Goal: Task Accomplishment & Management: Use online tool/utility

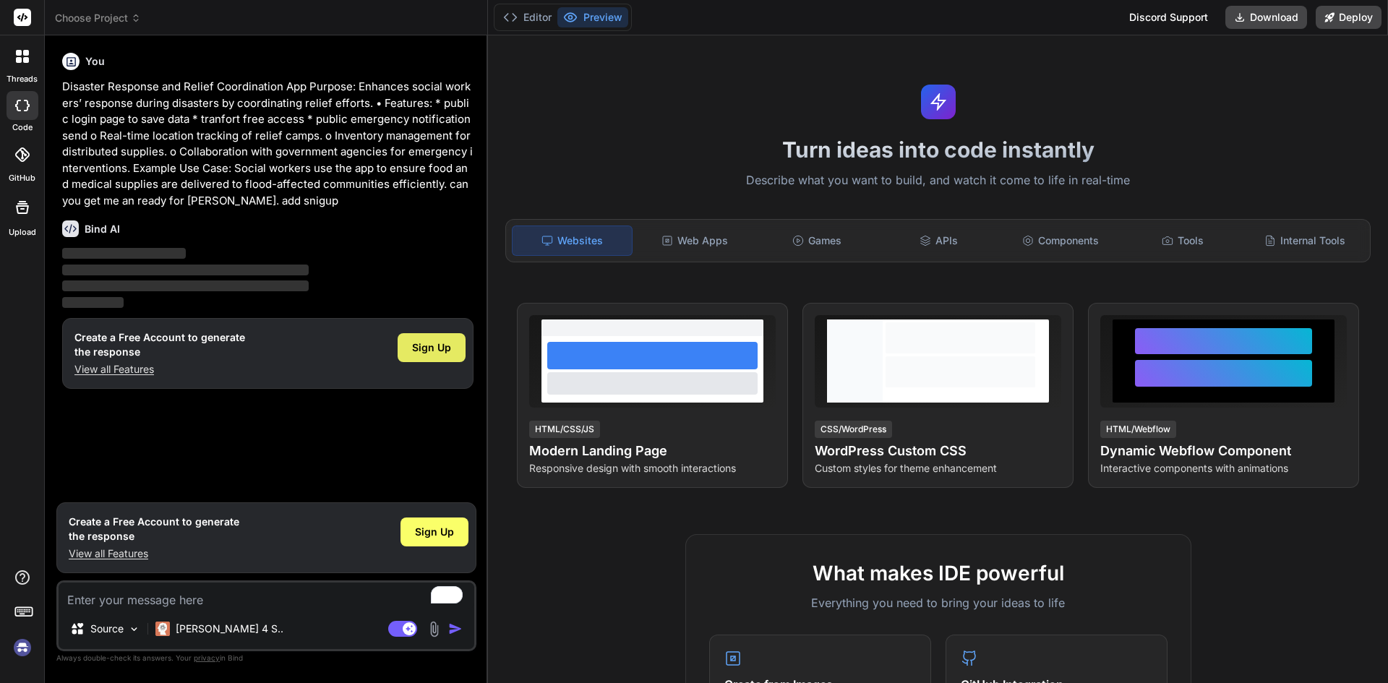
click at [442, 349] on span "Sign Up" at bounding box center [431, 348] width 39 height 14
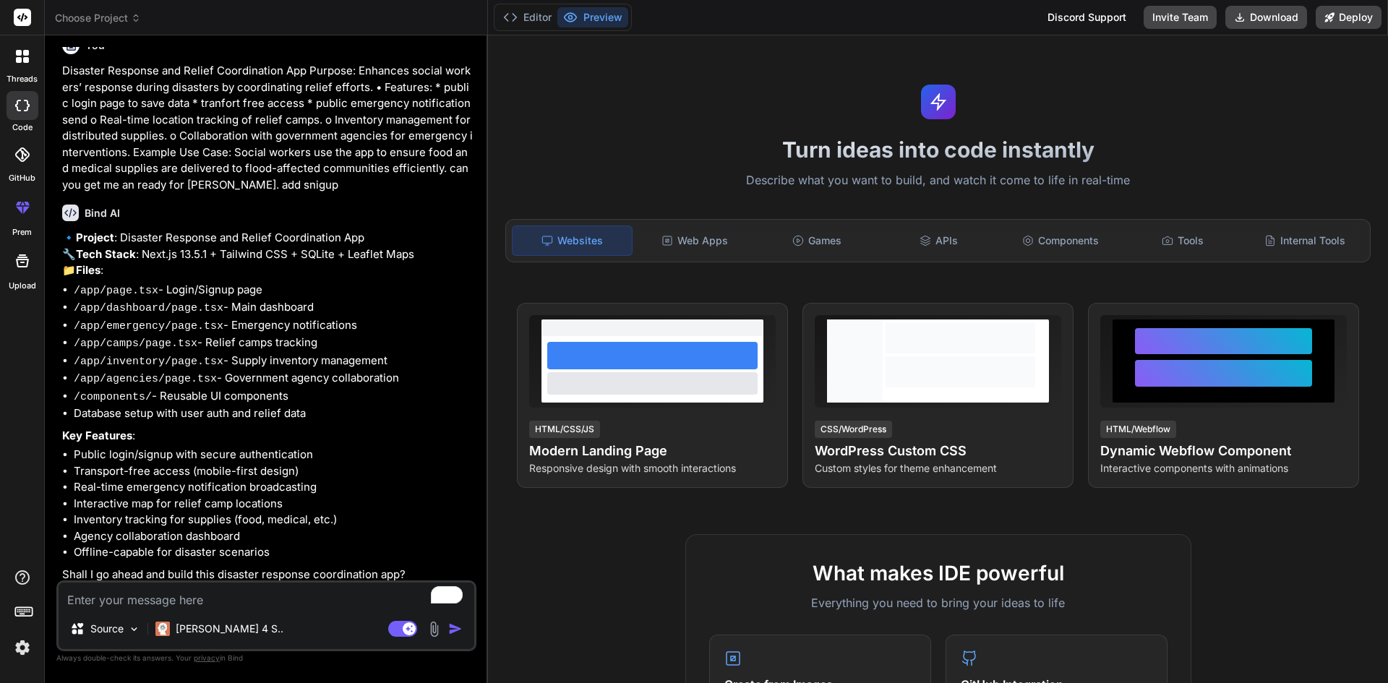
scroll to position [43, 0]
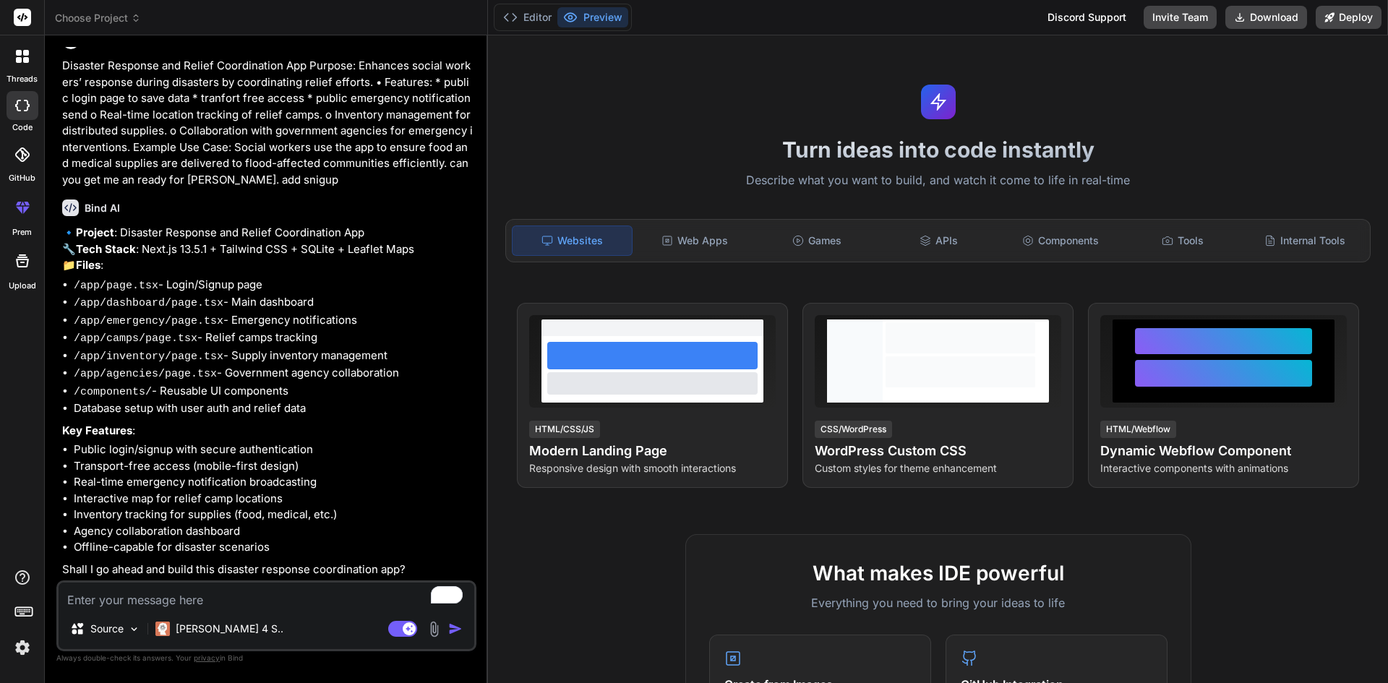
type textarea "x"
click at [198, 295] on li "/app/page.tsx - Login/Signup page" at bounding box center [274, 286] width 400 height 18
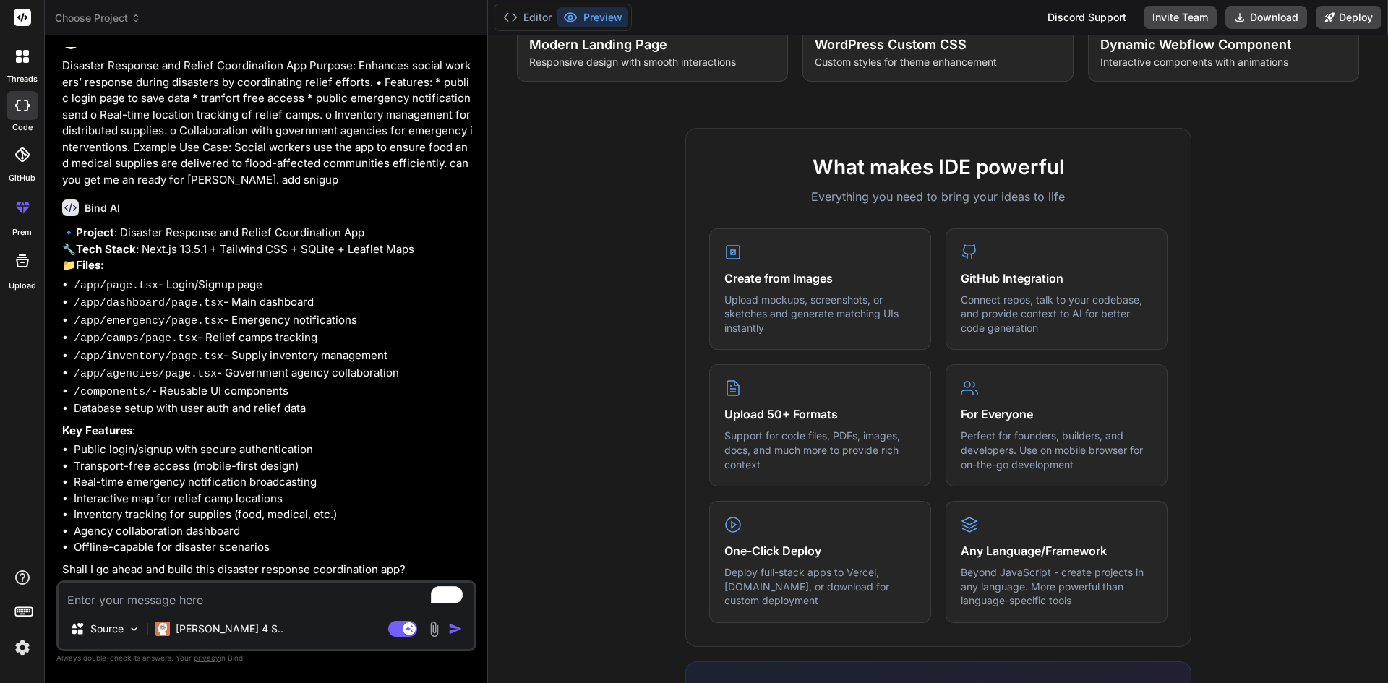
click at [70, 274] on p "🔹 Project : Disaster Response and Relief Coordination App 🔧 Tech Stack : Next.j…" at bounding box center [267, 249] width 411 height 49
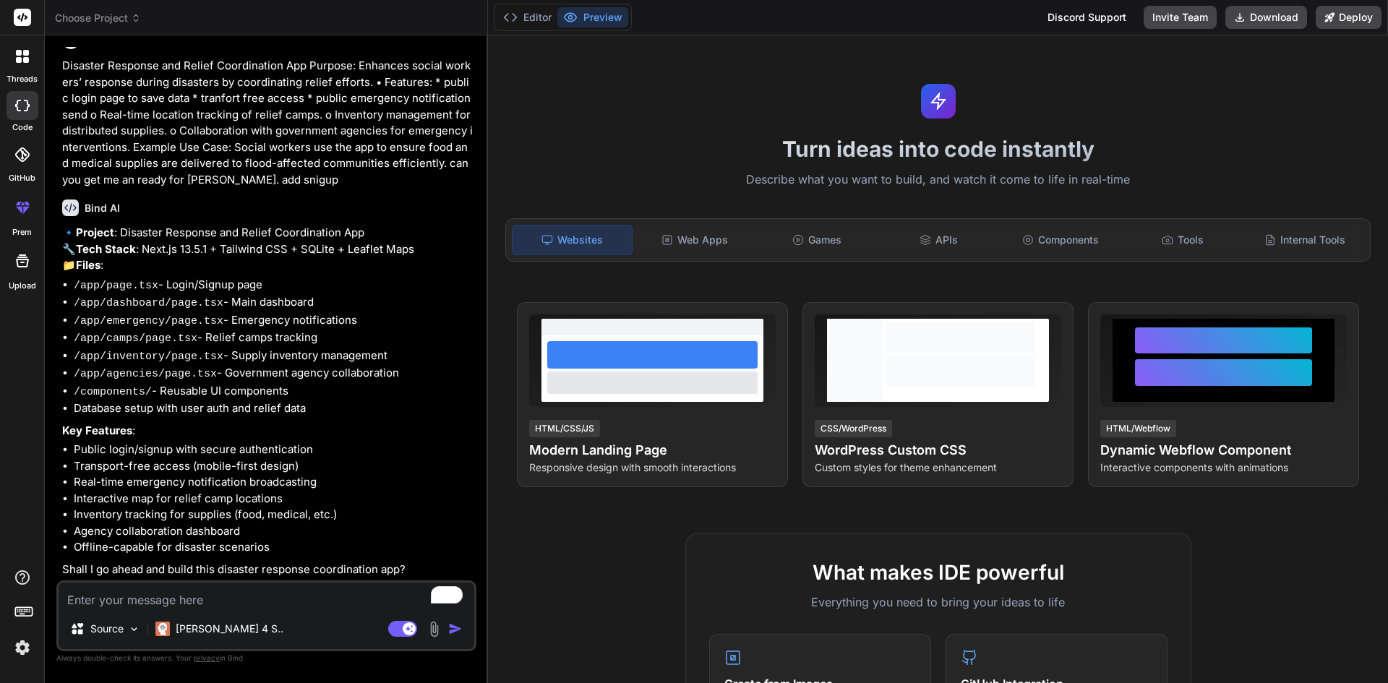
scroll to position [0, 0]
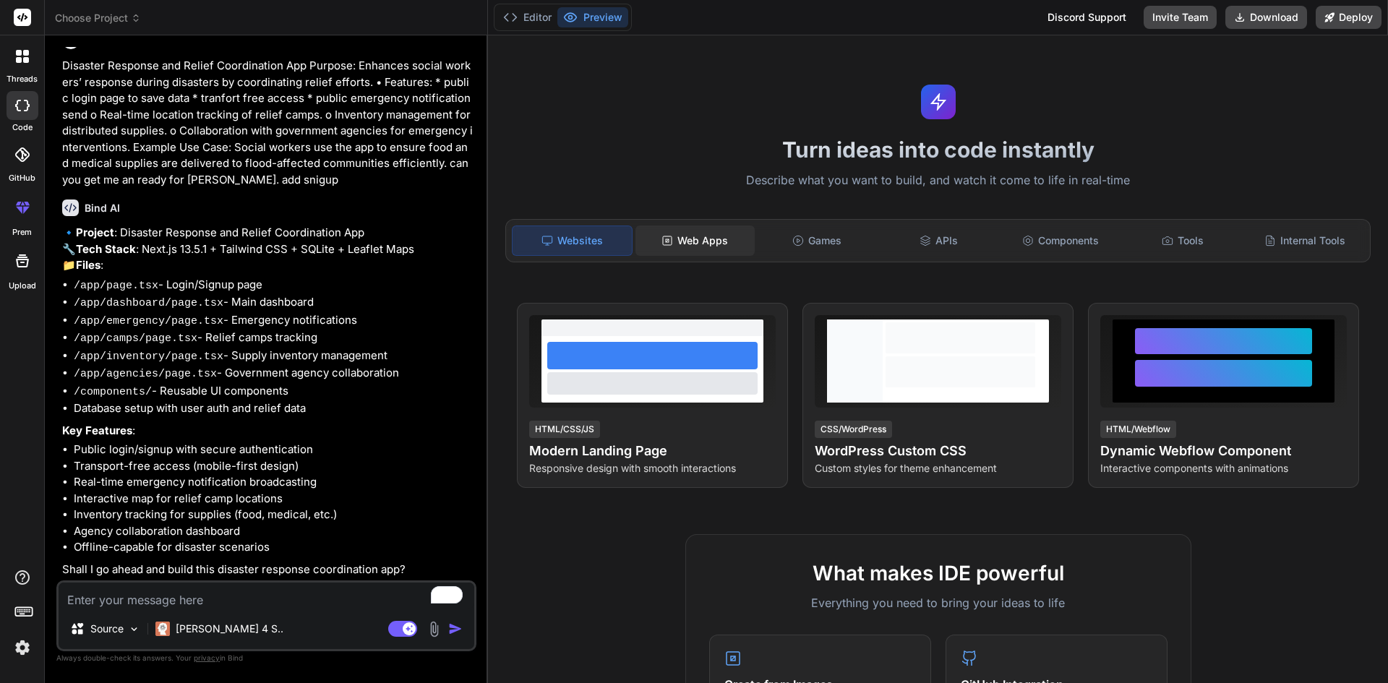
click at [696, 242] on div "Web Apps" at bounding box center [694, 241] width 119 height 30
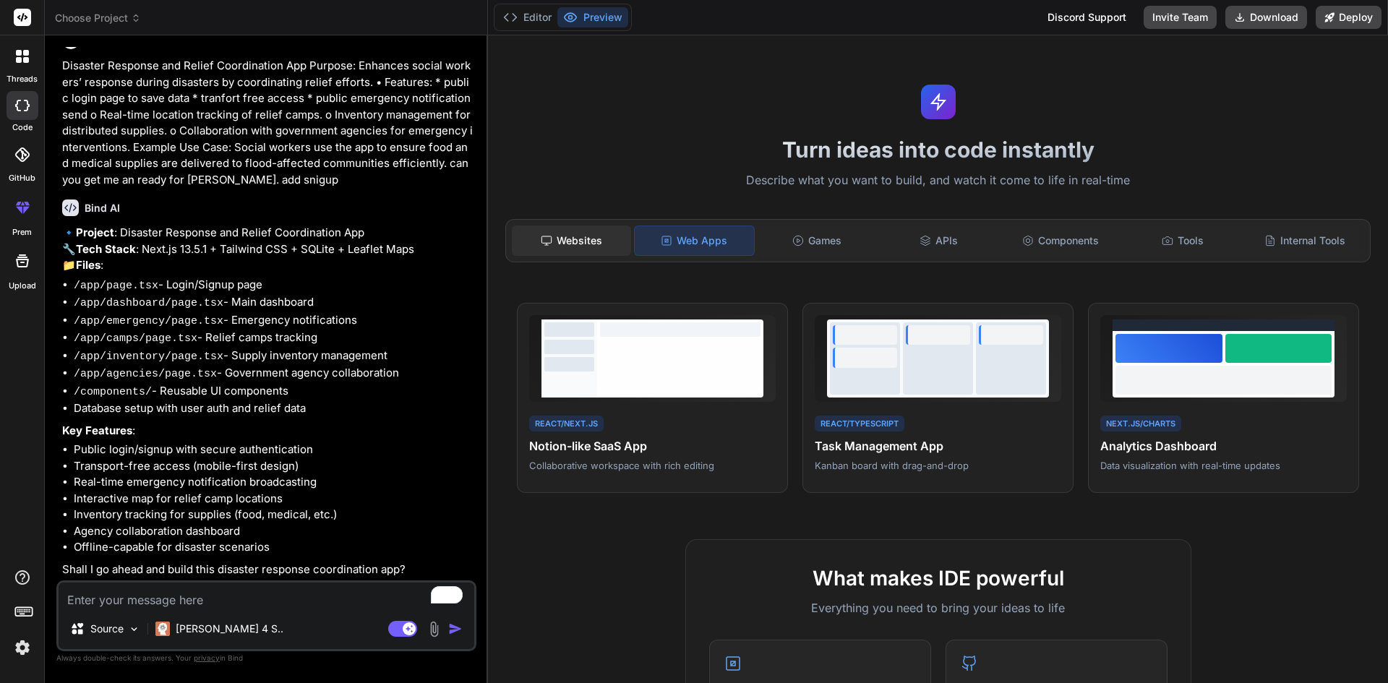
click at [585, 247] on div "Websites" at bounding box center [571, 241] width 119 height 30
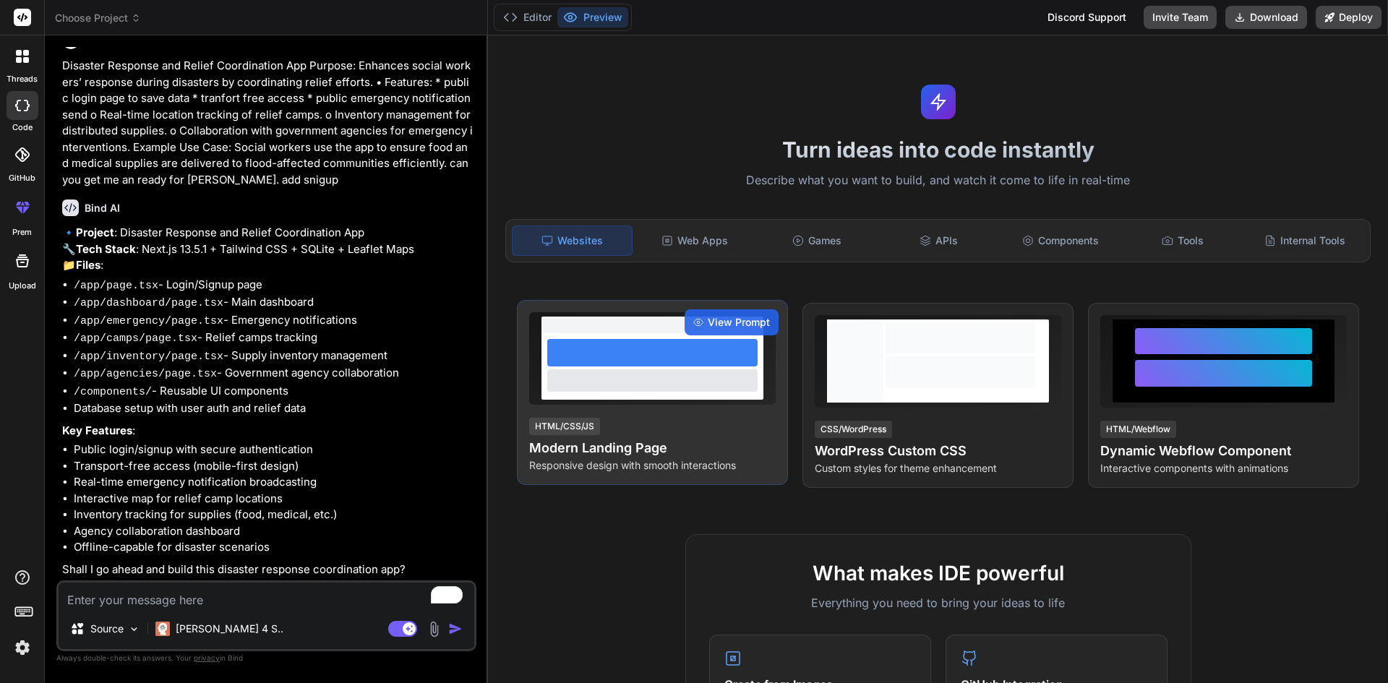
click at [644, 382] on div at bounding box center [652, 380] width 210 height 22
click at [719, 318] on span "View Prompt" at bounding box center [739, 322] width 62 height 14
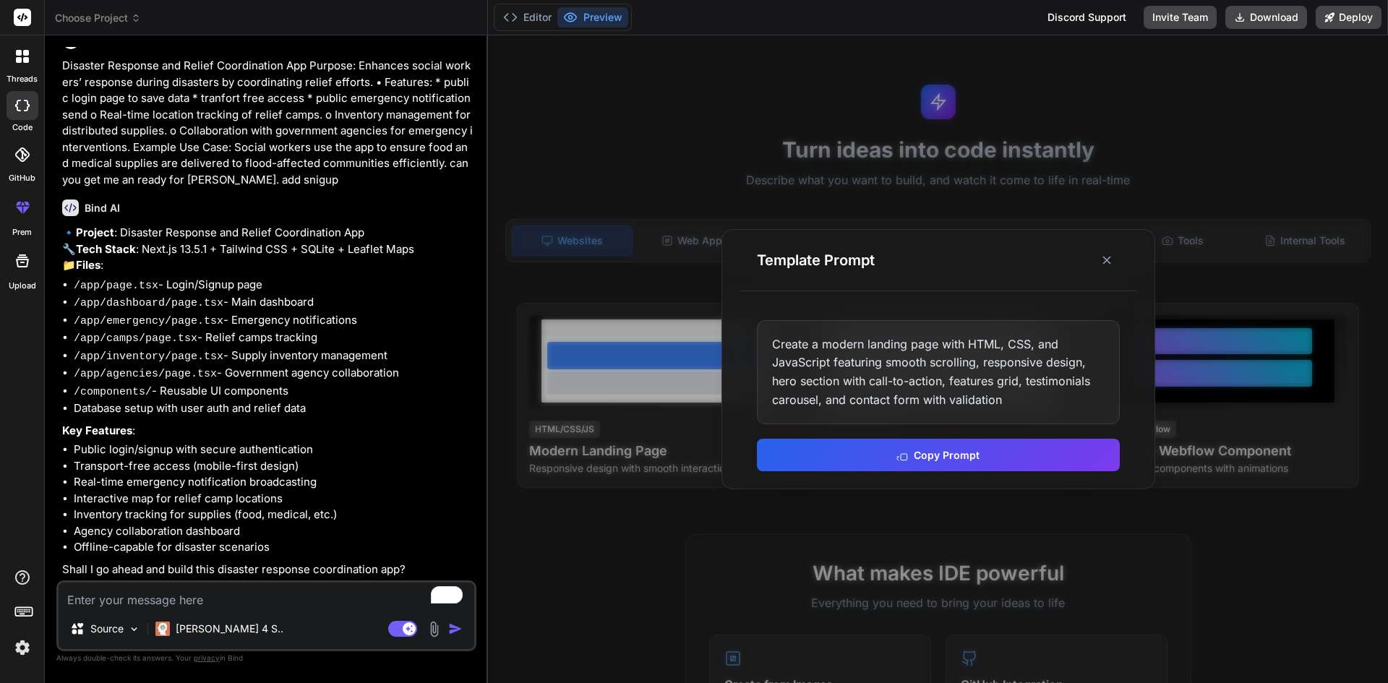
click at [845, 405] on div "Create a modern landing page with HTML, CSS, and JavaScript featuring smooth sc…" at bounding box center [938, 372] width 363 height 104
click at [1102, 260] on icon at bounding box center [1107, 260] width 14 height 14
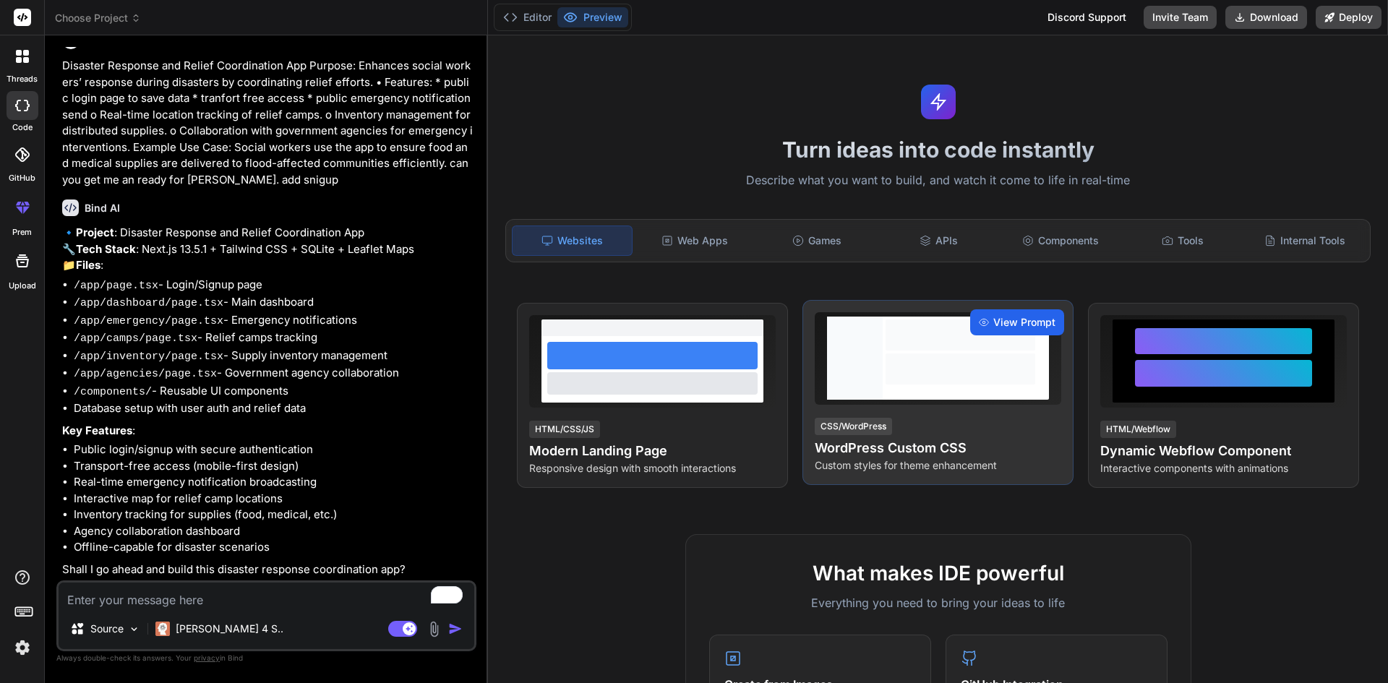
click at [1013, 332] on div "View Prompt" at bounding box center [1017, 322] width 94 height 26
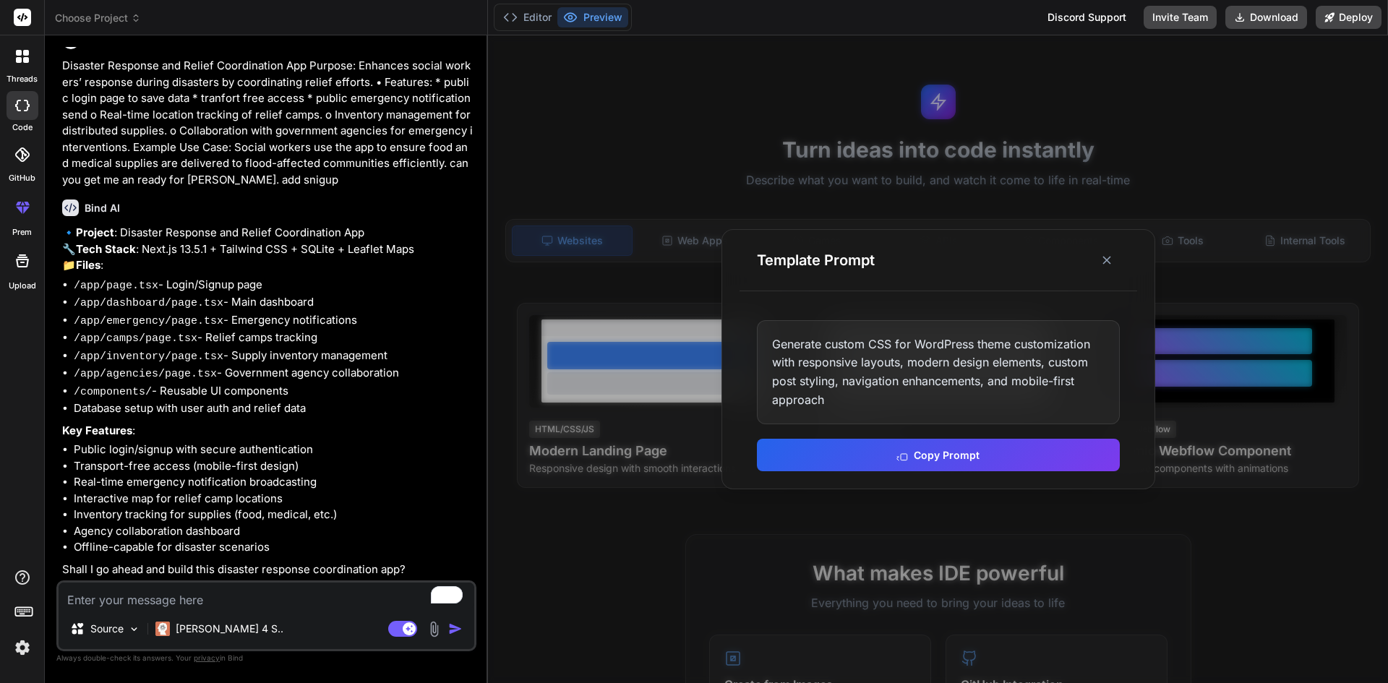
drag, startPoint x: 1107, startPoint y: 265, endPoint x: 1095, endPoint y: 281, distance: 20.1
click at [1106, 266] on icon at bounding box center [1107, 260] width 14 height 14
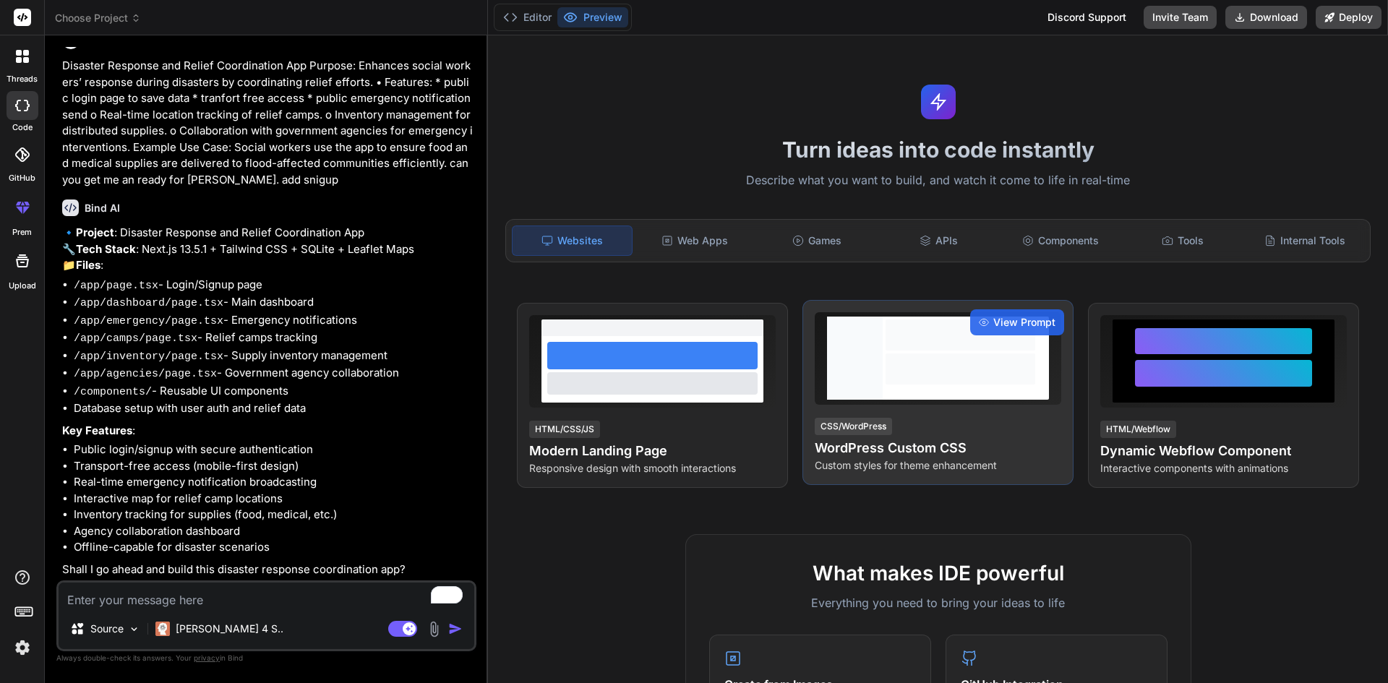
click at [994, 408] on div "View Prompt CSS/WordPress WordPress Custom CSS Custom styles for theme enhancem…" at bounding box center [938, 392] width 271 height 185
click at [1014, 406] on div "View Prompt CSS/WordPress WordPress Custom CSS Custom styles for theme enhancem…" at bounding box center [938, 392] width 271 height 185
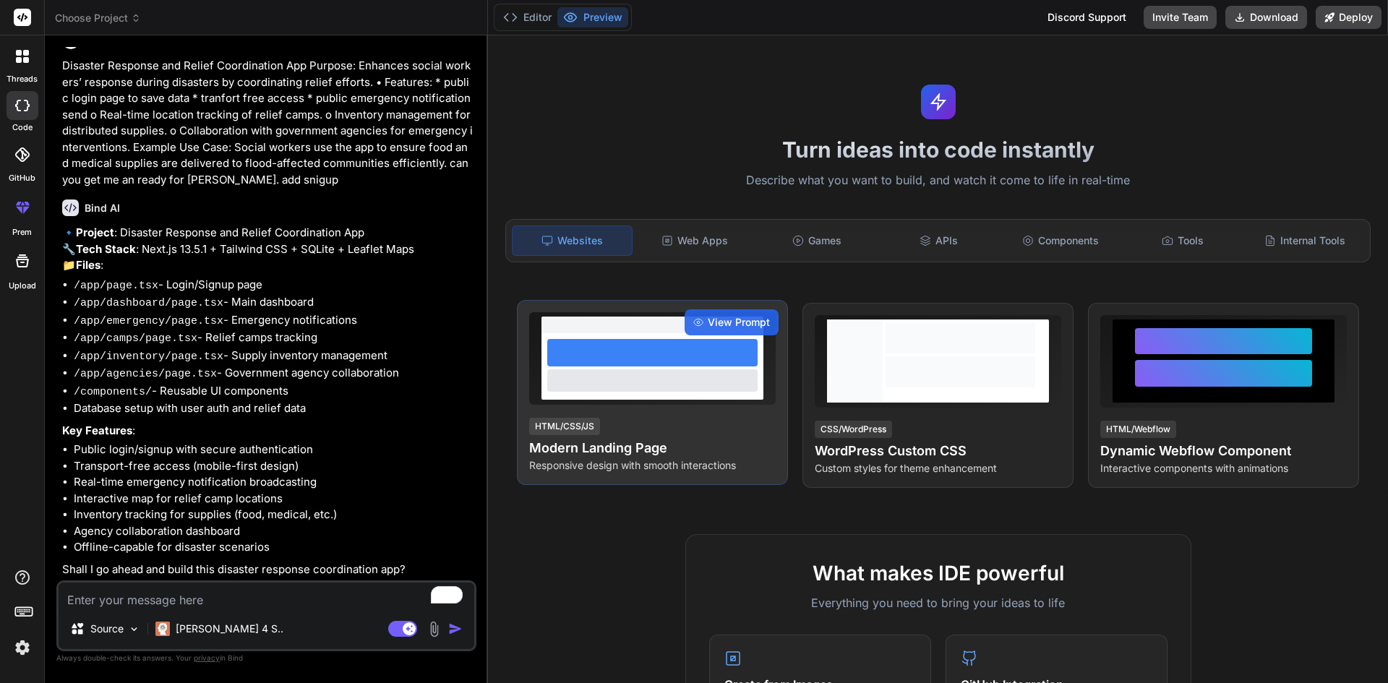
click at [709, 398] on div at bounding box center [653, 366] width 222 height 67
click at [751, 329] on span "View Prompt" at bounding box center [739, 322] width 62 height 14
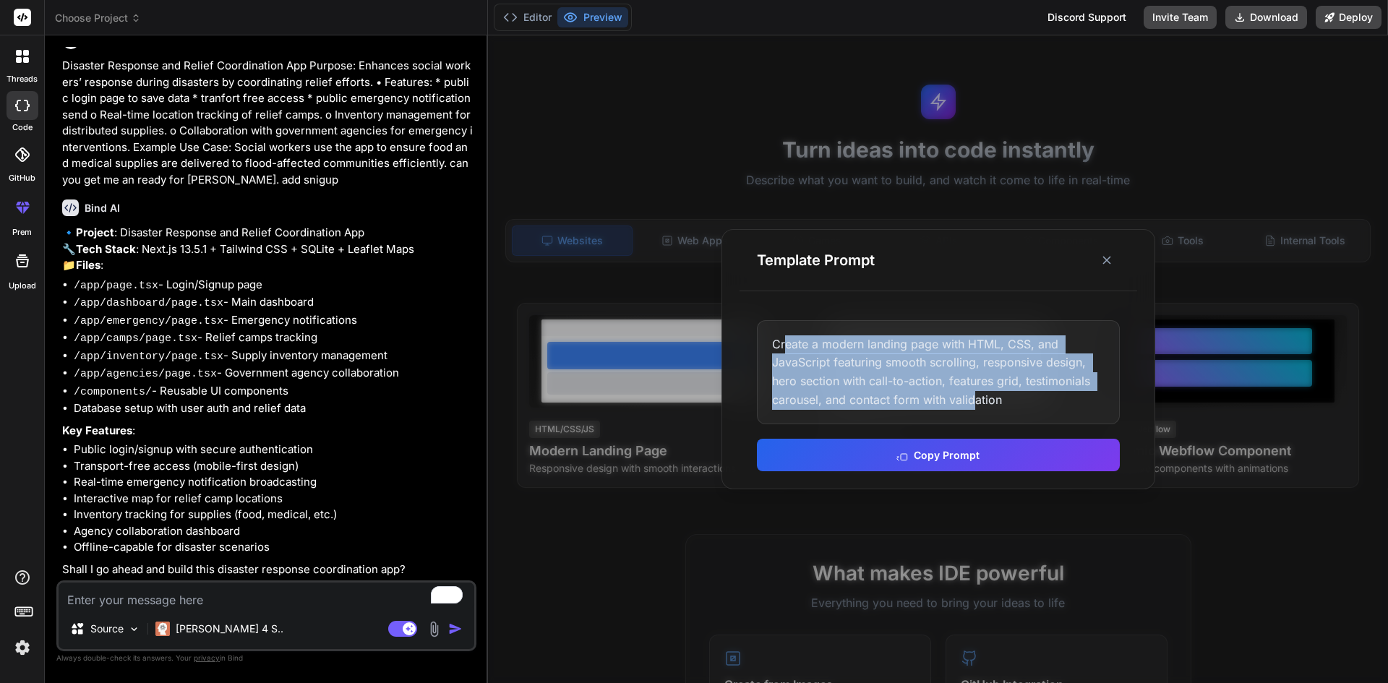
drag, startPoint x: 849, startPoint y: 363, endPoint x: 802, endPoint y: 361, distance: 47.0
click at [956, 393] on div "Create a modern landing page with HTML, CSS, and JavaScript featuring smooth sc…" at bounding box center [938, 372] width 363 height 104
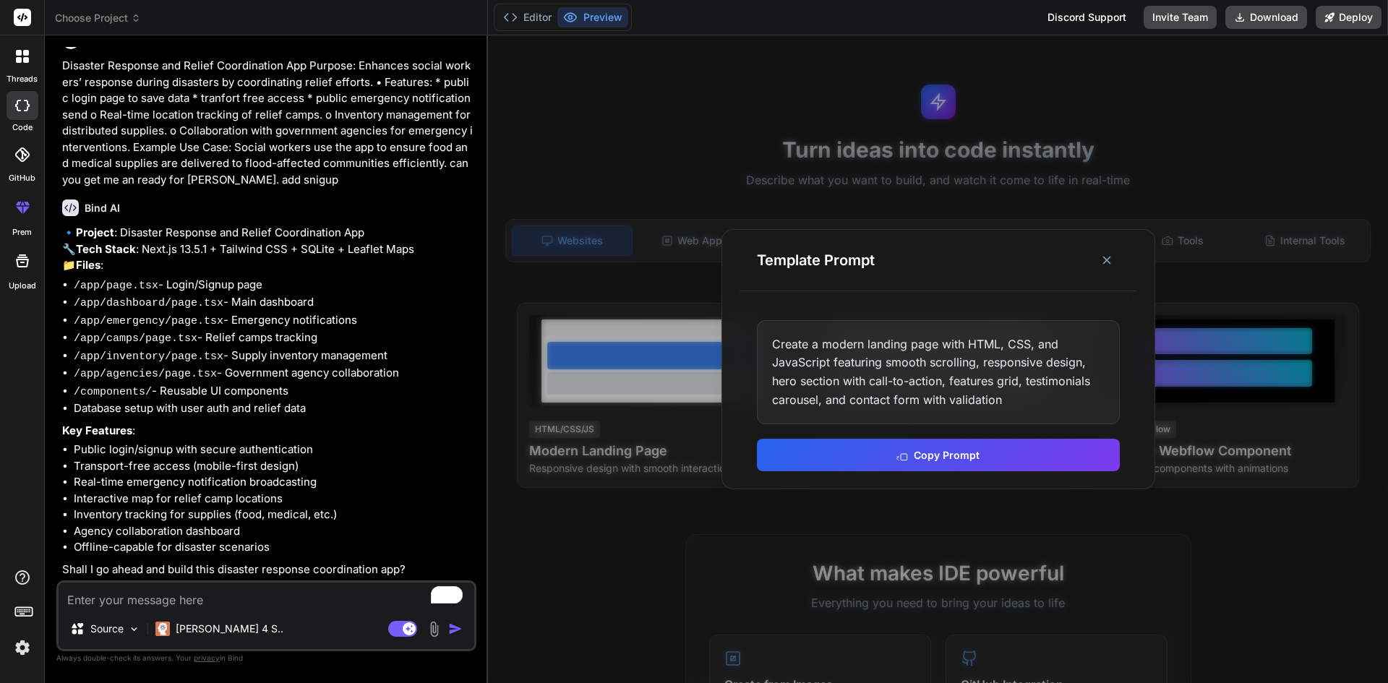
click at [770, 336] on div "Create a modern landing page with HTML, CSS, and JavaScript featuring smooth sc…" at bounding box center [938, 372] width 363 height 104
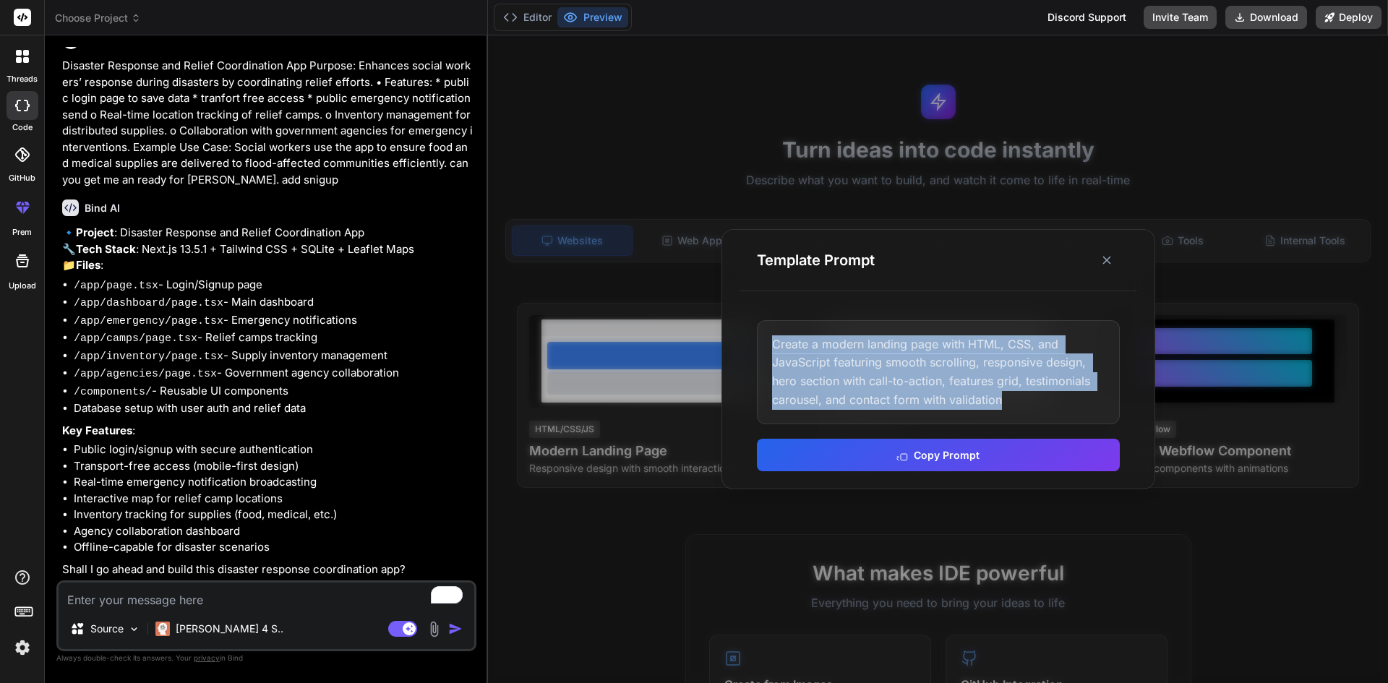
drag, startPoint x: 766, startPoint y: 333, endPoint x: 1017, endPoint y: 407, distance: 260.8
click at [1018, 411] on div "Create a modern landing page with HTML, CSS, and JavaScript featuring smooth sc…" at bounding box center [938, 372] width 363 height 104
copy div "Create a modern landing page with HTML, CSS, and JavaScript featuring smooth sc…"
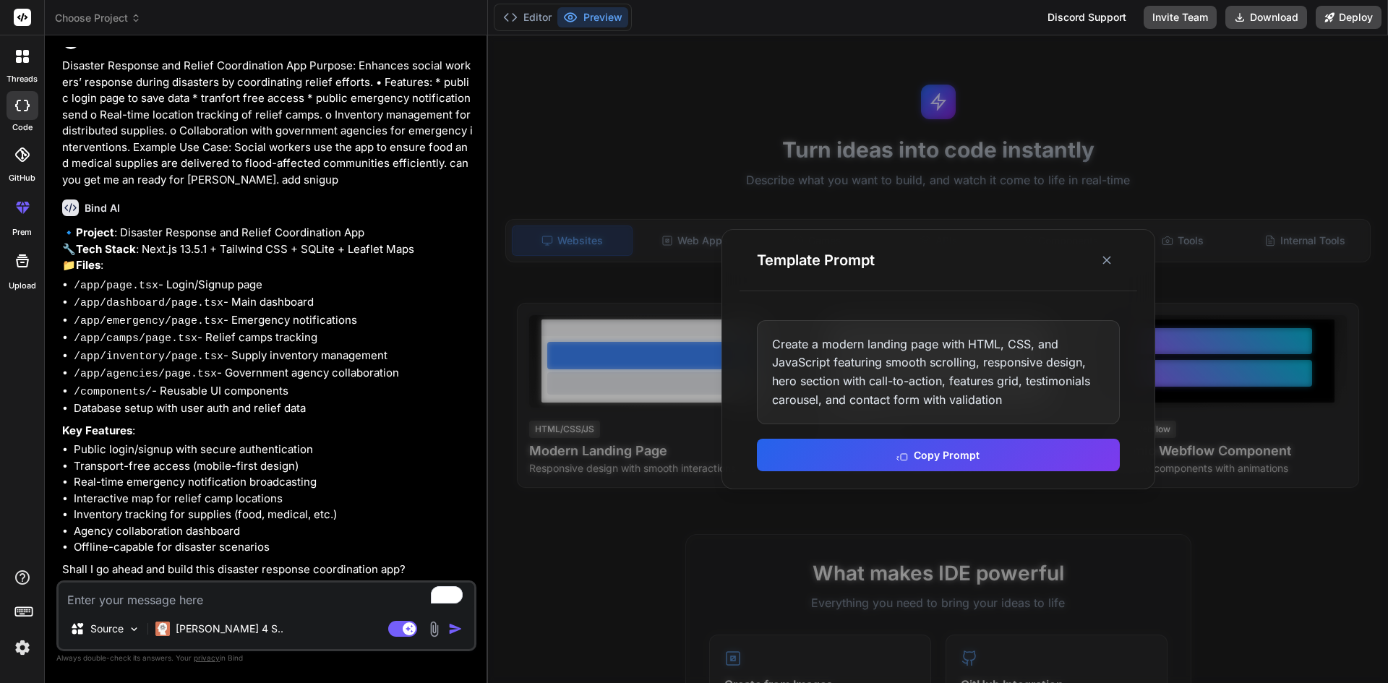
click at [316, 583] on textarea "To enrich screen reader interactions, please activate Accessibility in Grammarl…" at bounding box center [267, 596] width 416 height 26
paste textarea "Create a modern landing page with HTML, CSS, and JavaScript featuring smooth sc…"
type textarea "Create a modern landing page with HTML, CSS, and JavaScript featuring smooth sc…"
type textarea "x"
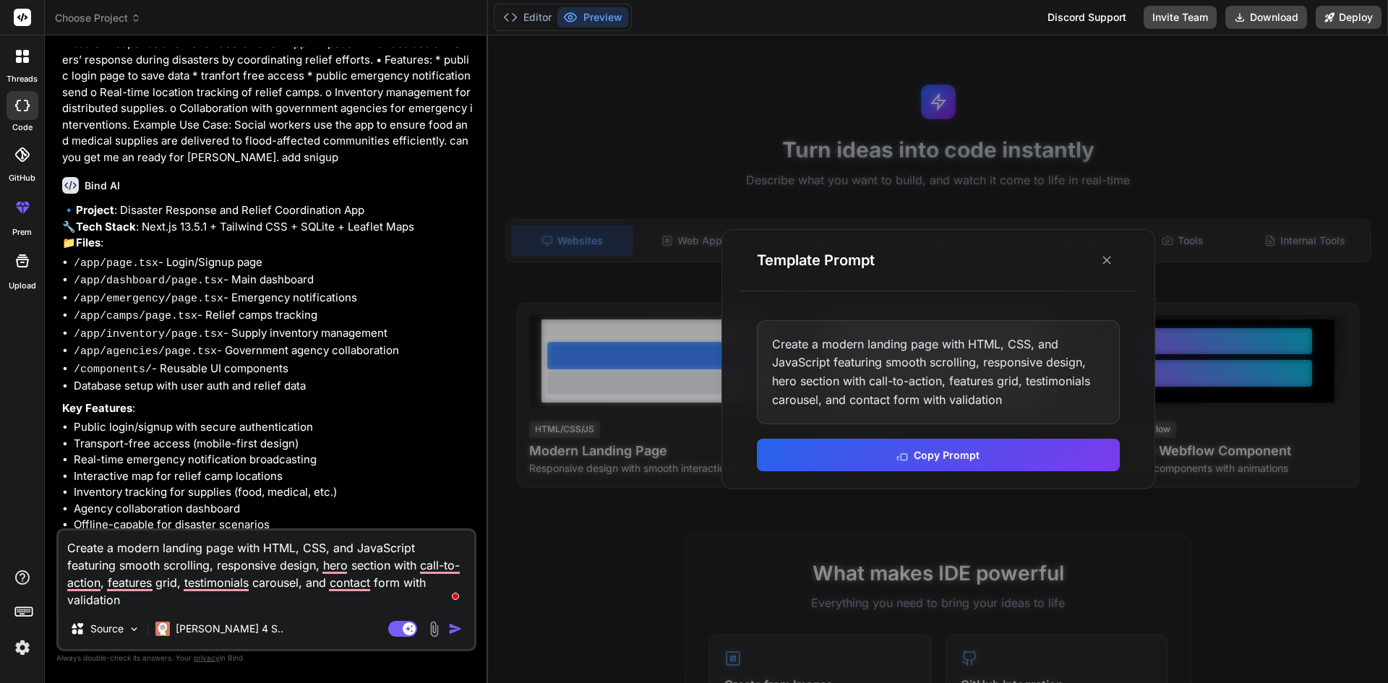
click at [332, 548] on textarea "Create a modern landing page with HTML, CSS, and JavaScript featuring smooth sc…" at bounding box center [267, 570] width 416 height 78
type textarea "Create a modern landing page with HTML, CSS, nand JavaScript featuring smooth s…"
type textarea "x"
type textarea "Create a modern landing page with HTML, CSS, neand JavaScript featuring smooth …"
type textarea "x"
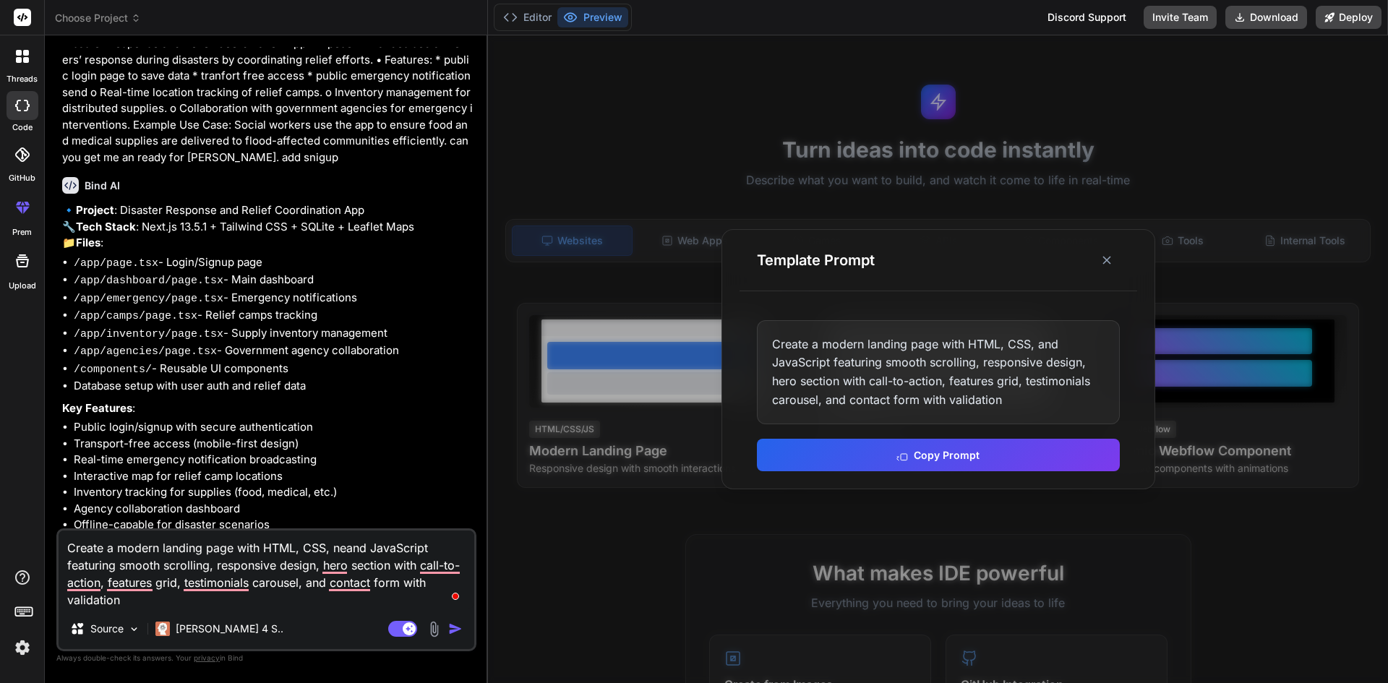
type textarea "Create a modern landing page with HTML, CSS, nexand JavaScript featuring smooth…"
type textarea "x"
type textarea "Create a modern landing page with HTML, CSS, nextand JavaScript featuring smoot…"
type textarea "x"
type textarea "Create a modern landing page with HTML, CSS, nextjand JavaScript featuring smoo…"
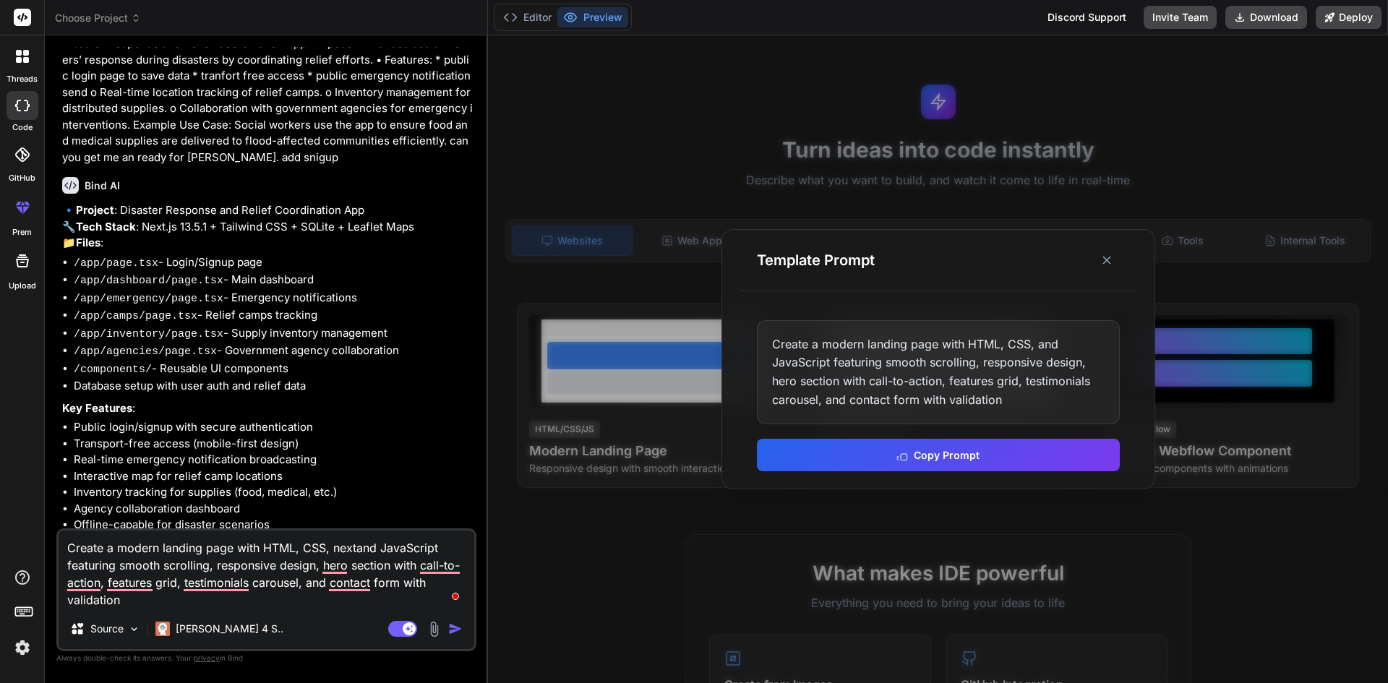
type textarea "x"
type textarea "Create a modern landing page with HTML, CSS, nextjsand JavaScript featuring smo…"
type textarea "x"
type textarea "Create a modern landing page with HTML, CSS, nextjs and JavaScript featuring sm…"
type textarea "x"
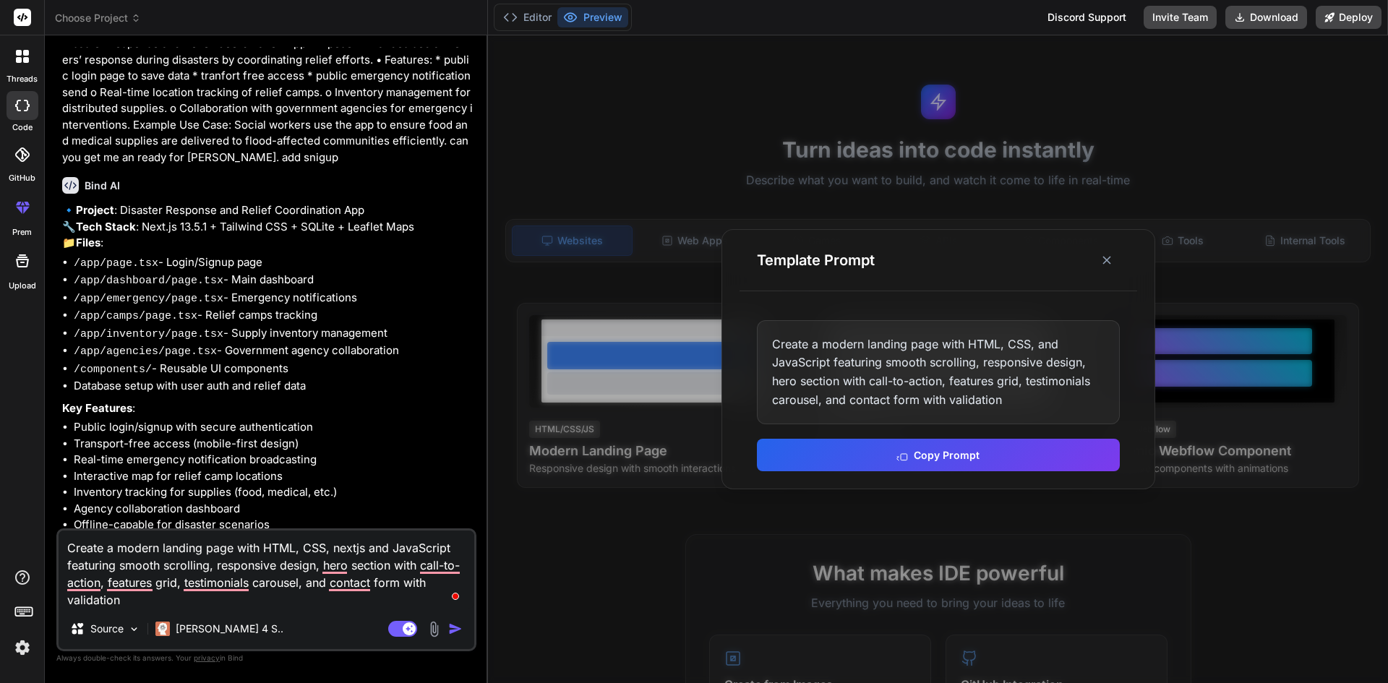
type textarea "Create a modern landing page with HTML, CSS, nextjsand JavaScript featuring smo…"
type textarea "x"
type textarea "Create a modern landing page with HTML, CSS, nextjs,and JavaScript featuring sm…"
type textarea "x"
type textarea "Create a modern landing page with HTML, CSS, nextjs, and JavaScript featuring s…"
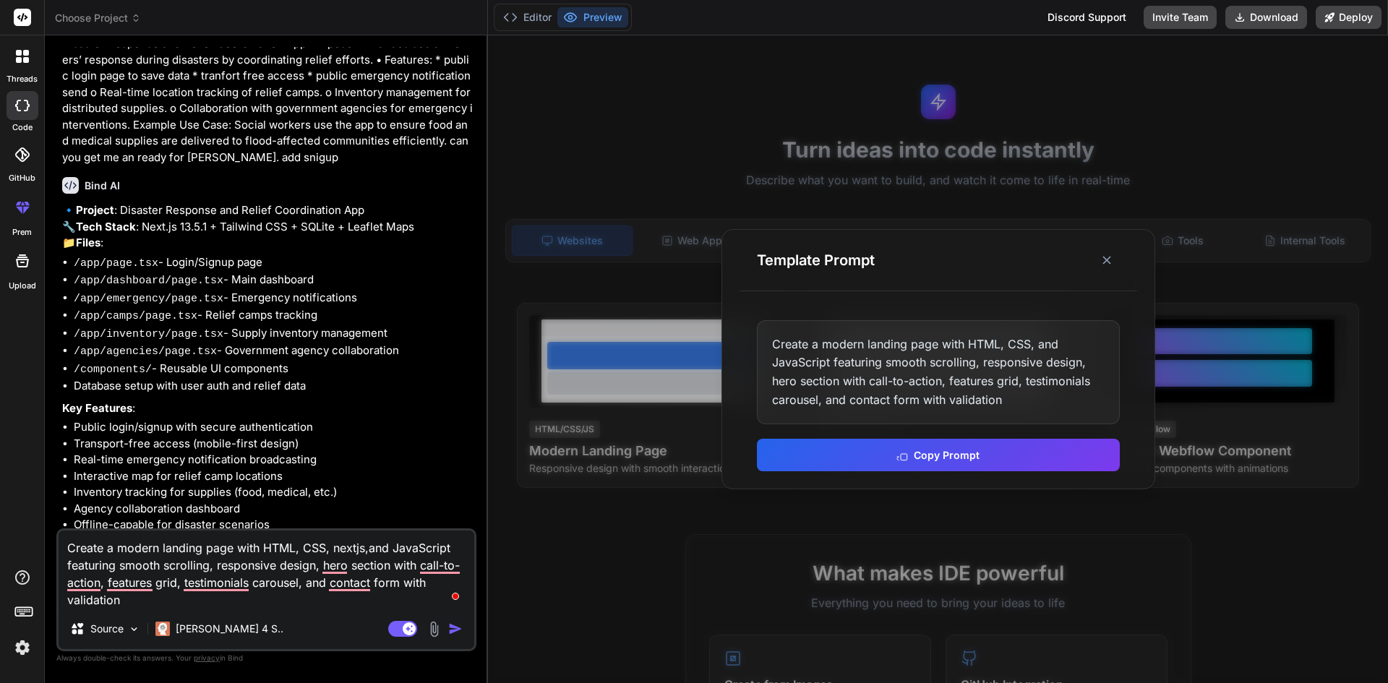
type textarea "x"
type textarea "Create a modern landing page with HTML, CSS, nextjs, rand JavaScript featuring …"
type textarea "x"
type textarea "Create a modern landing page with HTML, CSS, nextjs, reand JavaScript featuring…"
type textarea "x"
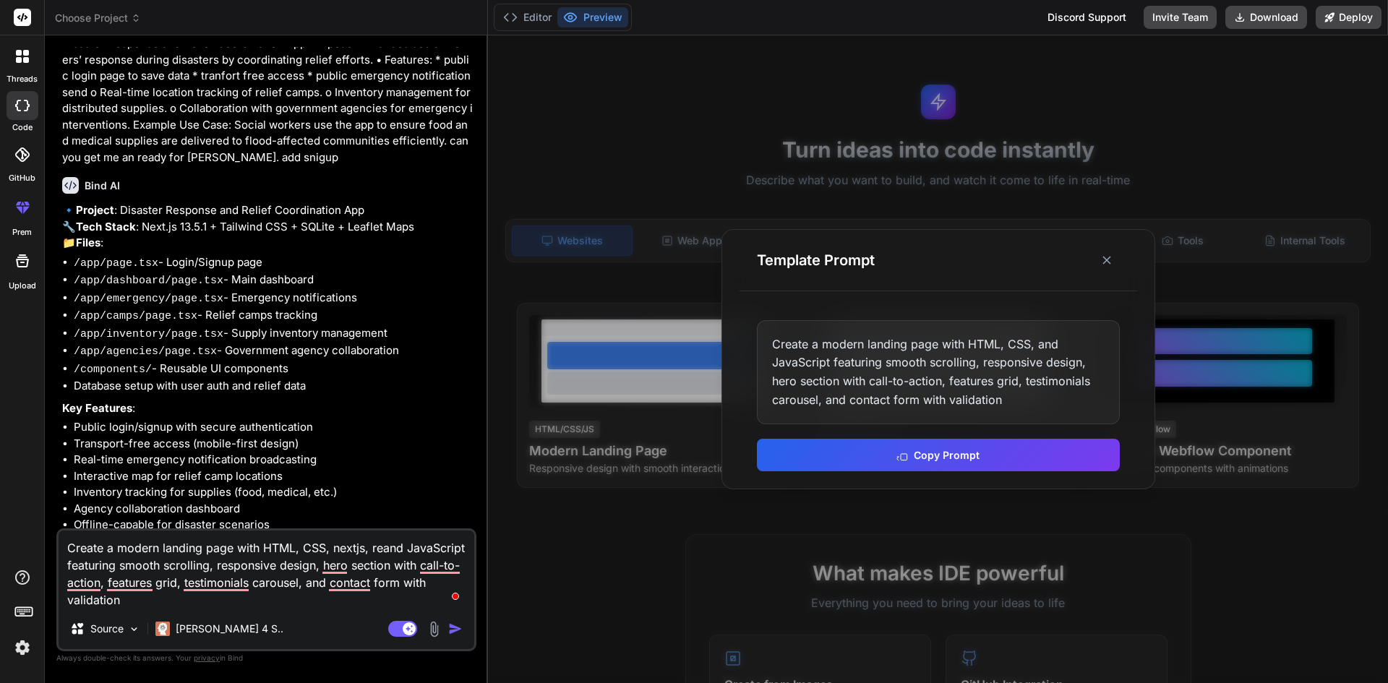
type textarea "Create a modern landing page with HTML, CSS, nextjs, reaand JavaScript featurin…"
type textarea "x"
type textarea "Create a modern landing page with HTML, CSS, nextjs, reacand JavaScript featuri…"
type textarea "x"
type textarea "Create a modern landing page with HTML, CSS, nextjs, reactand JavaScript featur…"
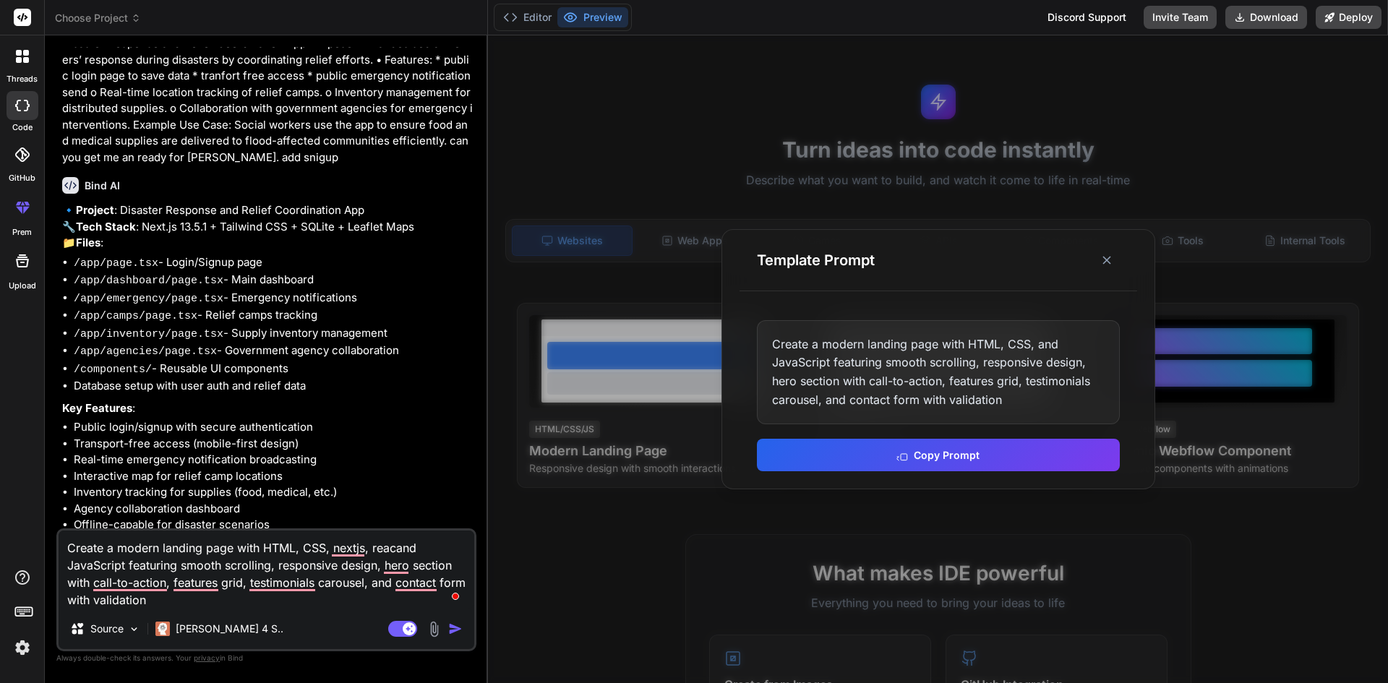
type textarea "x"
type textarea "Create a modern landing page with HTML, CSS, nextjs, react and JavaScript featu…"
type textarea "x"
type textarea "Create a modern landing page with HTML, CSS, nextjs, react and JavaScript featu…"
click at [448, 627] on div "Agent Mode. When this toggle is activated, AI automatically makes decisions, re…" at bounding box center [426, 628] width 83 height 17
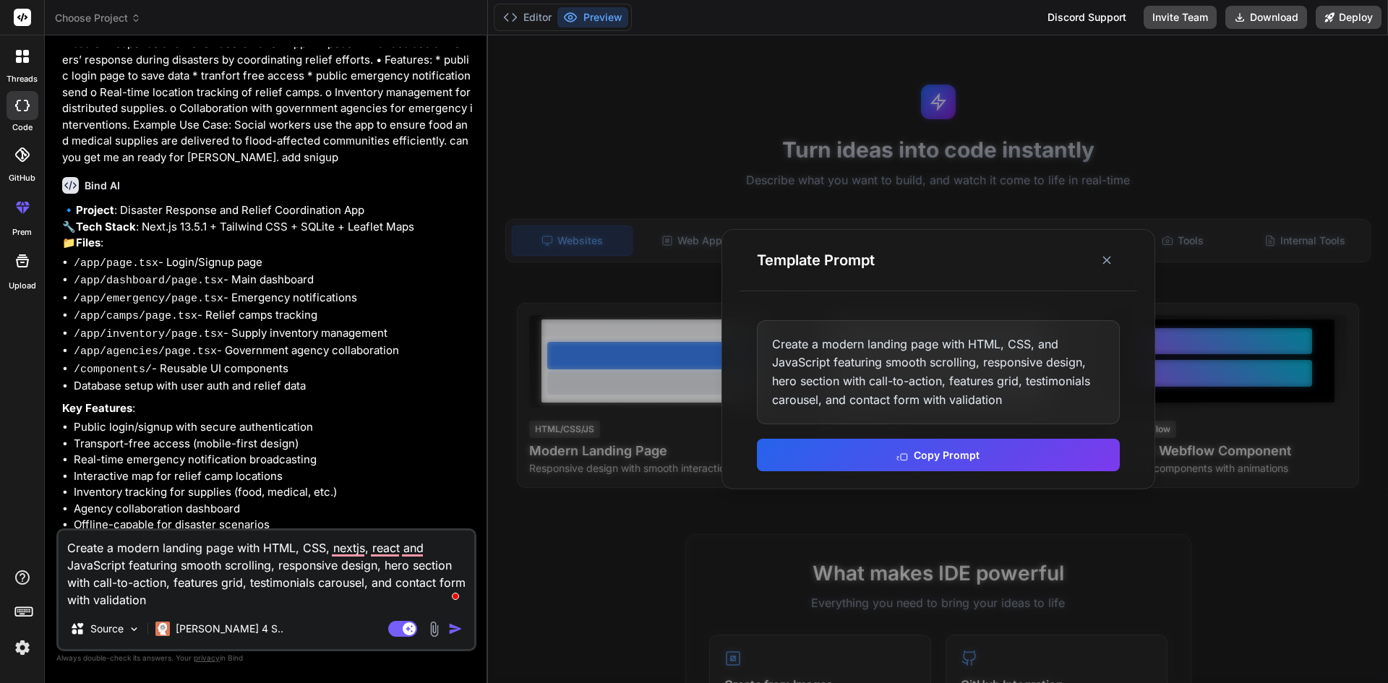
click at [280, 583] on textarea "Create a modern landing page with HTML, CSS, nextjs, react and JavaScript featu…" at bounding box center [267, 570] width 416 height 78
click at [286, 596] on textarea "Create a modern landing page with HTML, CSS, nextjs, react and JavaScript featu…" at bounding box center [267, 570] width 416 height 78
click at [400, 631] on rect at bounding box center [402, 629] width 29 height 16
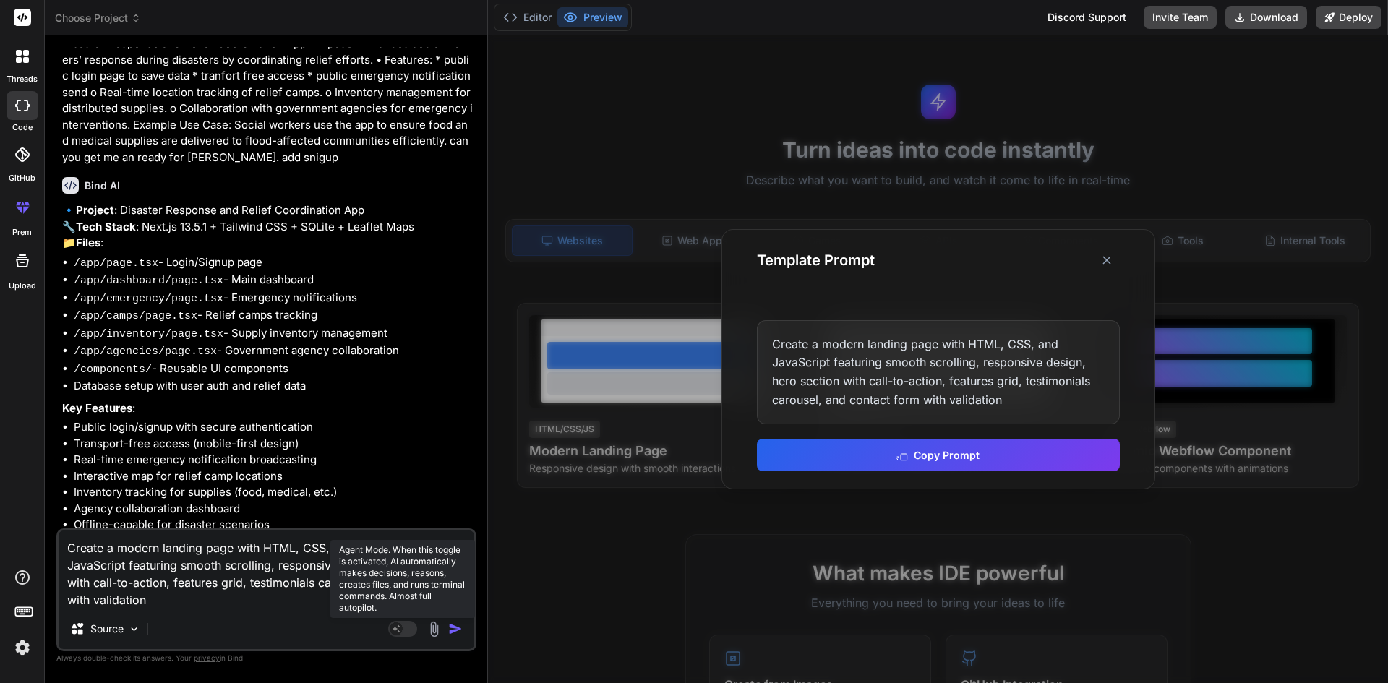
click at [400, 631] on icon at bounding box center [396, 628] width 7 height 7
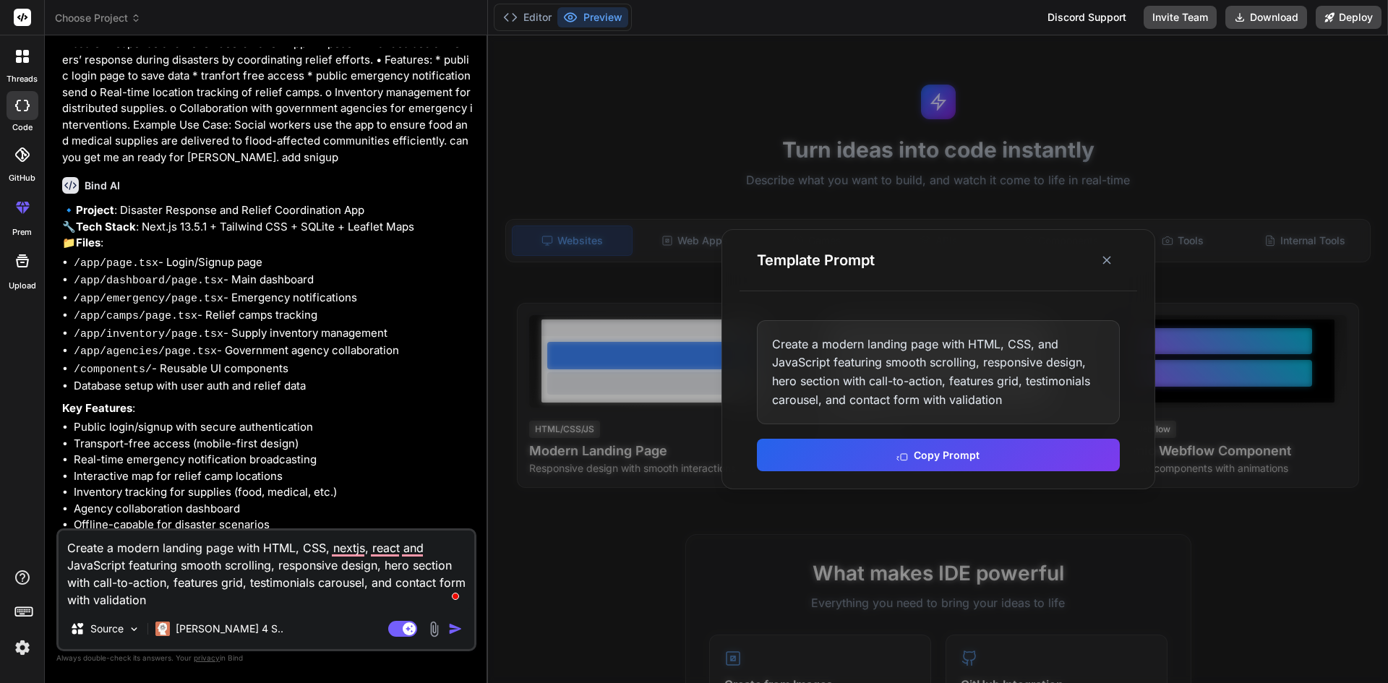
click at [451, 632] on img "button" at bounding box center [455, 629] width 14 height 14
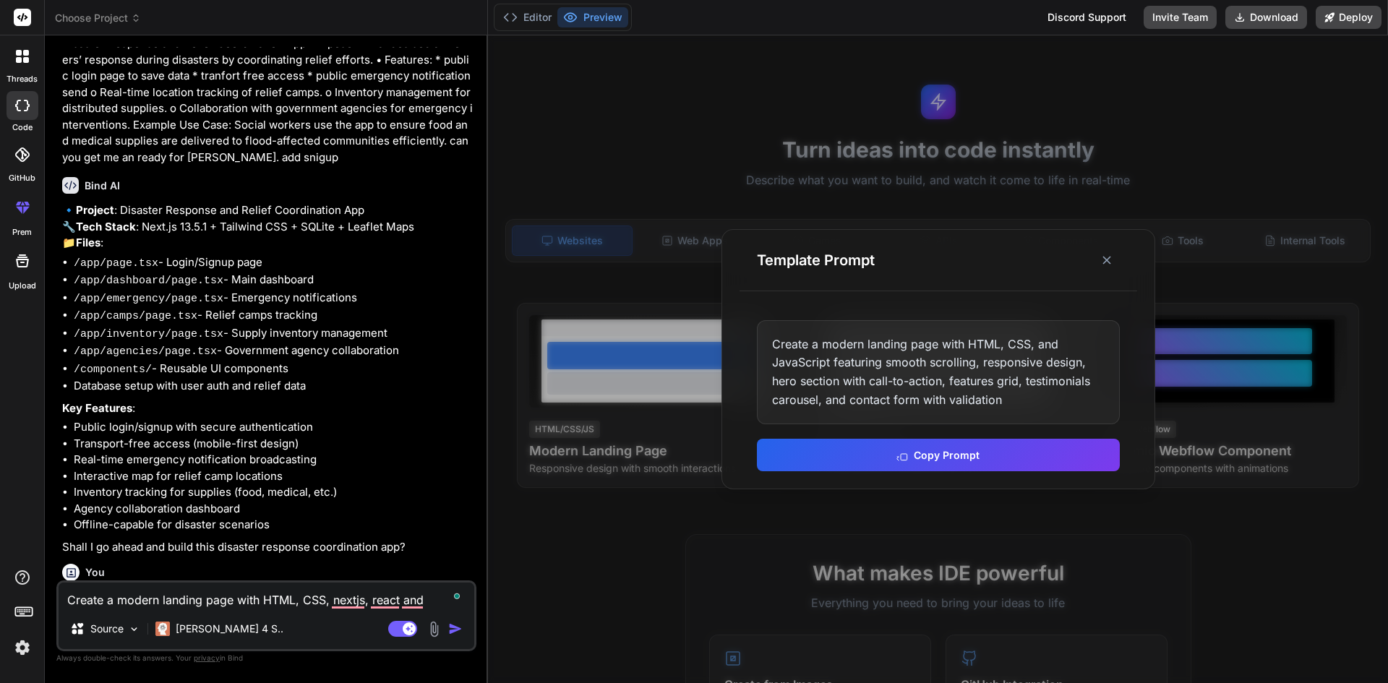
scroll to position [226, 0]
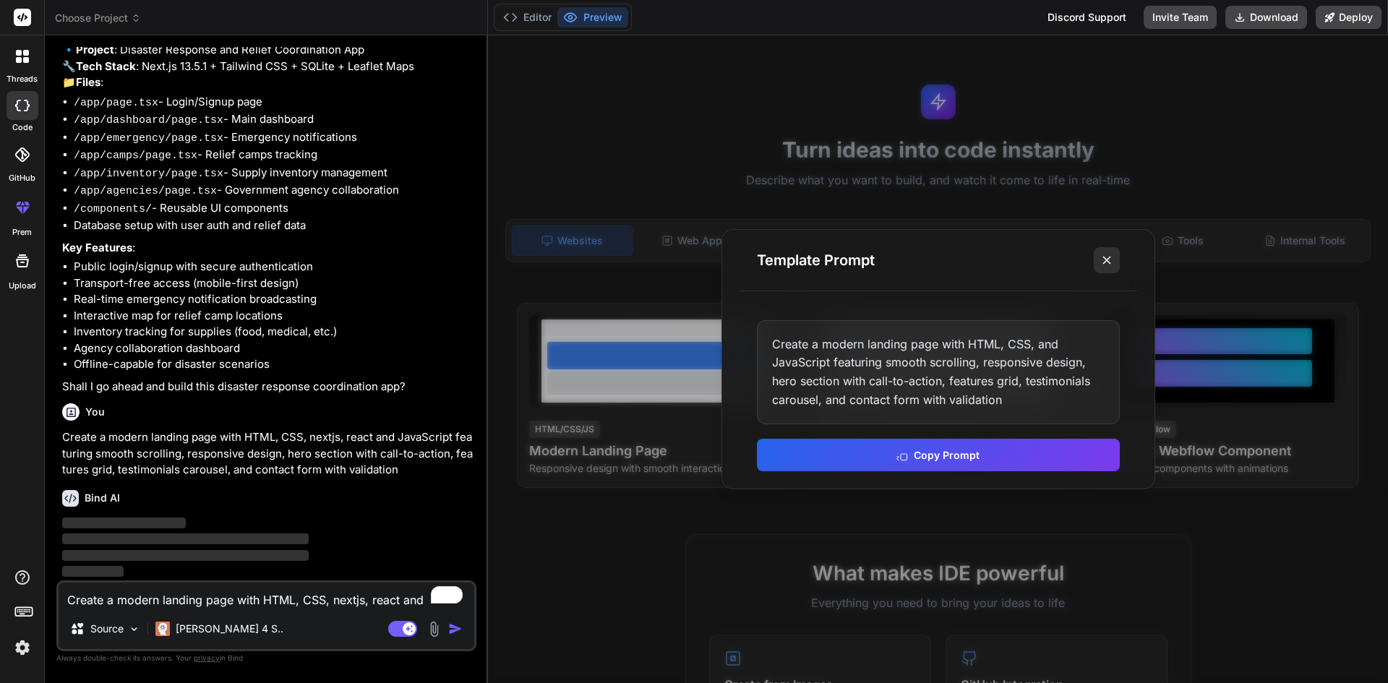
click at [1110, 260] on icon at bounding box center [1107, 260] width 14 height 14
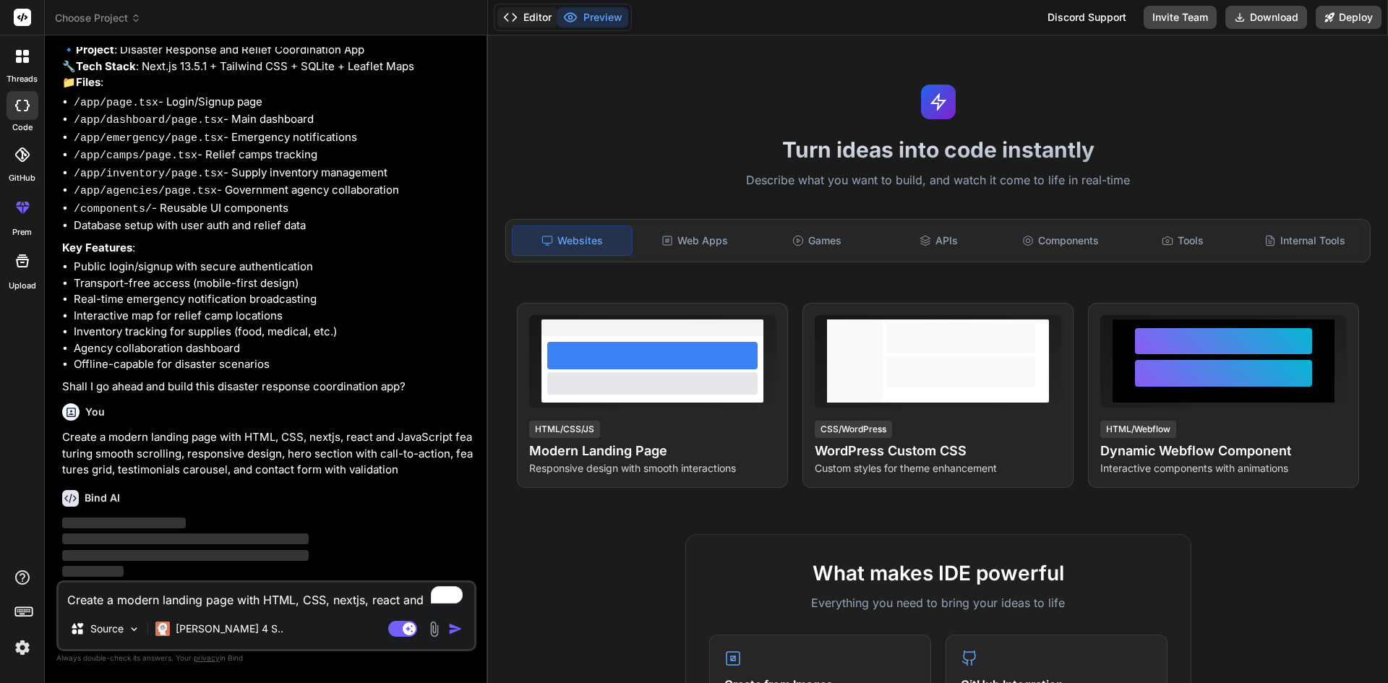
click at [539, 17] on button "Editor" at bounding box center [527, 17] width 60 height 20
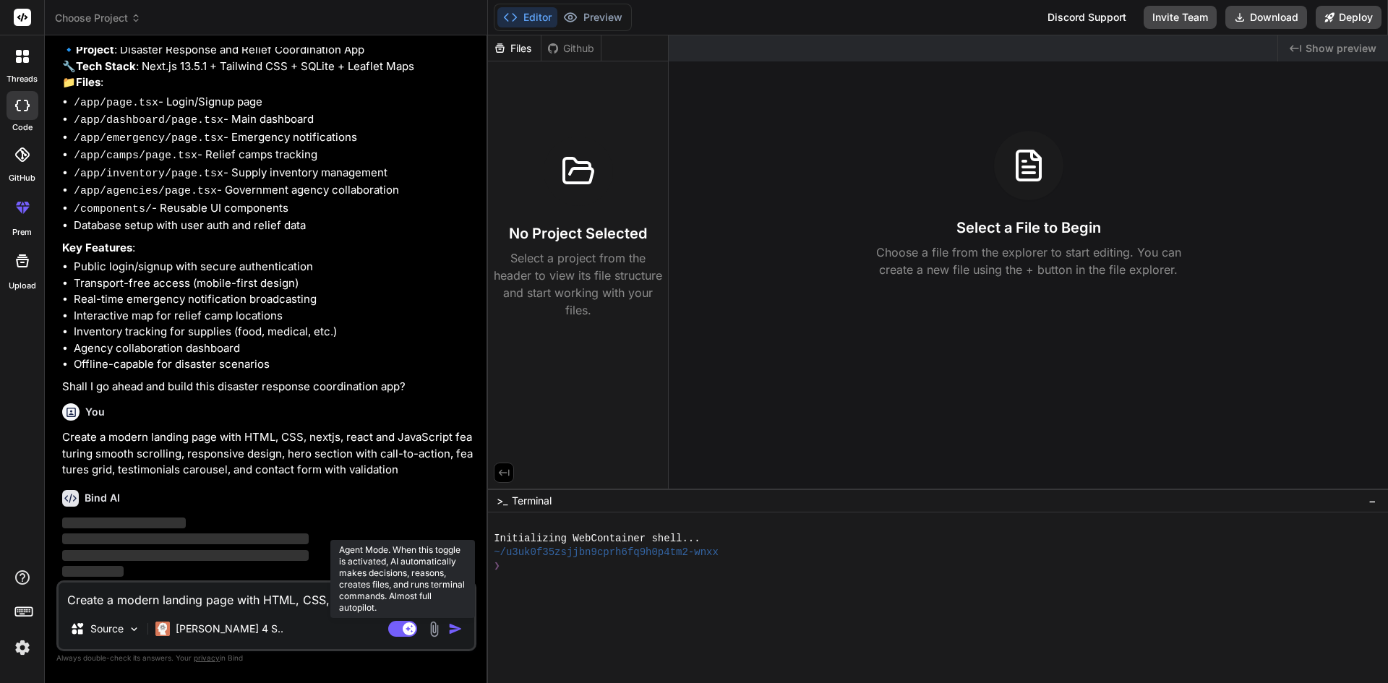
click at [400, 635] on rect at bounding box center [402, 629] width 29 height 16
click at [401, 633] on rect at bounding box center [396, 628] width 13 height 13
click at [401, 632] on rect at bounding box center [402, 629] width 29 height 16
click at [401, 632] on rect at bounding box center [396, 628] width 13 height 13
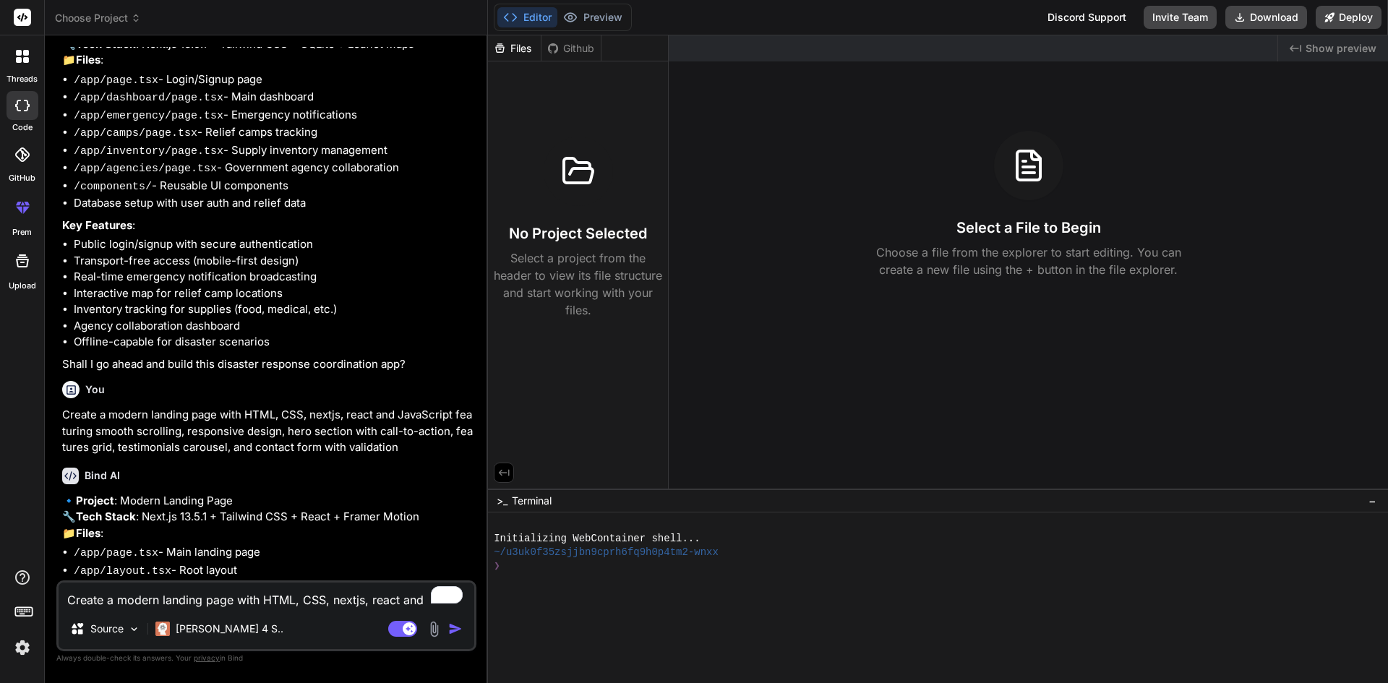
type textarea "x"
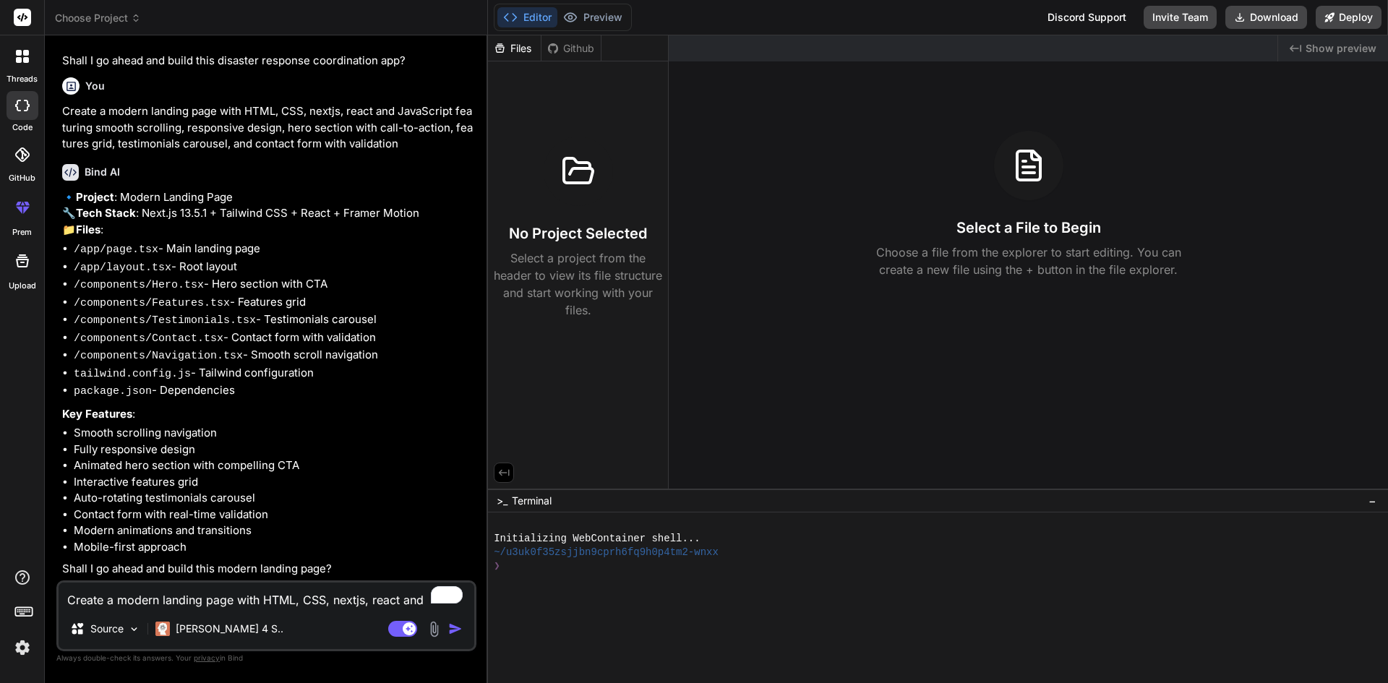
scroll to position [572, 0]
click at [210, 592] on textarea "Create a modern landing page with HTML, CSS, nextjs, react and JavaScript featu…" at bounding box center [267, 596] width 416 height 26
type textarea "y"
type textarea "x"
type textarea "ye"
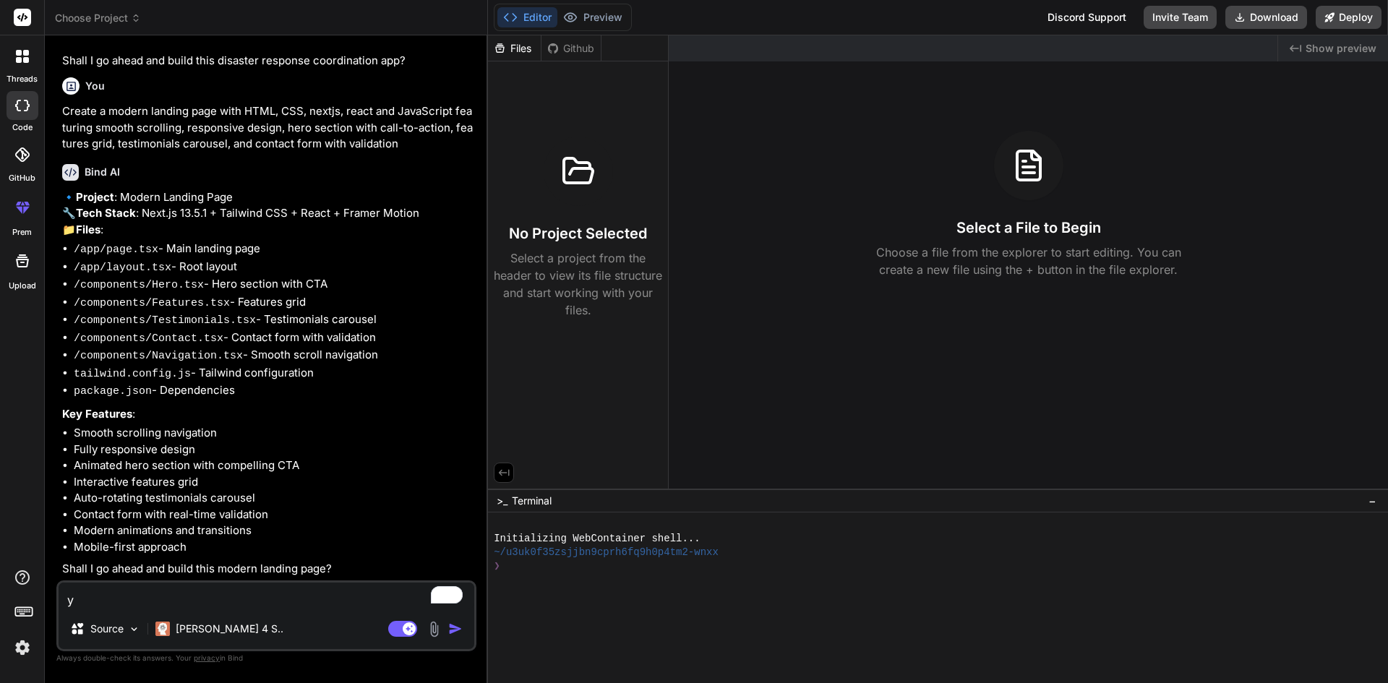
type textarea "x"
type textarea "yes"
type textarea "x"
type textarea "yes"
type textarea "x"
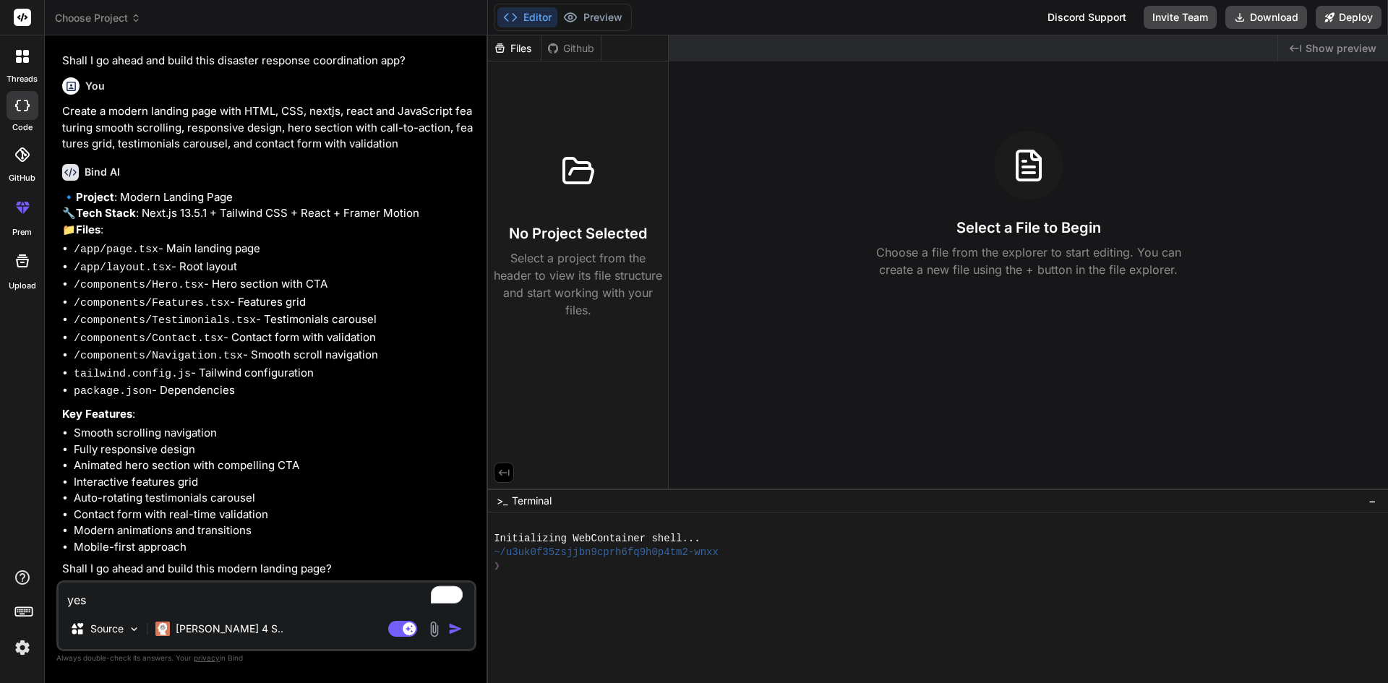
type textarea "yes g"
type textarea "x"
type textarea "yes go"
type textarea "x"
type textarea "yes go"
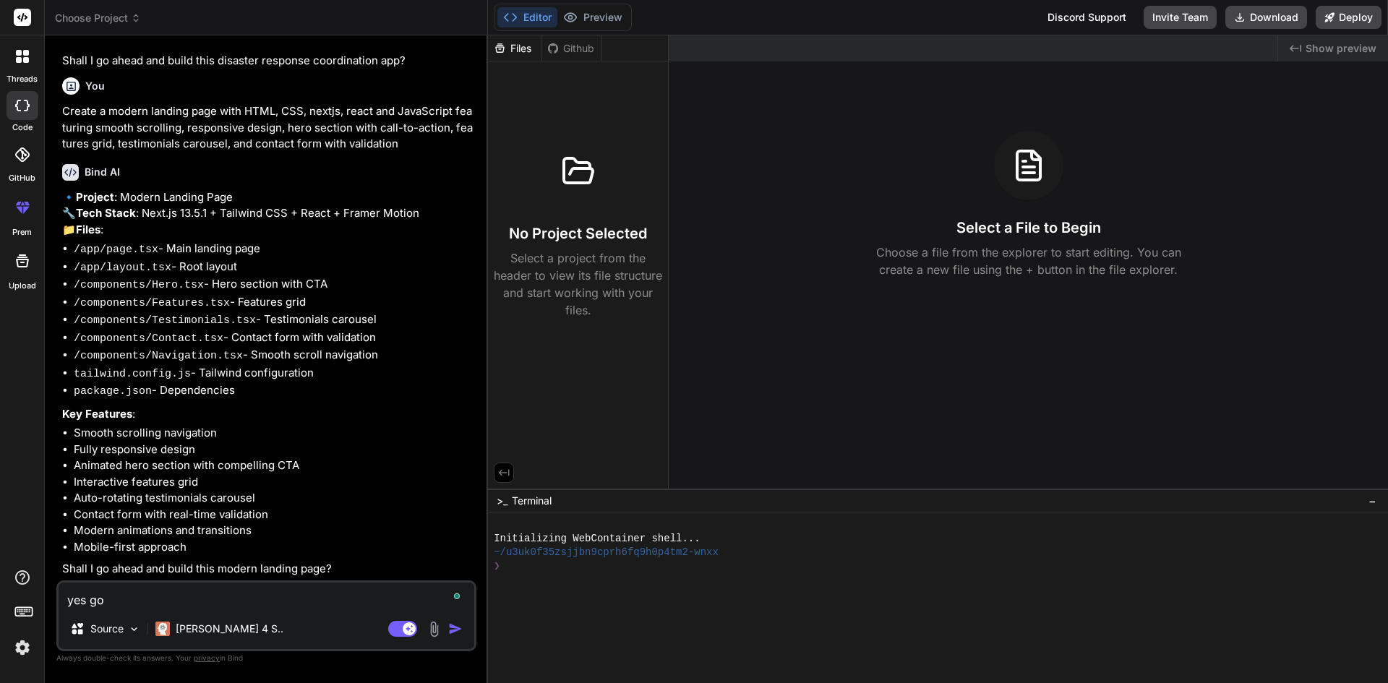
type textarea "x"
type textarea "yes go a"
type textarea "x"
type textarea "yes go ah"
type textarea "x"
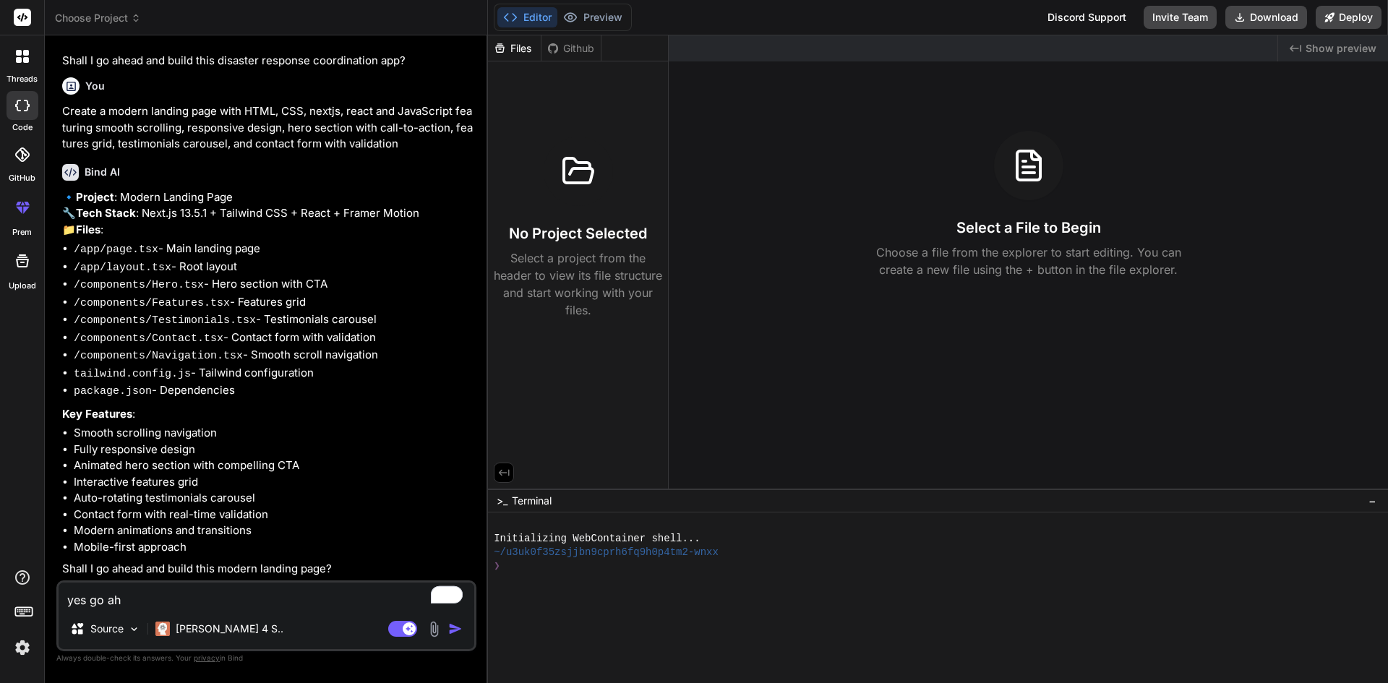
type textarea "yes go ahe"
type textarea "x"
type textarea "yes go ahea"
type textarea "x"
type textarea "yes go ahead"
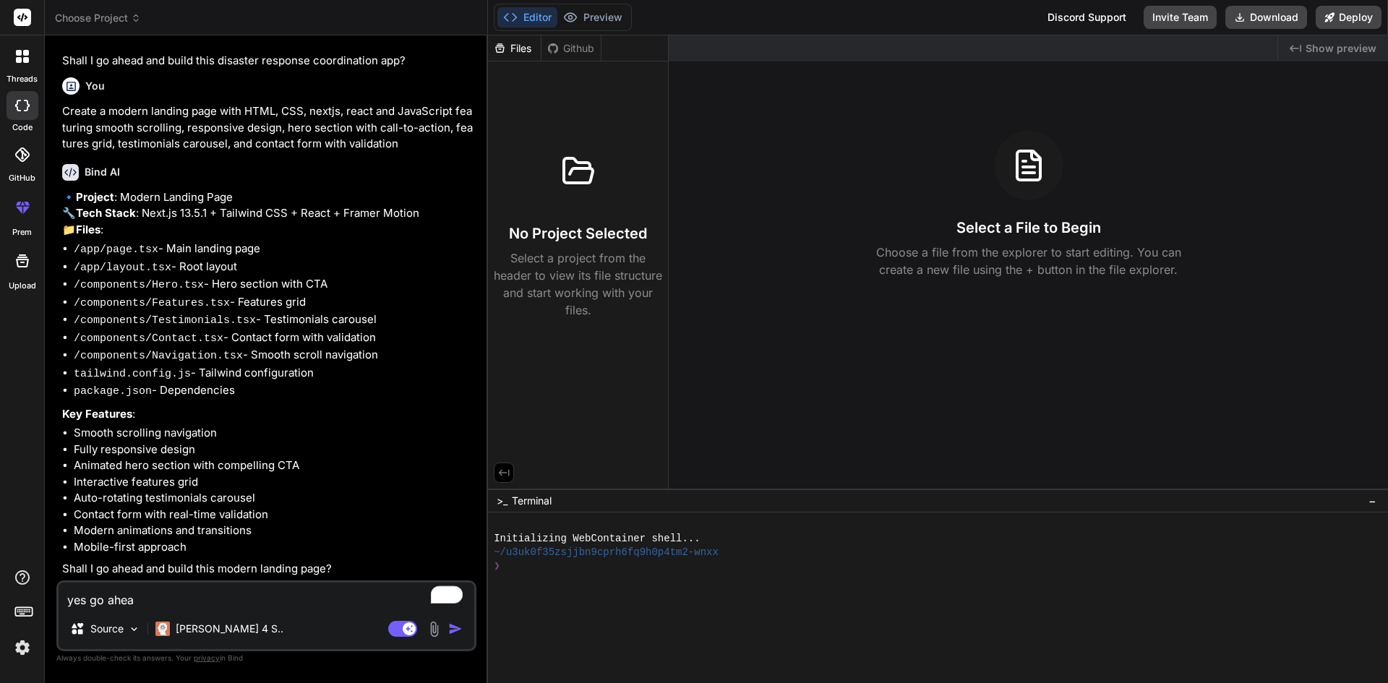
type textarea "x"
type textarea "yes go ahead"
type textarea "x"
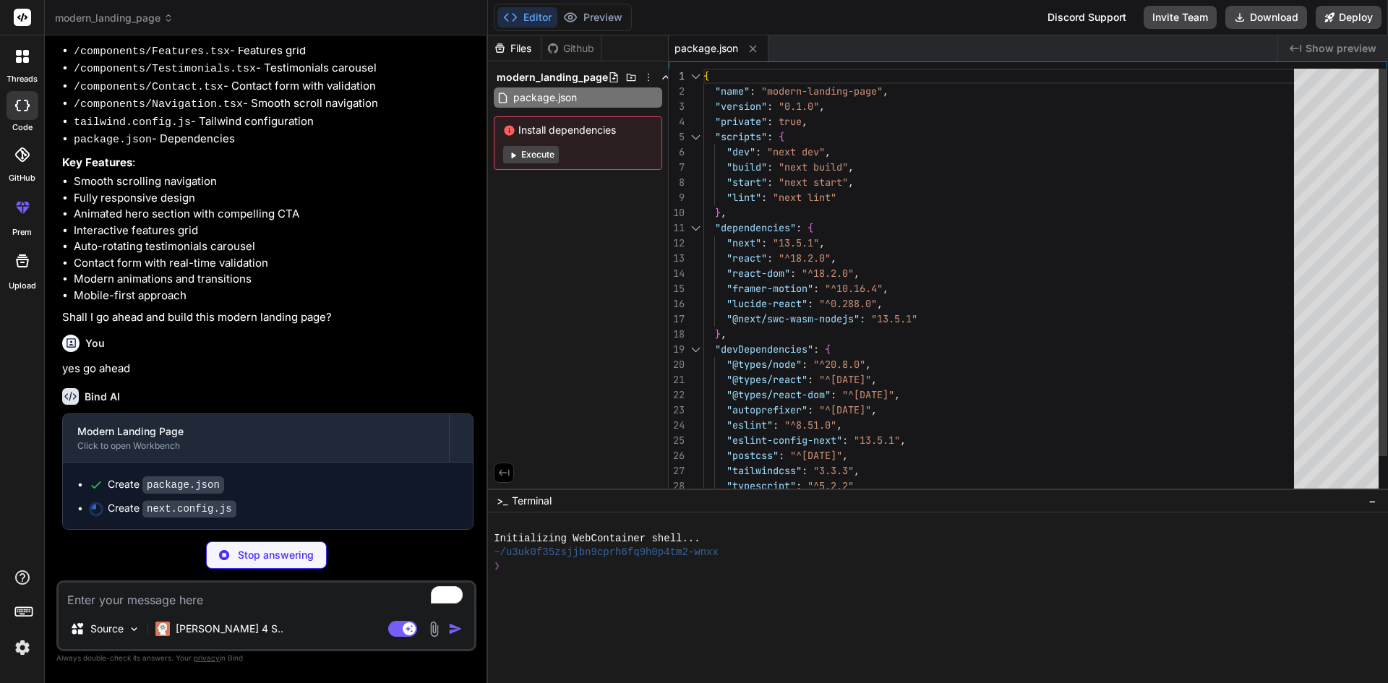
scroll to position [823, 0]
type textarea "x"
type textarea "module.exports = nextConfig"
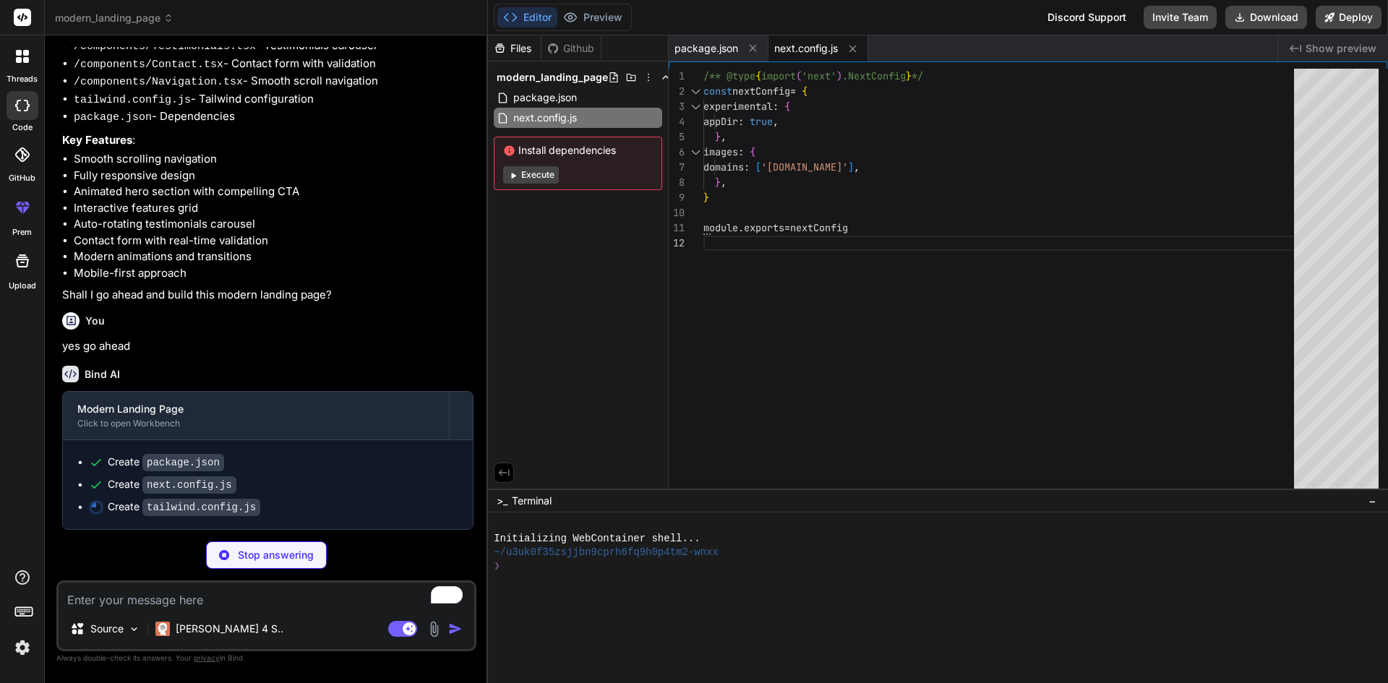
type textarea "x"
type textarea "'0%': { transform: 'translateY(30px)', opacity: '0' }, '100%': { transform: 'tr…"
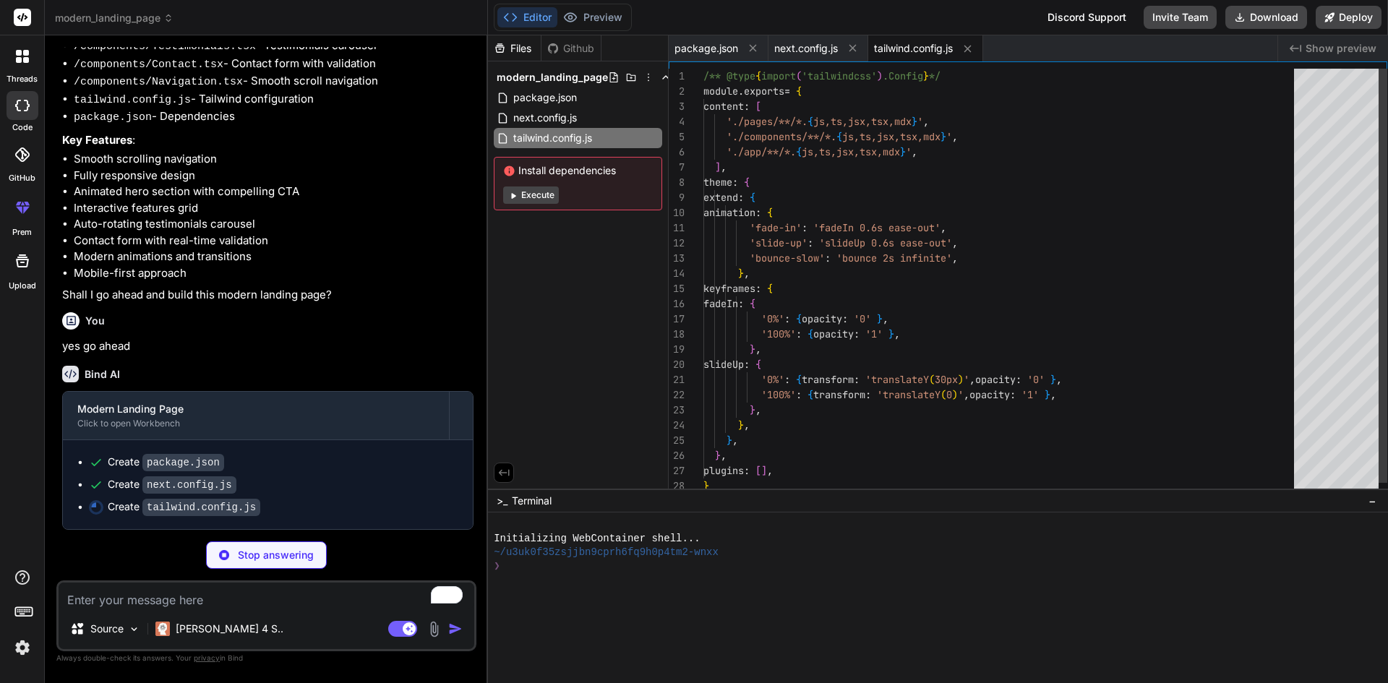
type textarea "x"
type textarea "module.exports = { plugins: { tailwindcss: {}, autoprefixer: {}, }, }"
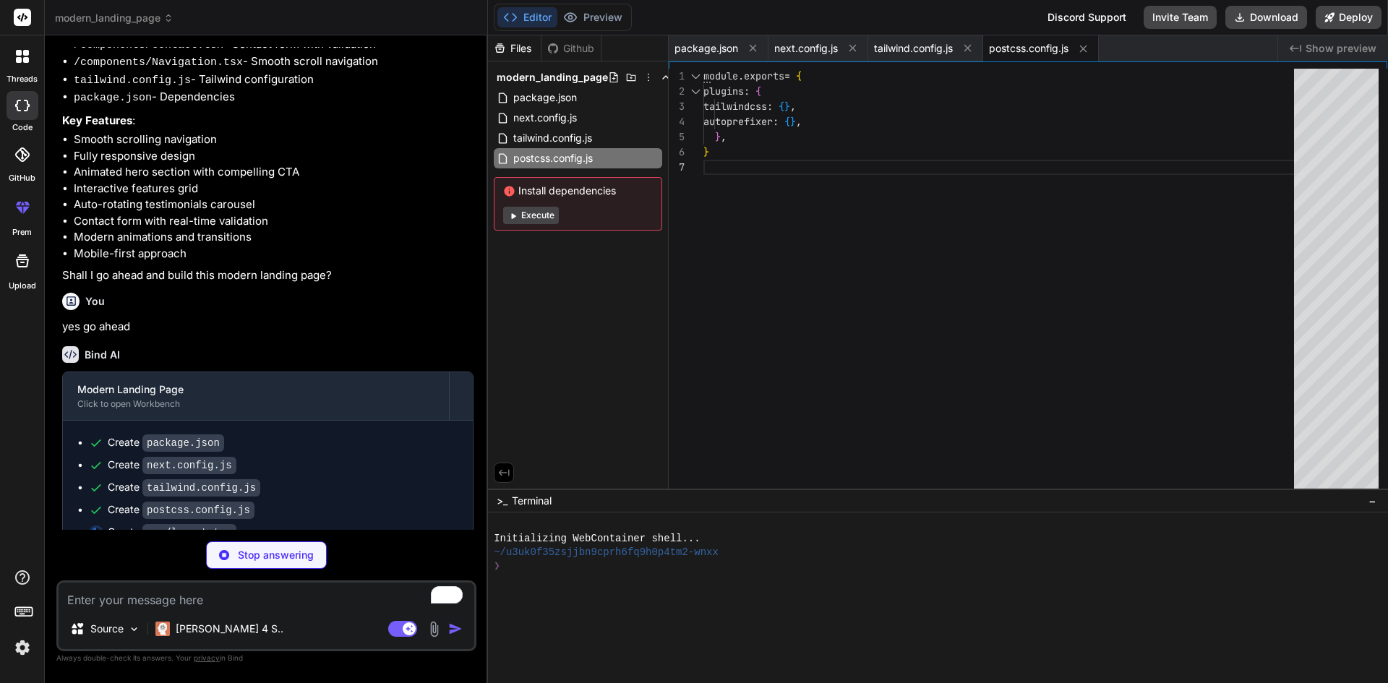
type textarea "x"
type textarea ") }"
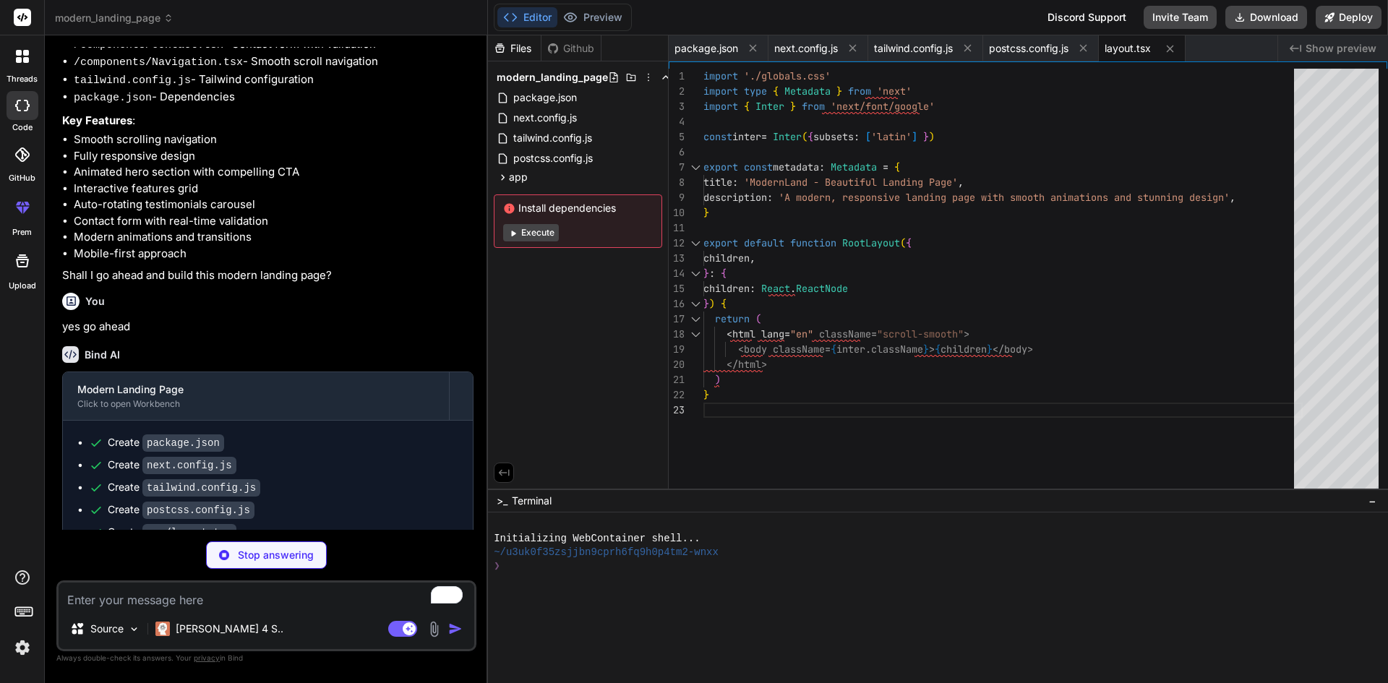
type textarea "x"
type textarea "} .gradient-text { background: linear-gradient(135deg, #667eea 0%, #764ba2 100%…"
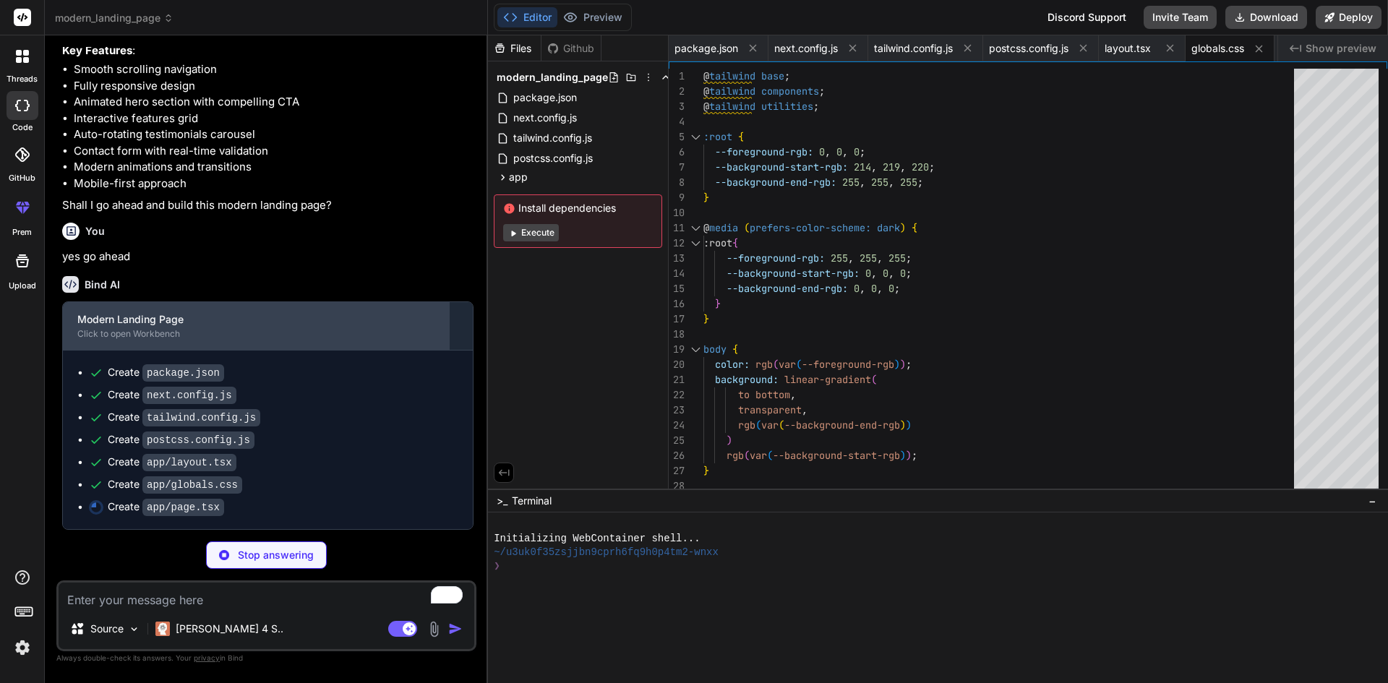
scroll to position [936, 0]
type textarea "x"
type textarea "<main className="min-h-screen bg-white"> <Navigation /> <Hero /> <Features /> <…"
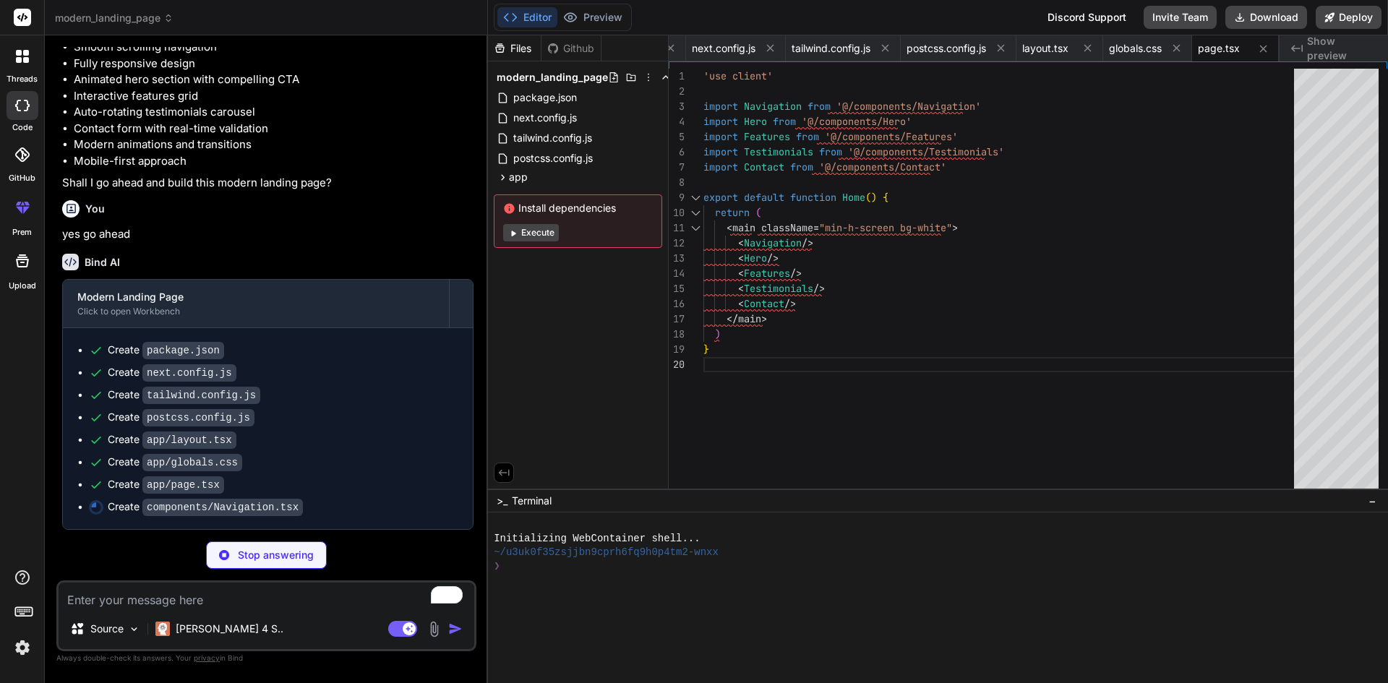
scroll to position [958, 0]
type textarea "x"
type textarea ")} </AnimatePresence> </div> </motion.nav> ) } export default Navigation"
click at [543, 103] on span "package.json" at bounding box center [545, 97] width 67 height 17
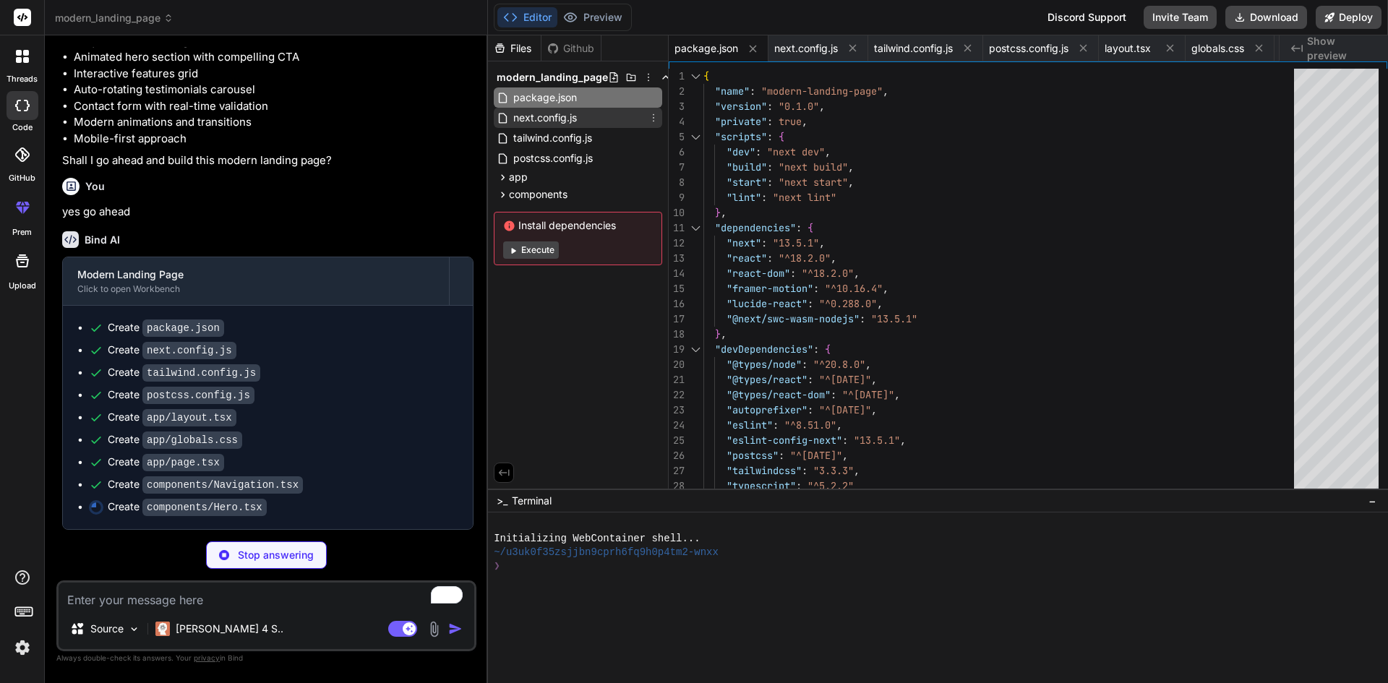
type textarea "x"
click at [568, 114] on span "next.config.js" at bounding box center [545, 117] width 67 height 17
type textarea "module.exports = nextConfig"
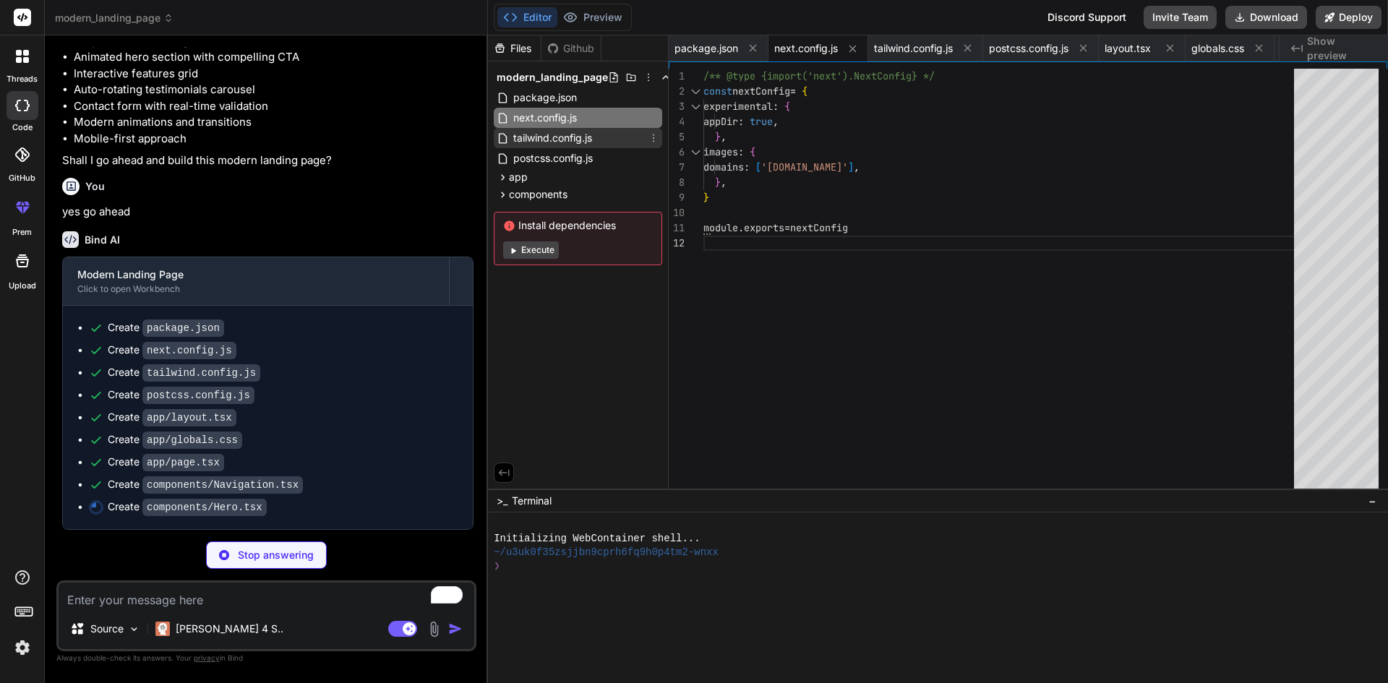
type textarea "x"
click at [587, 137] on span "tailwind.config.js" at bounding box center [553, 137] width 82 height 17
type textarea "'0%': { transform: 'translateY(30px)', opacity: '0' }, '100%': { transform: 'tr…"
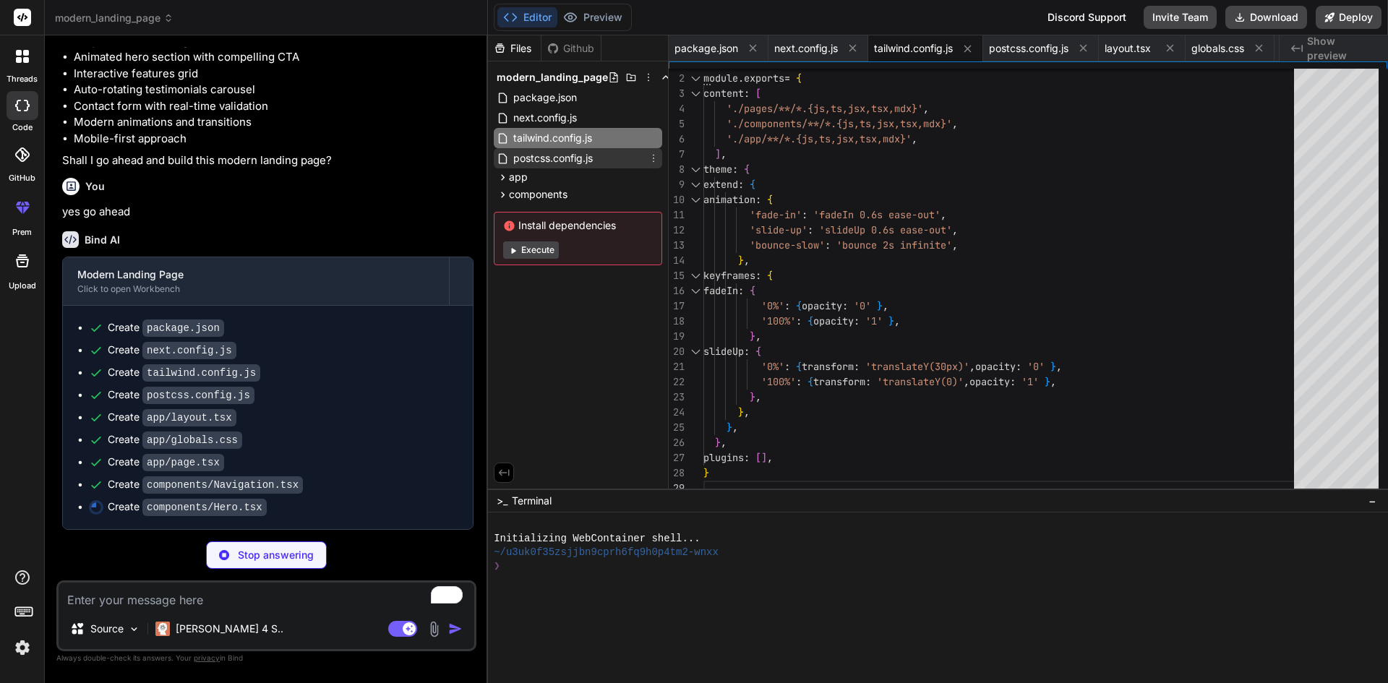
type textarea "x"
click at [599, 157] on div "postcss.config.js" at bounding box center [578, 158] width 168 height 20
type textarea "module.exports = { plugins: { tailwindcss: {}, autoprefixer: {}, }, }"
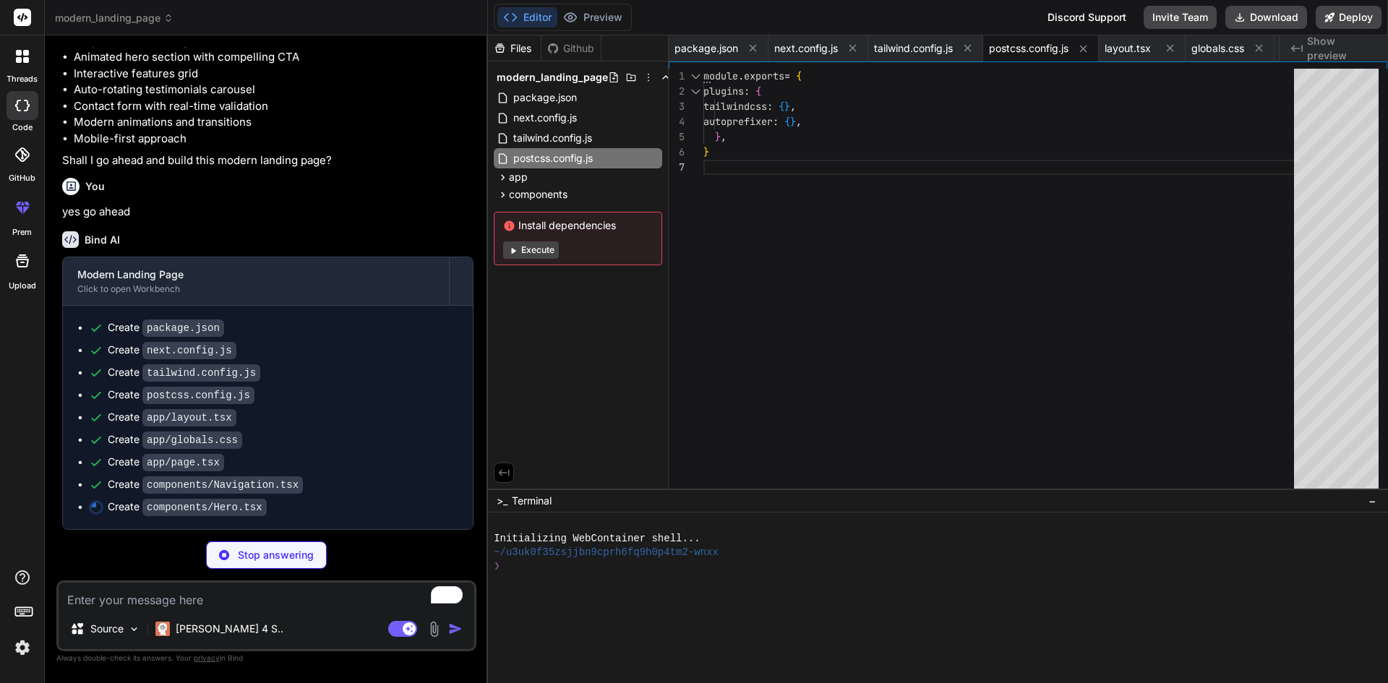
scroll to position [980, 0]
type textarea "x"
type textarea "</div> </motion.div> </div> </div> </section> ) } export default Hero"
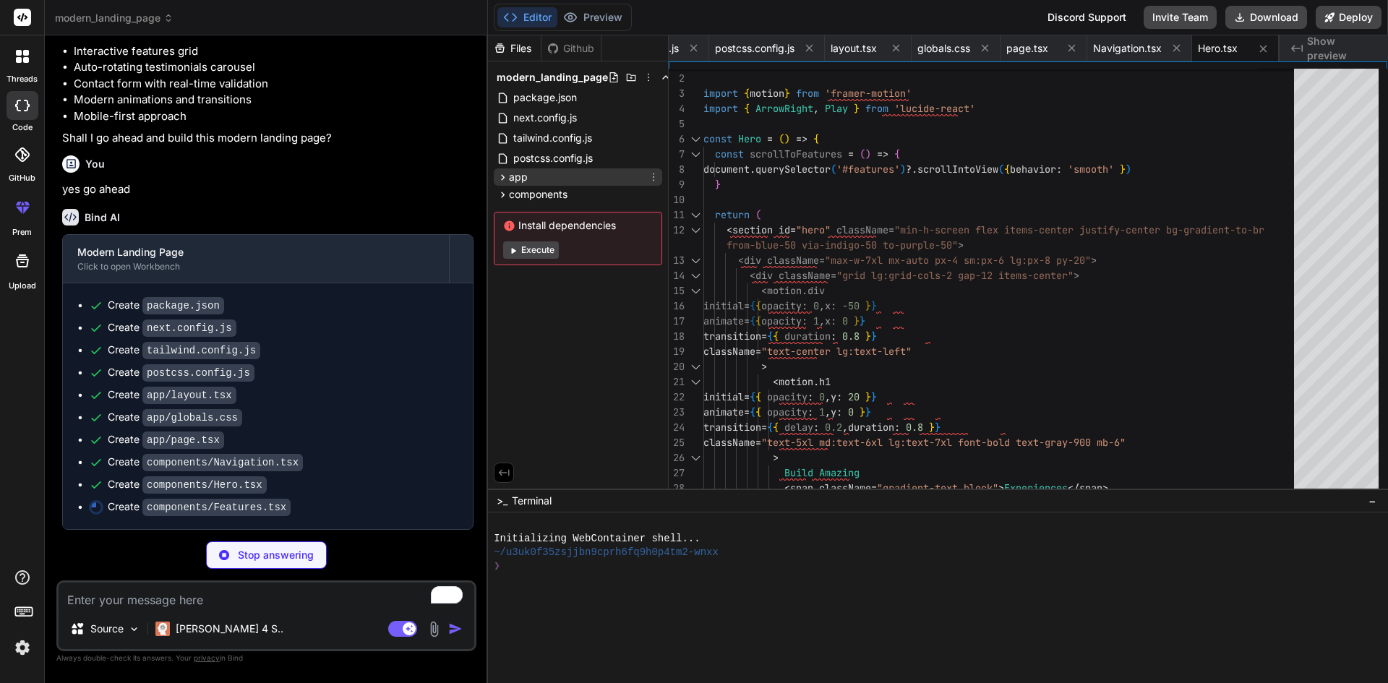
click at [568, 176] on div "app" at bounding box center [578, 176] width 168 height 17
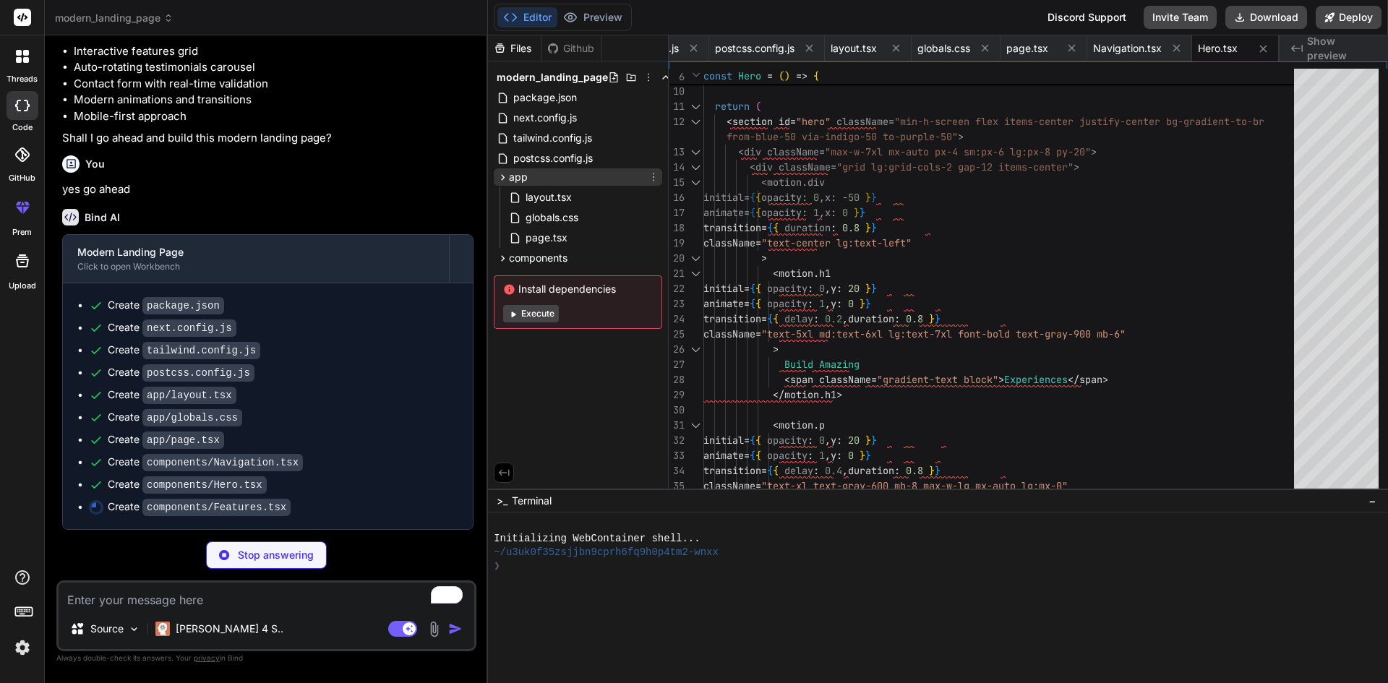
click at [591, 182] on div "app" at bounding box center [578, 176] width 168 height 17
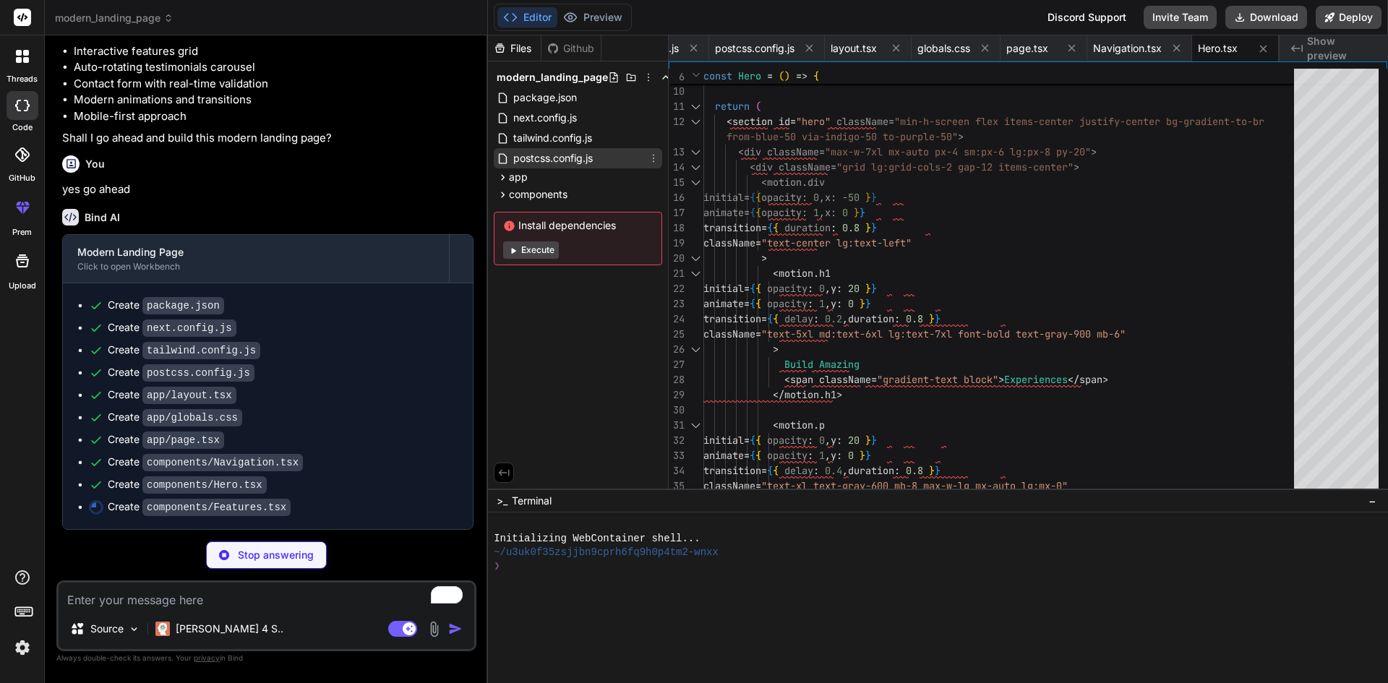
type textarea "x"
type textarea "))} </div> </div> </section> ) } export default Features"
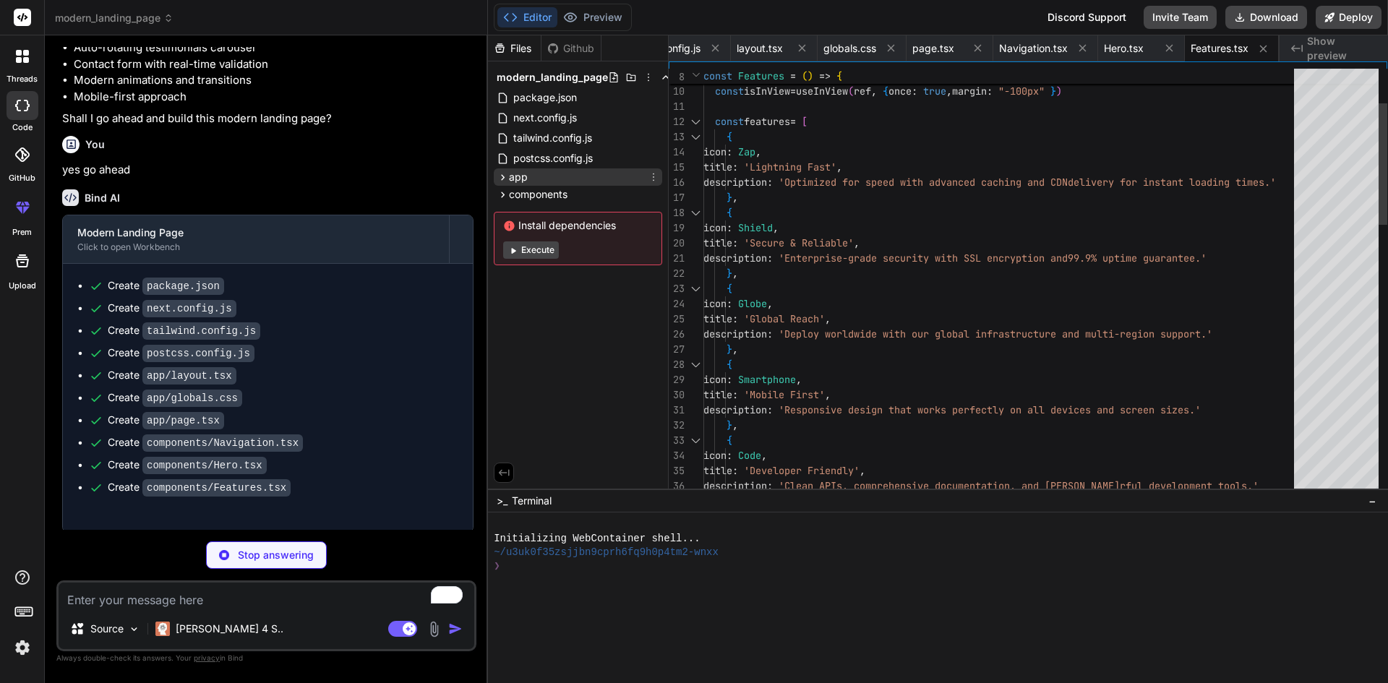
click at [586, 177] on div "app" at bounding box center [578, 176] width 168 height 17
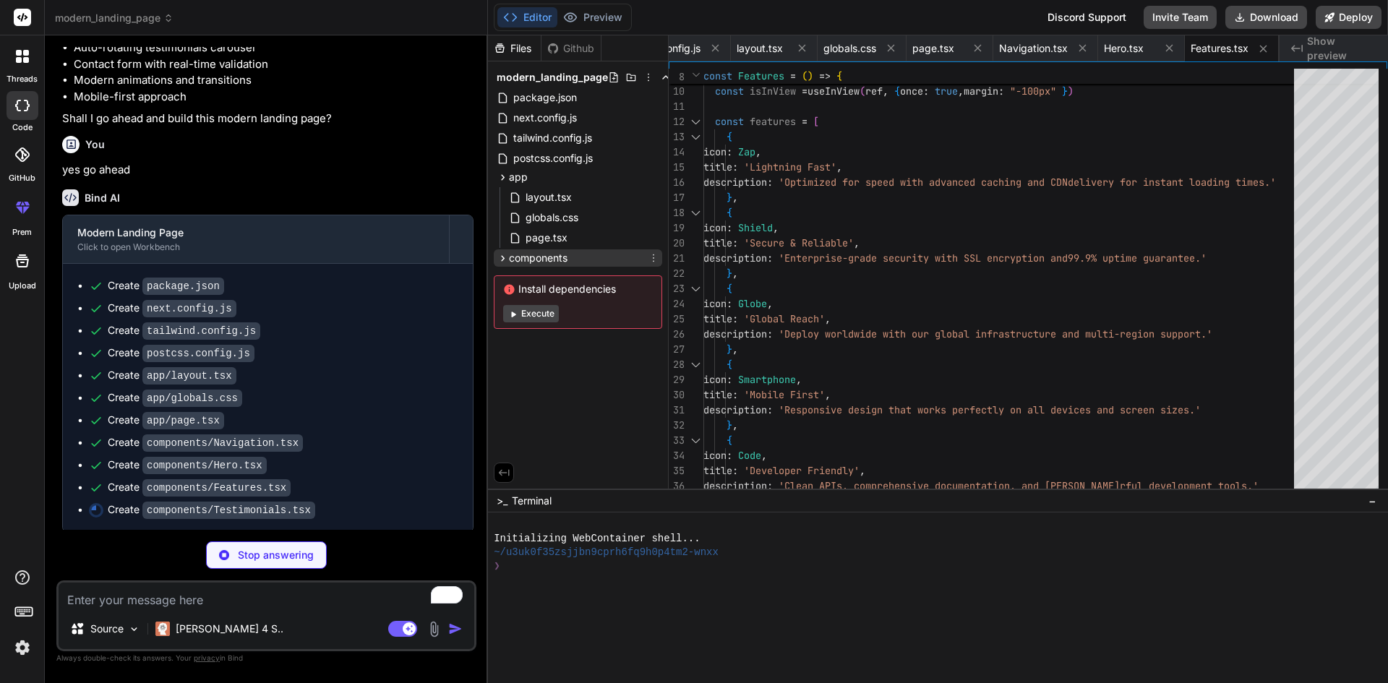
click at [575, 260] on div "components" at bounding box center [578, 257] width 168 height 17
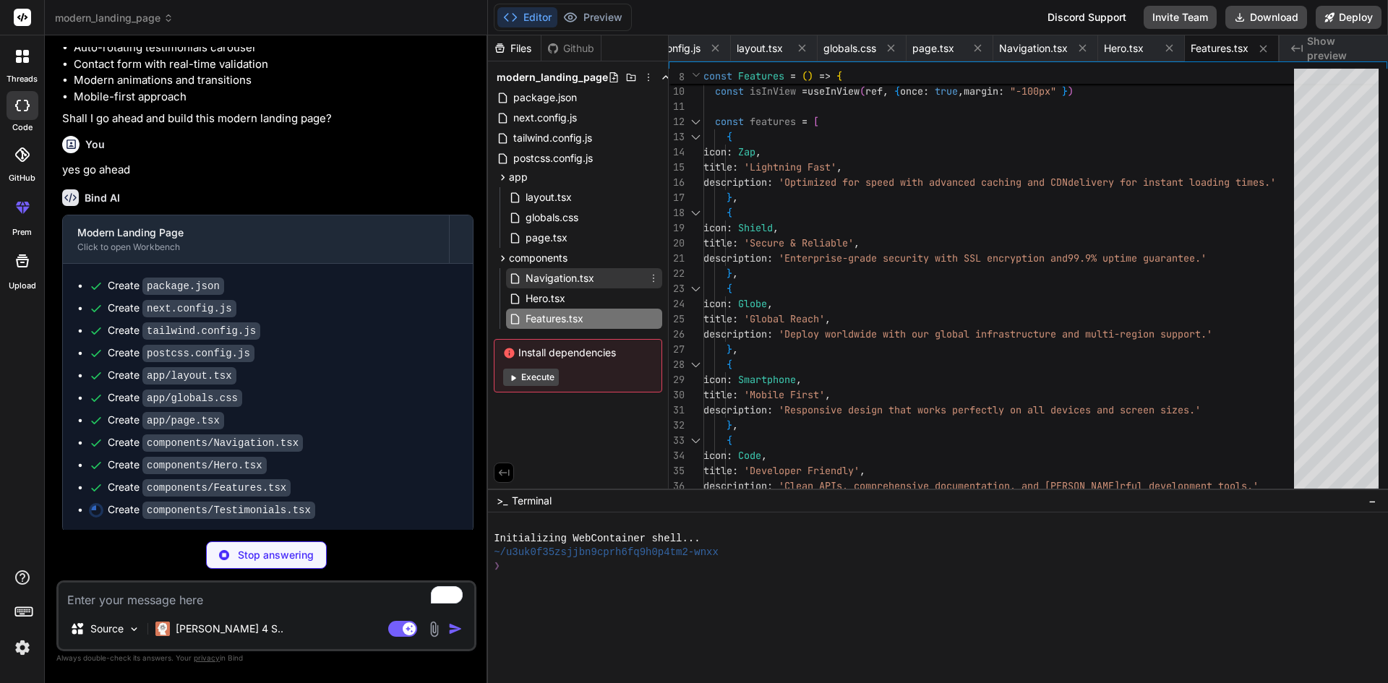
type textarea "x"
click at [584, 281] on span "Navigation.tsx" at bounding box center [560, 278] width 72 height 17
type textarea ")} </AnimatePresence> </div> </motion.nav> ) } export default Navigation"
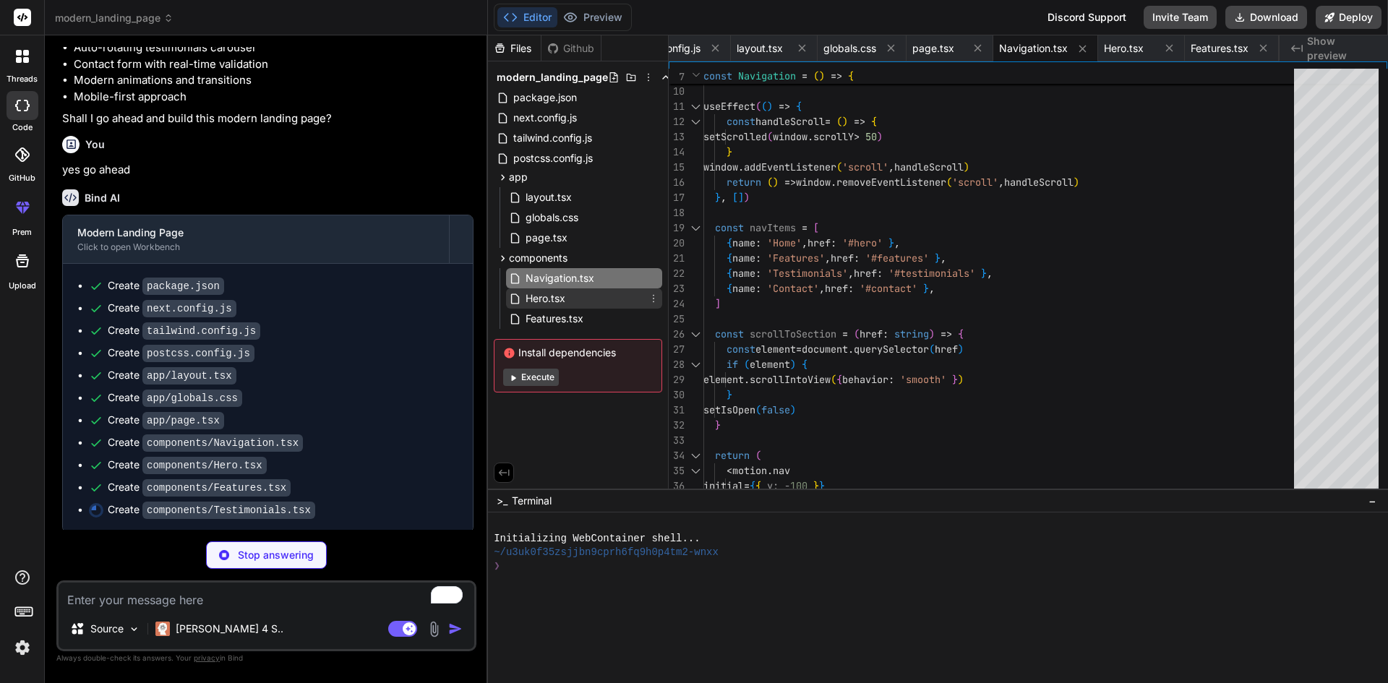
type textarea "x"
click at [585, 292] on div "Hero.tsx" at bounding box center [584, 298] width 156 height 20
type textarea "</div> </motion.div> </div> </div> </section> ) } export default Hero"
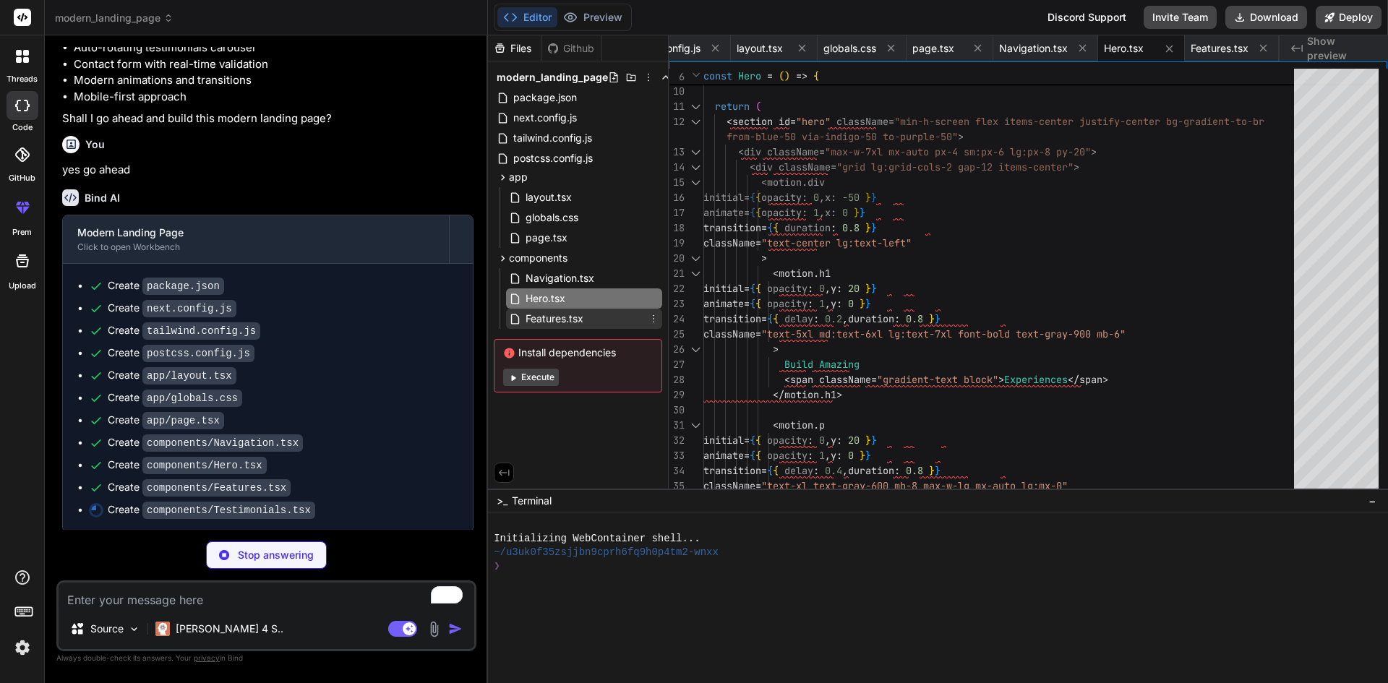
type textarea "x"
click at [582, 315] on span "Features.tsx" at bounding box center [554, 318] width 61 height 17
type textarea "))} </div> </div> </section> ) } export default Features"
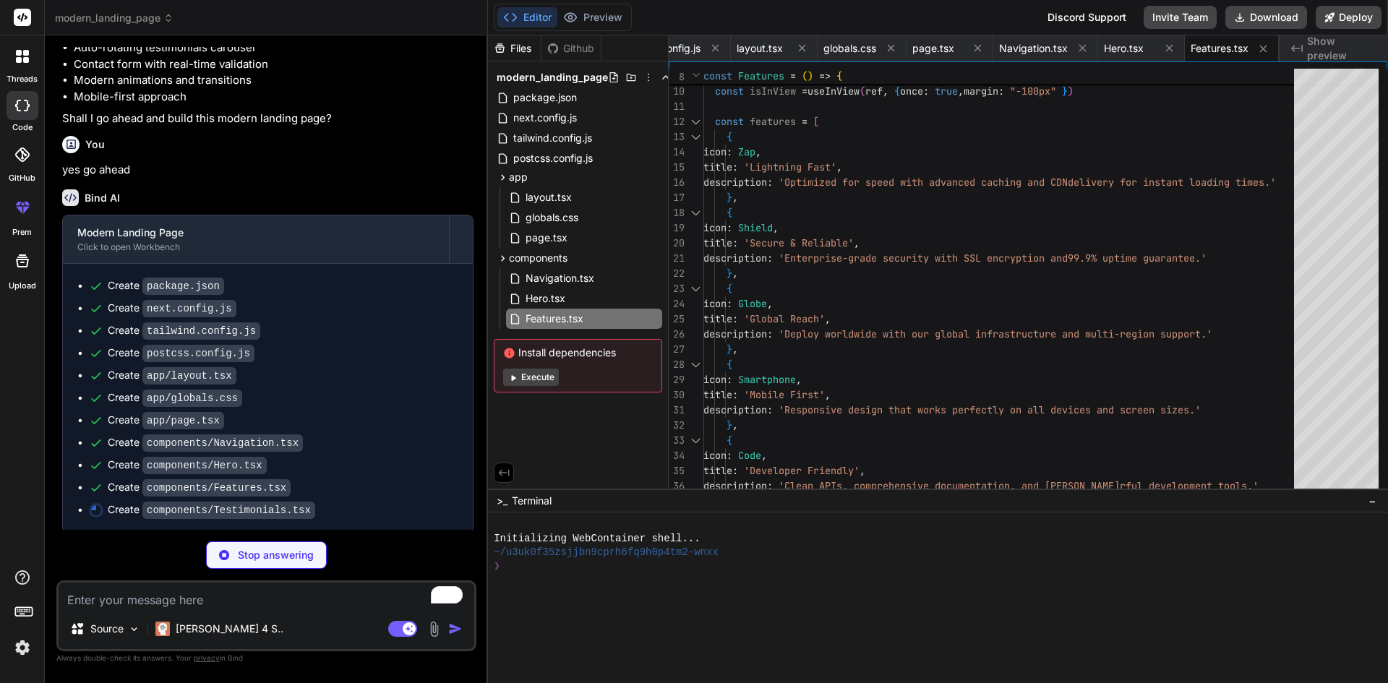
click at [546, 378] on button "Execute" at bounding box center [531, 377] width 56 height 17
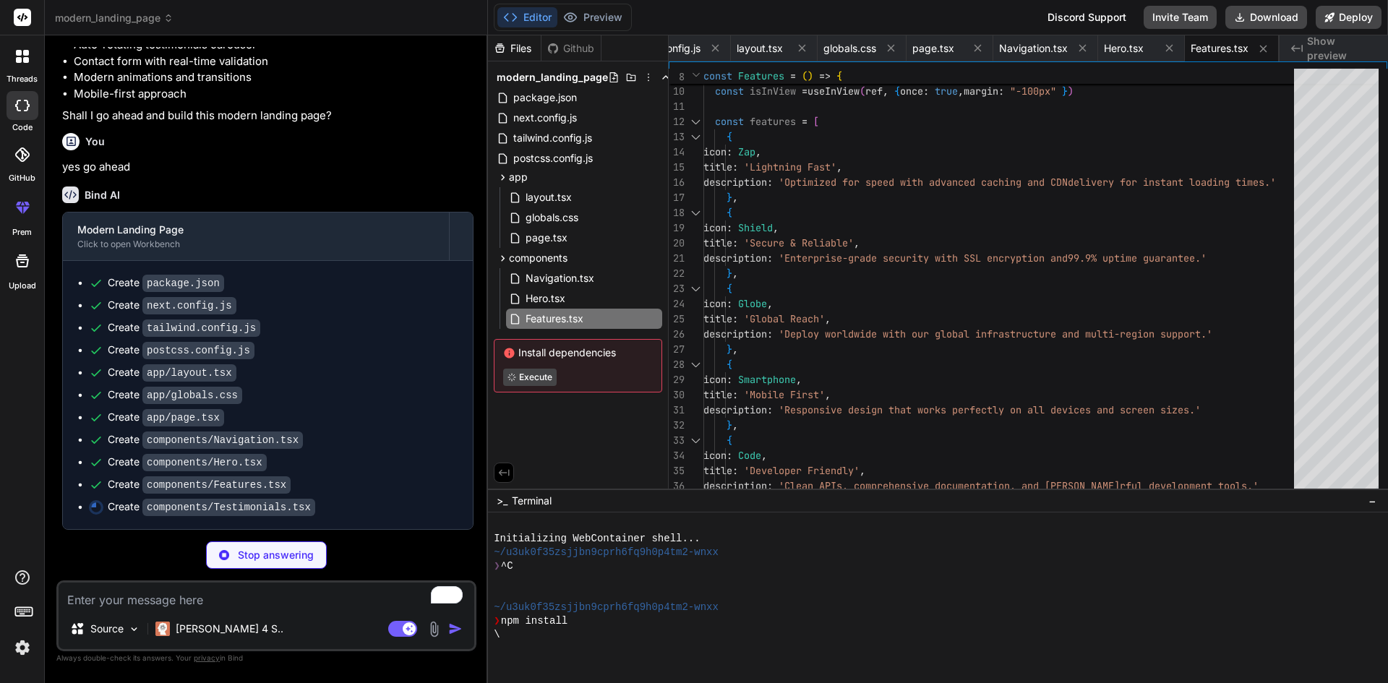
scroll to position [1025, 0]
type textarea "x"
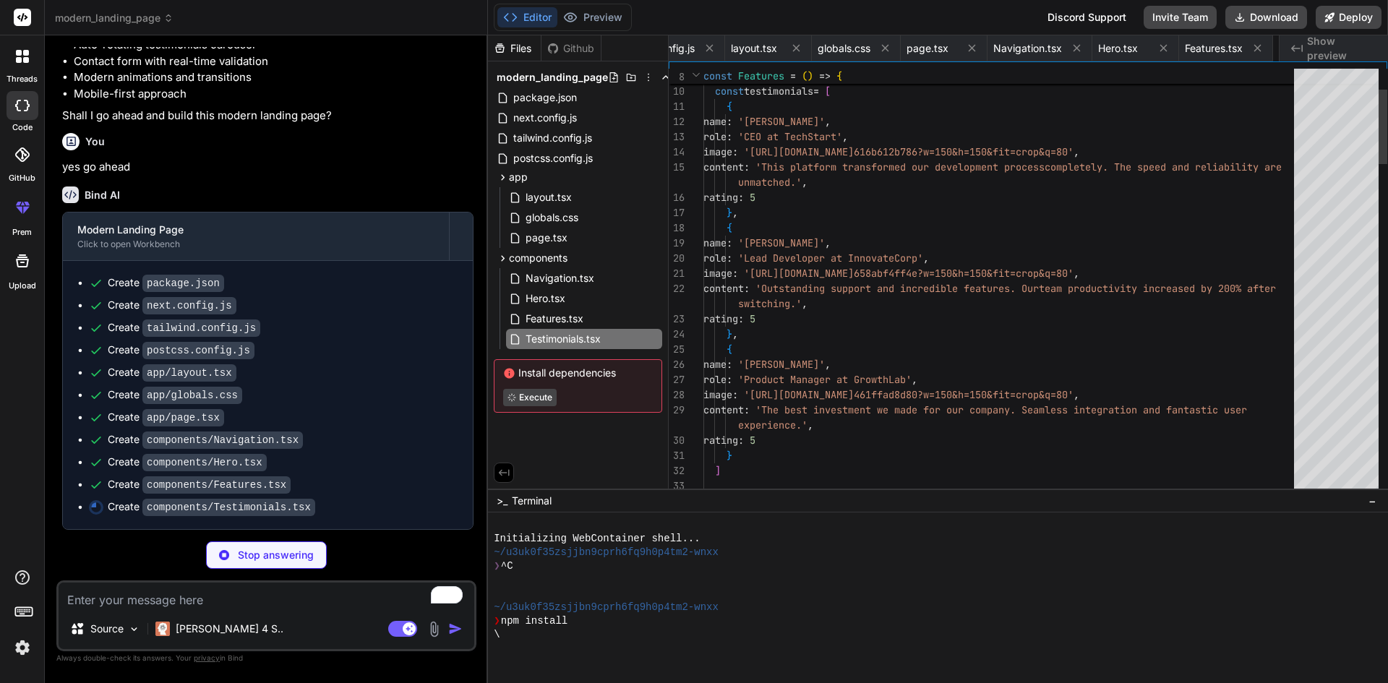
scroll to position [0, 487]
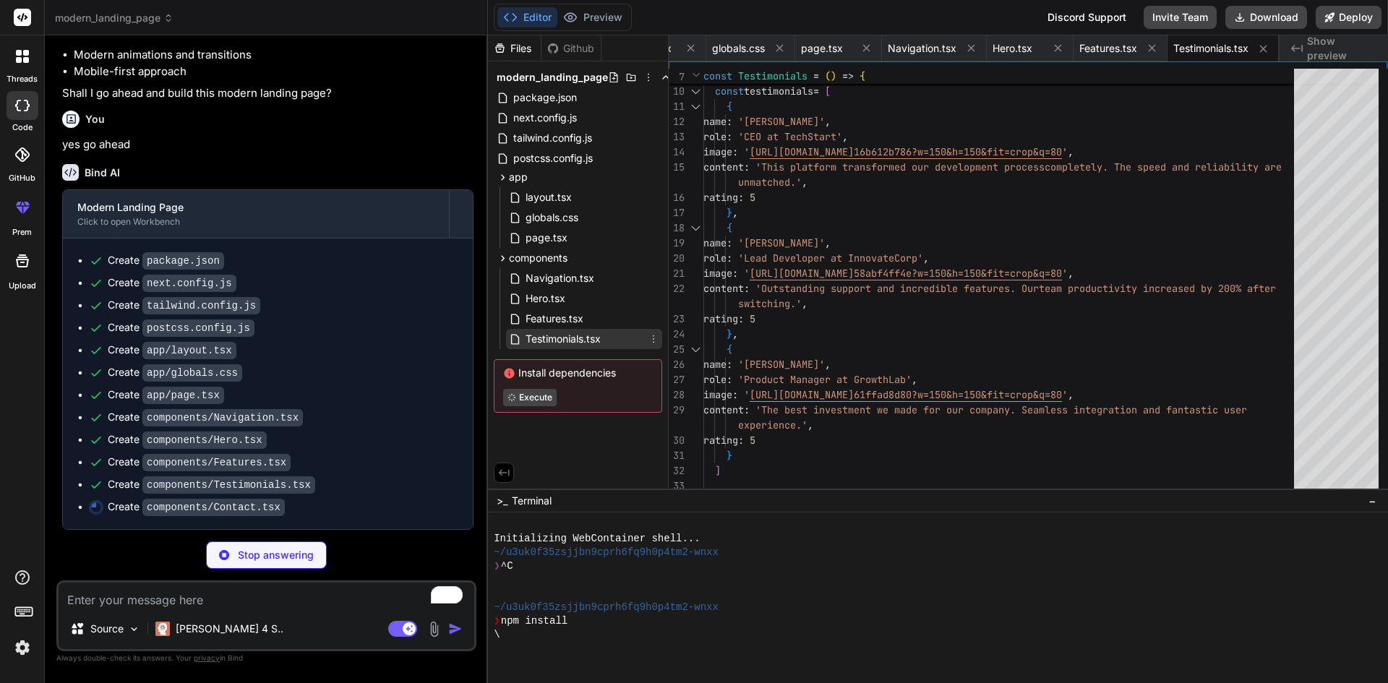
click at [553, 339] on span "Testimonials.tsx" at bounding box center [563, 338] width 78 height 17
click at [242, 506] on code "components/Contact.tsx" at bounding box center [213, 507] width 142 height 17
type textarea "x"
type textarea "export default Contact"
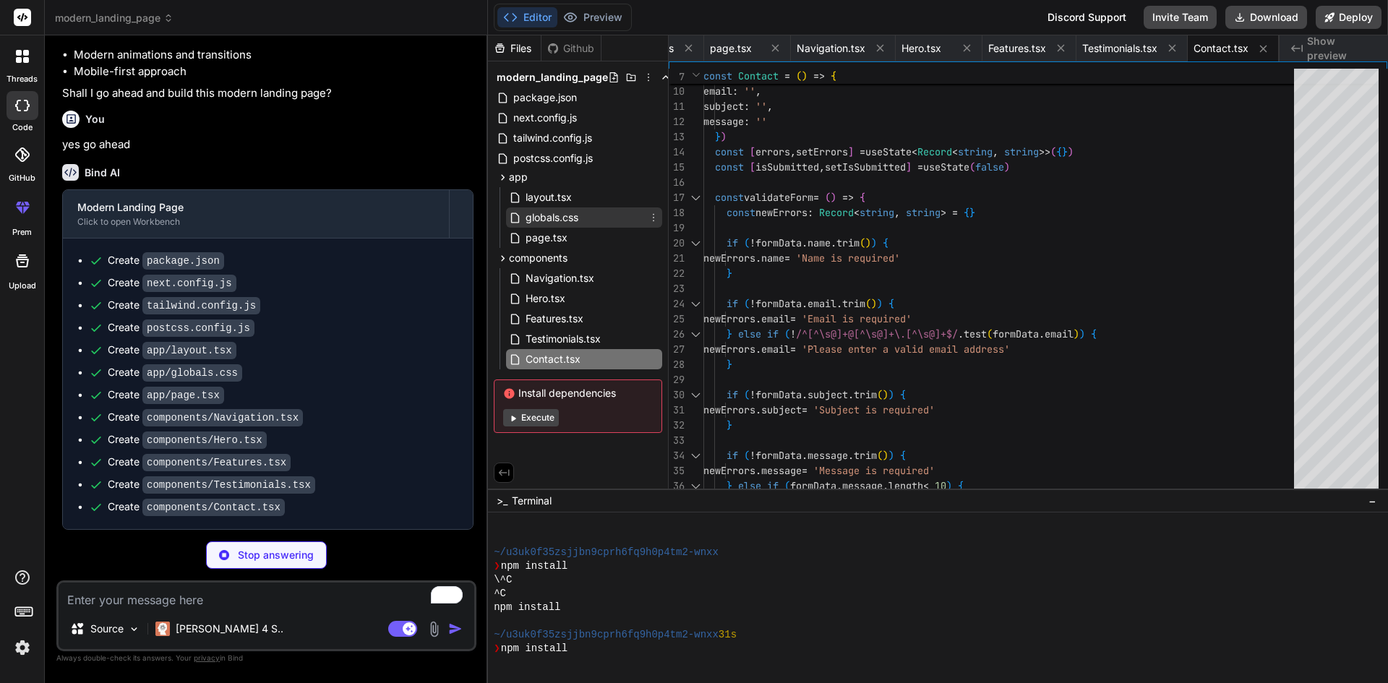
scroll to position [55, 0]
type textarea "x"
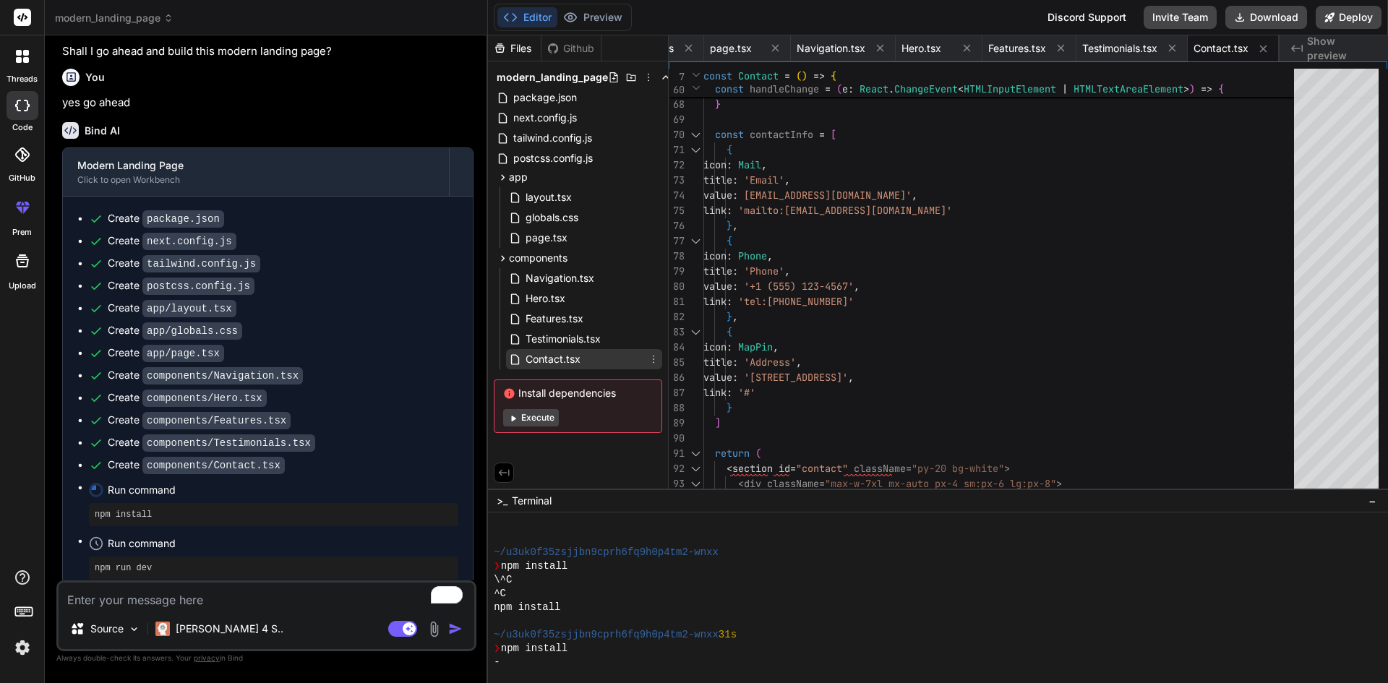
click at [573, 363] on span "Contact.tsx" at bounding box center [553, 359] width 58 height 17
click at [578, 338] on span "Testimonials.tsx" at bounding box center [563, 338] width 78 height 17
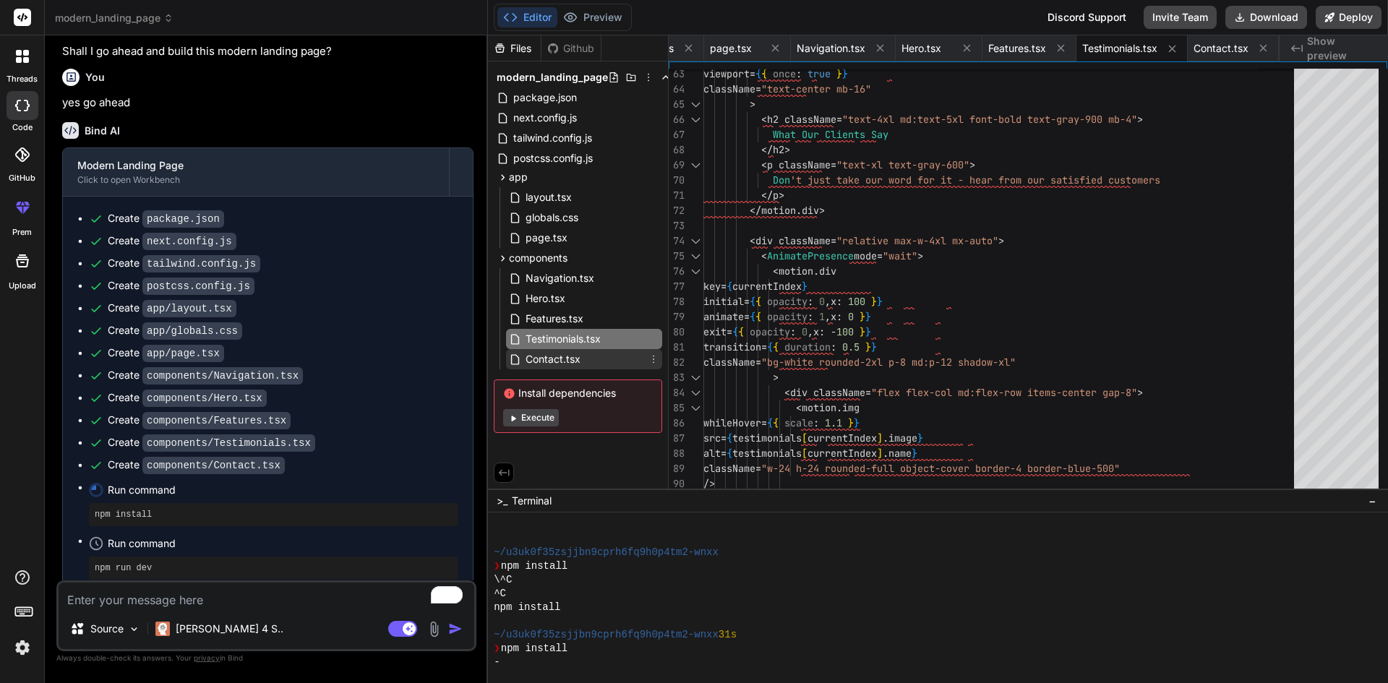
type textarea "x"
click at [573, 354] on span "Contact.tsx" at bounding box center [553, 359] width 58 height 17
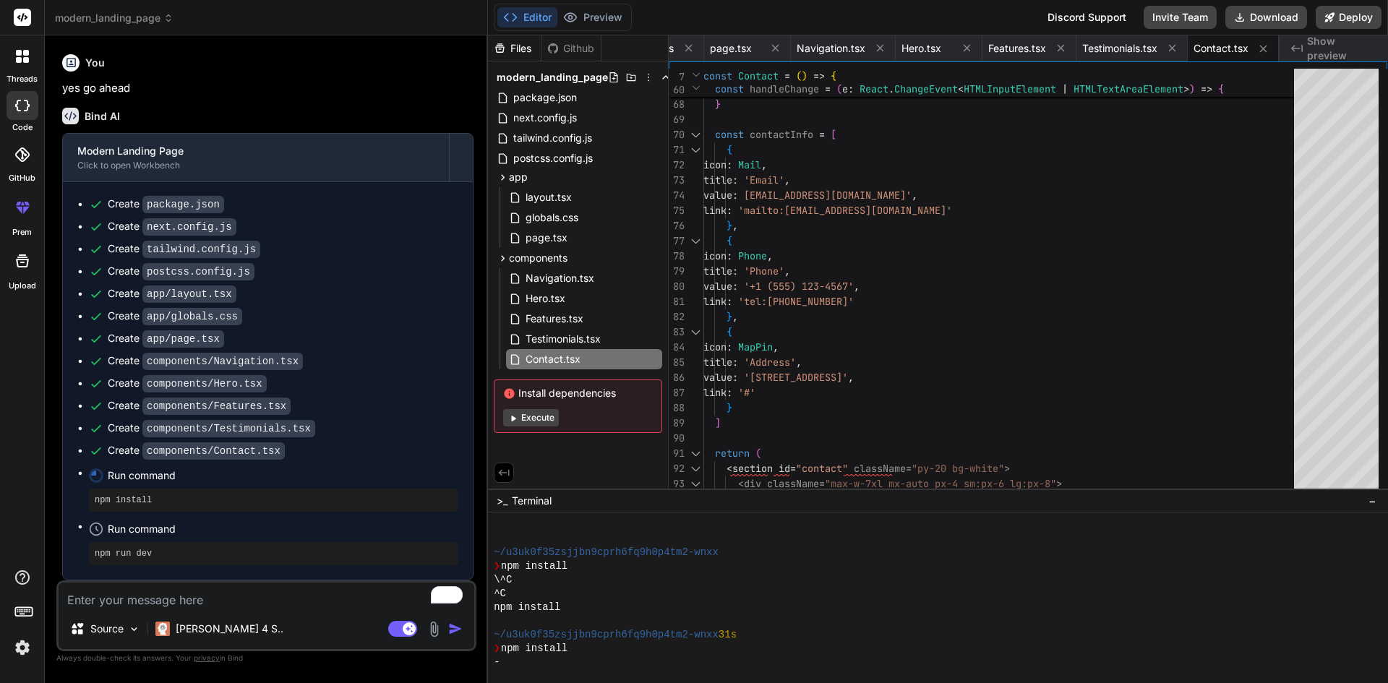
scroll to position [1104, 0]
click at [584, 254] on div "components" at bounding box center [578, 257] width 168 height 17
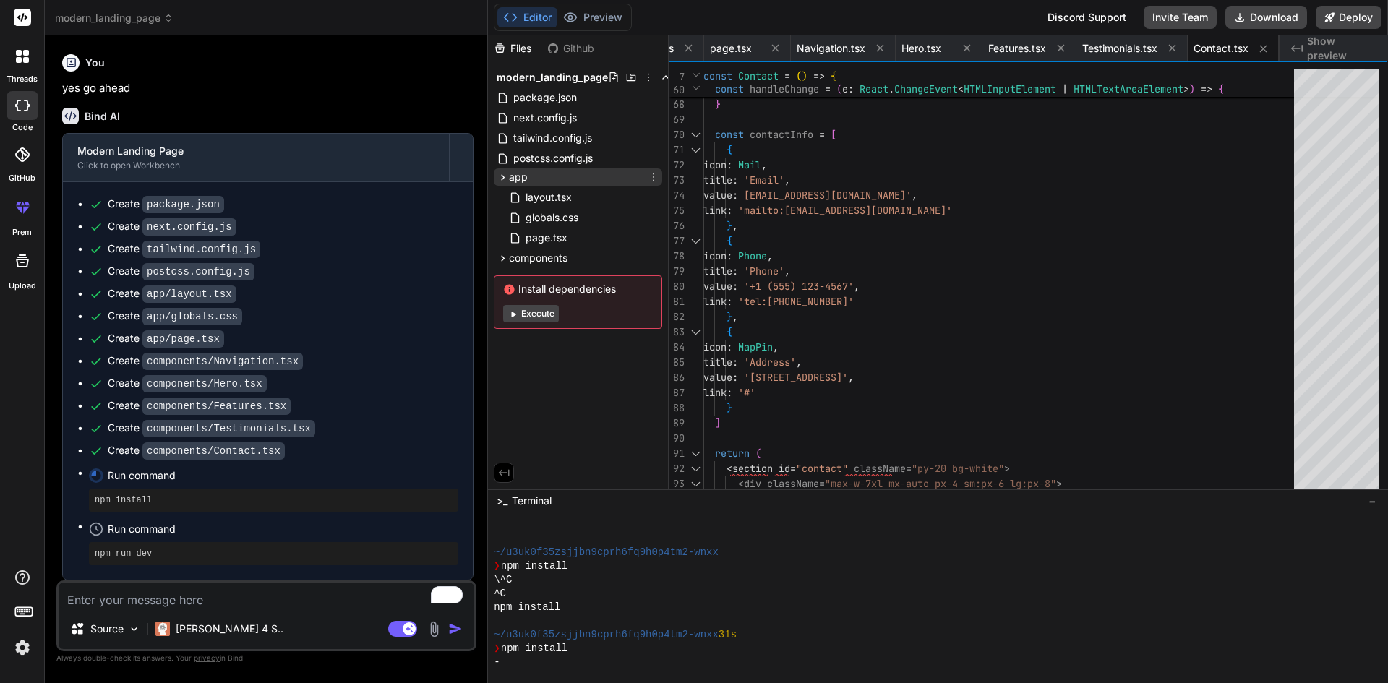
click at [562, 171] on div "app" at bounding box center [578, 176] width 168 height 17
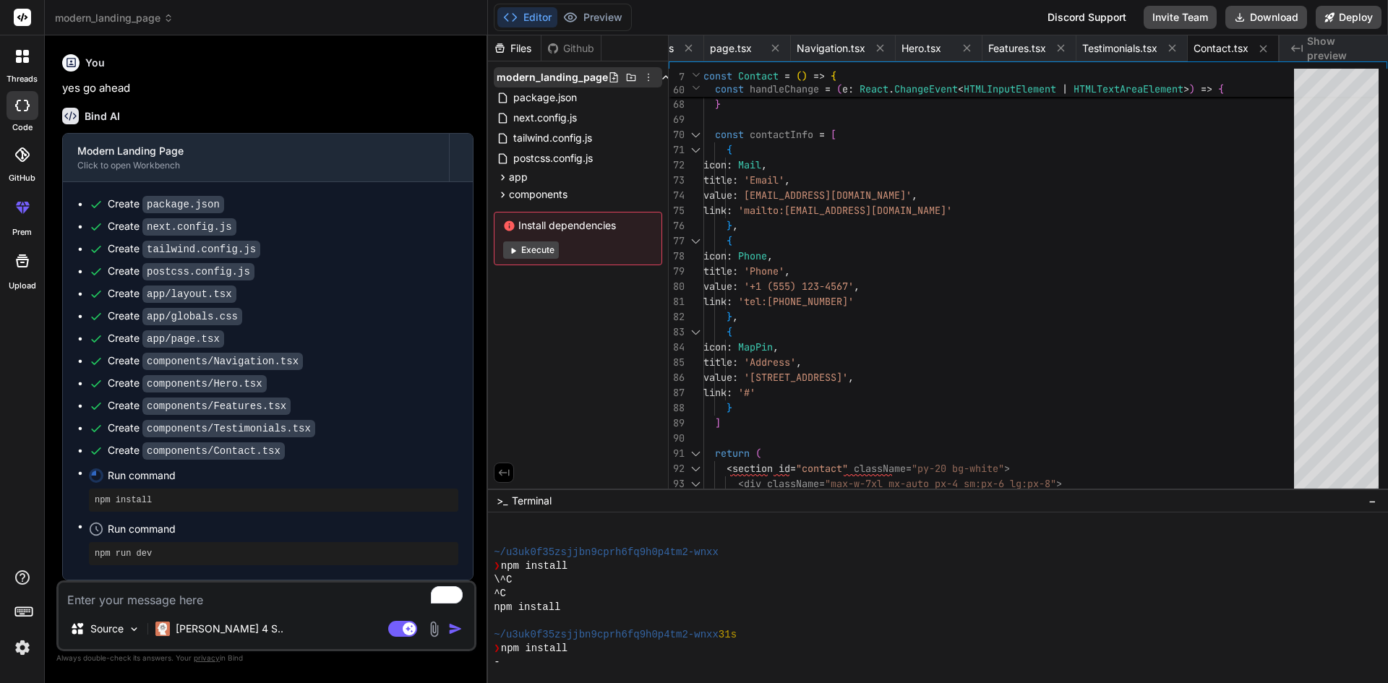
click at [577, 80] on span "modern_landing_page" at bounding box center [552, 77] width 111 height 14
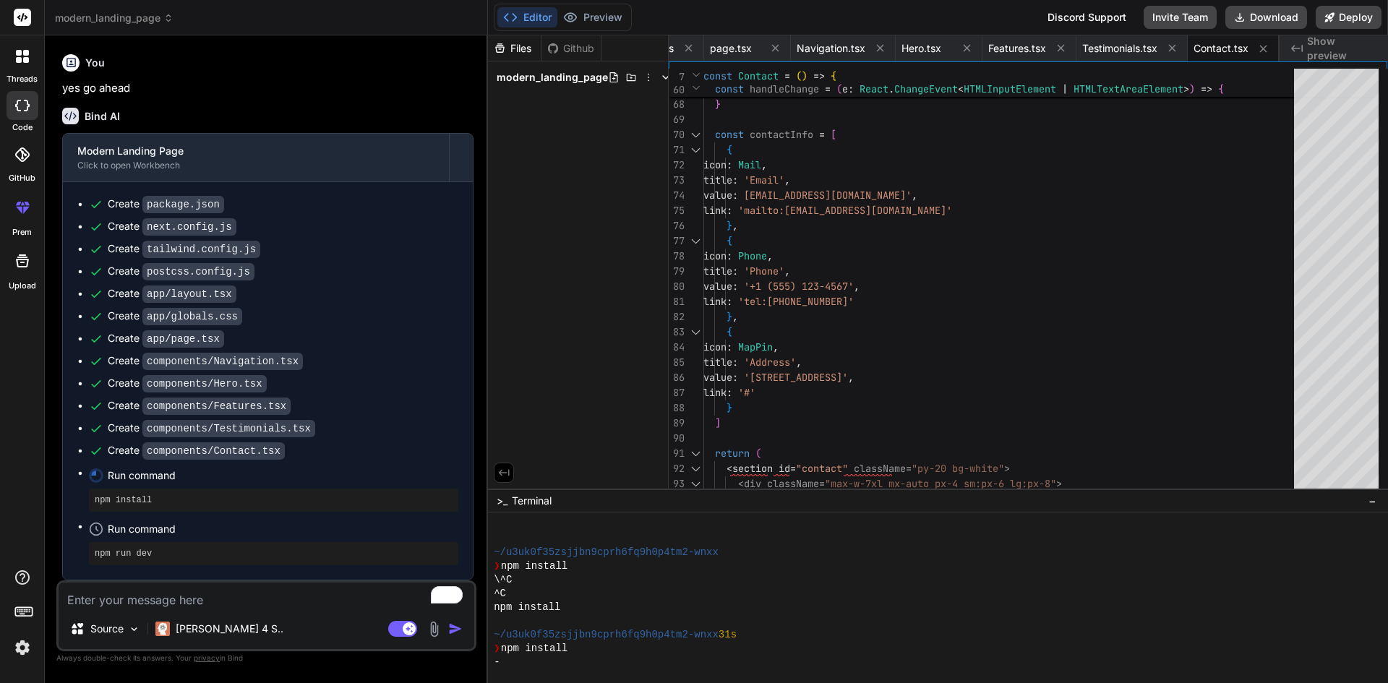
click at [577, 80] on span "modern_landing_page" at bounding box center [552, 77] width 111 height 14
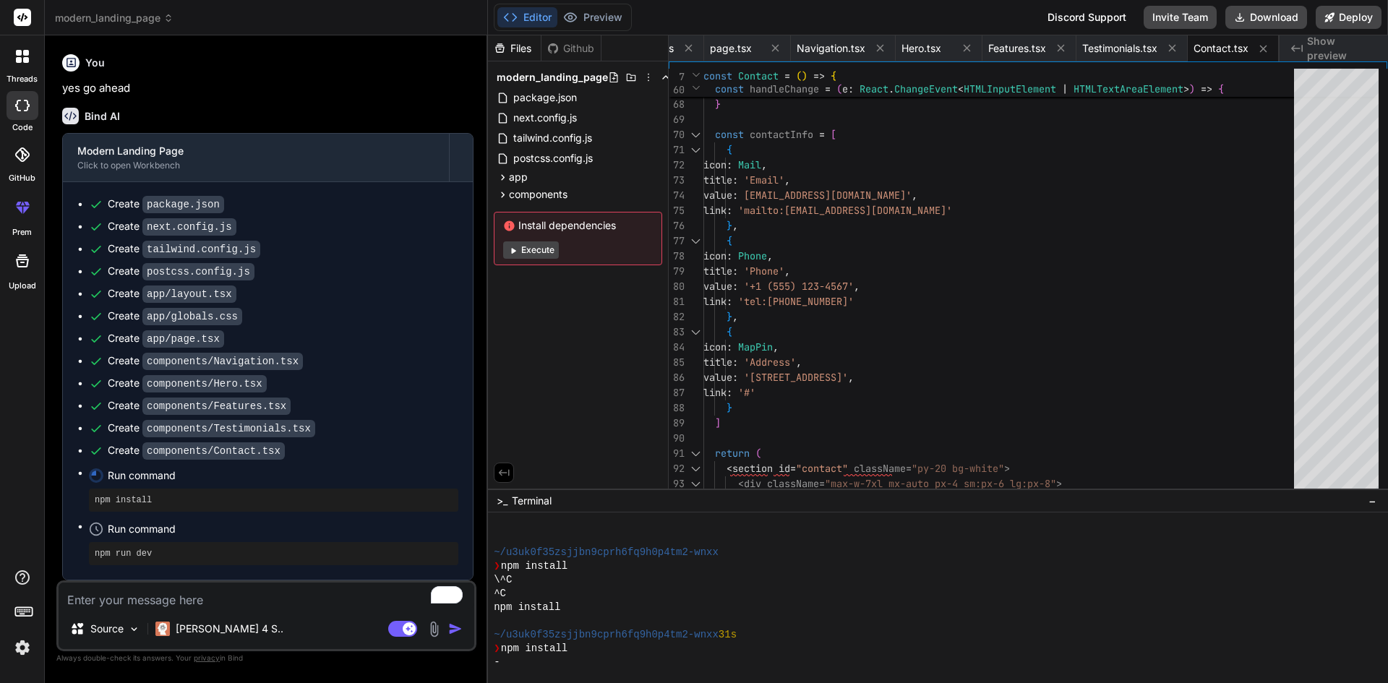
click at [663, 78] on icon at bounding box center [666, 78] width 12 height 12
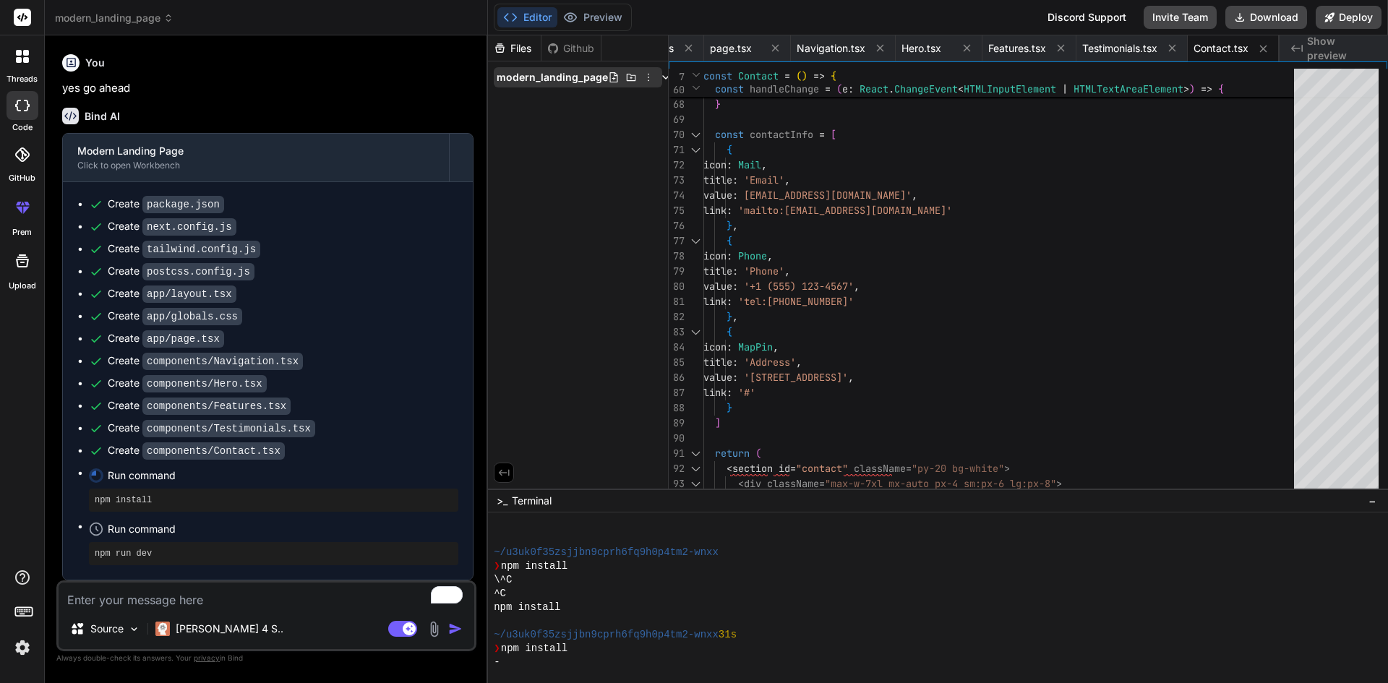
click at [574, 74] on span "modern_landing_page" at bounding box center [552, 77] width 111 height 14
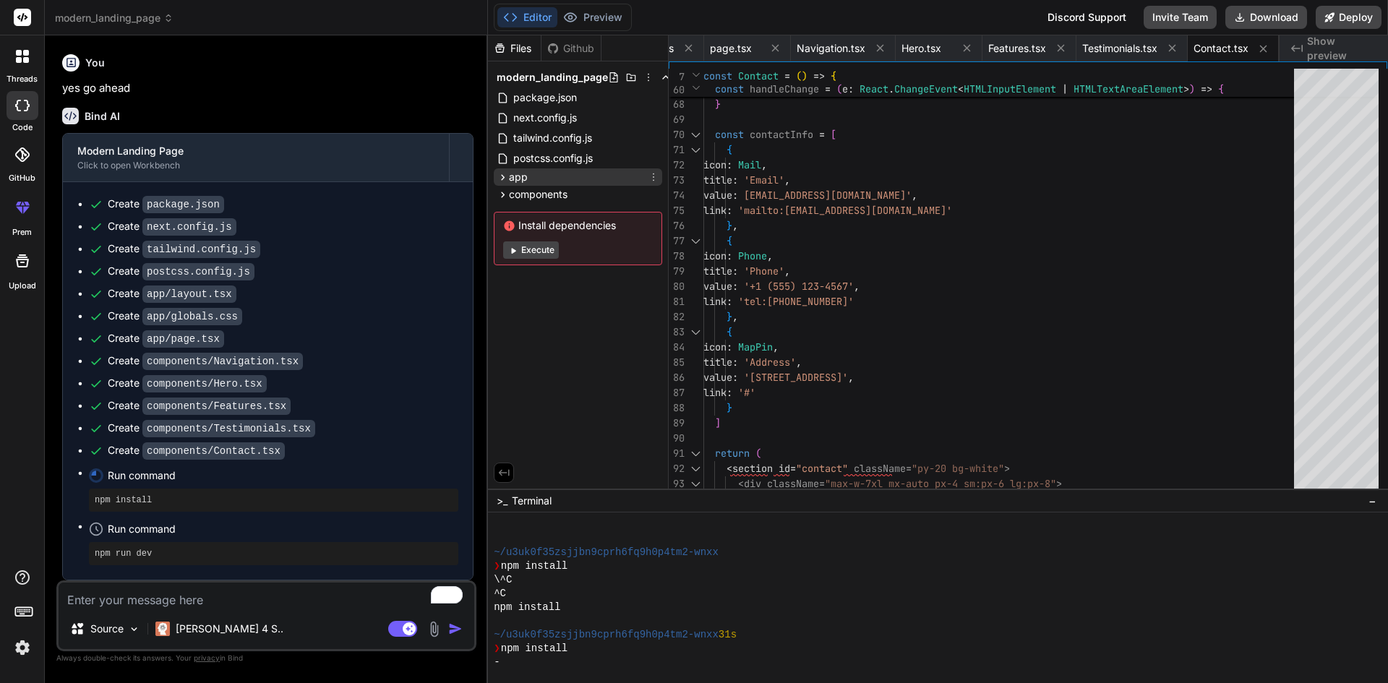
click at [571, 172] on div "app" at bounding box center [578, 176] width 168 height 17
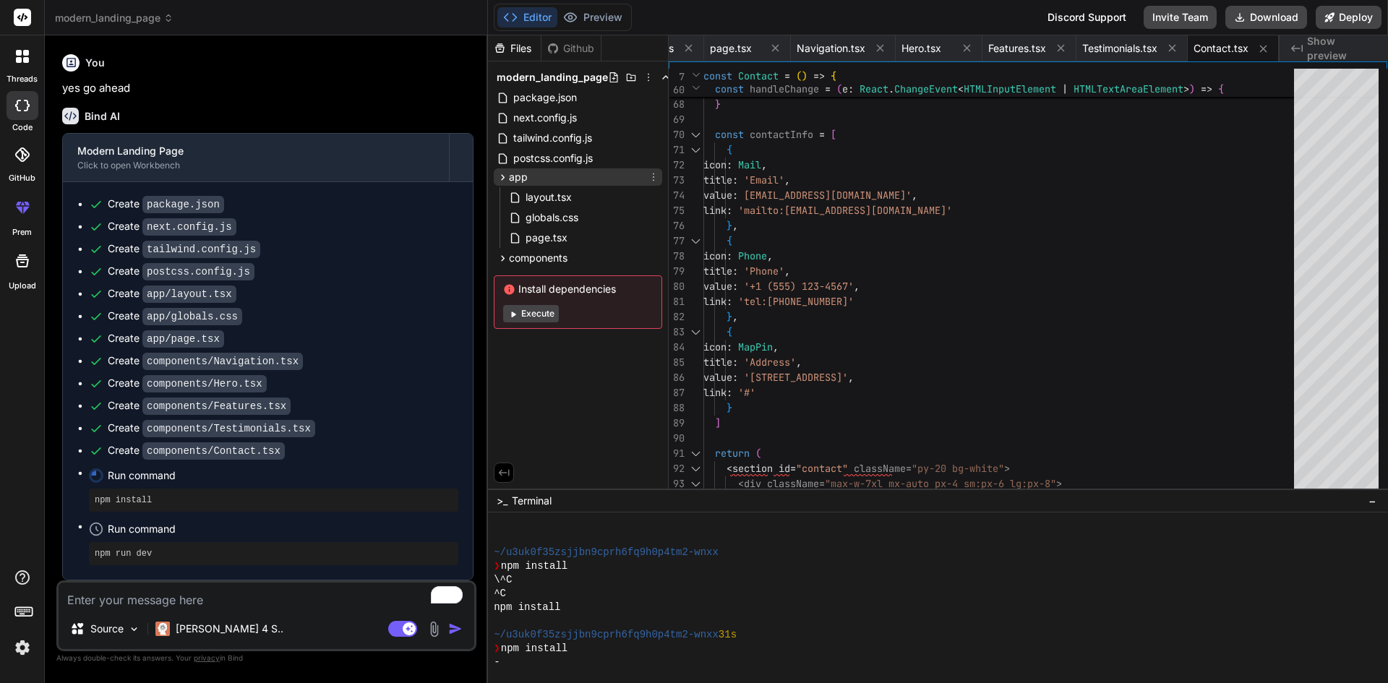
click at [568, 180] on div "app" at bounding box center [578, 176] width 168 height 17
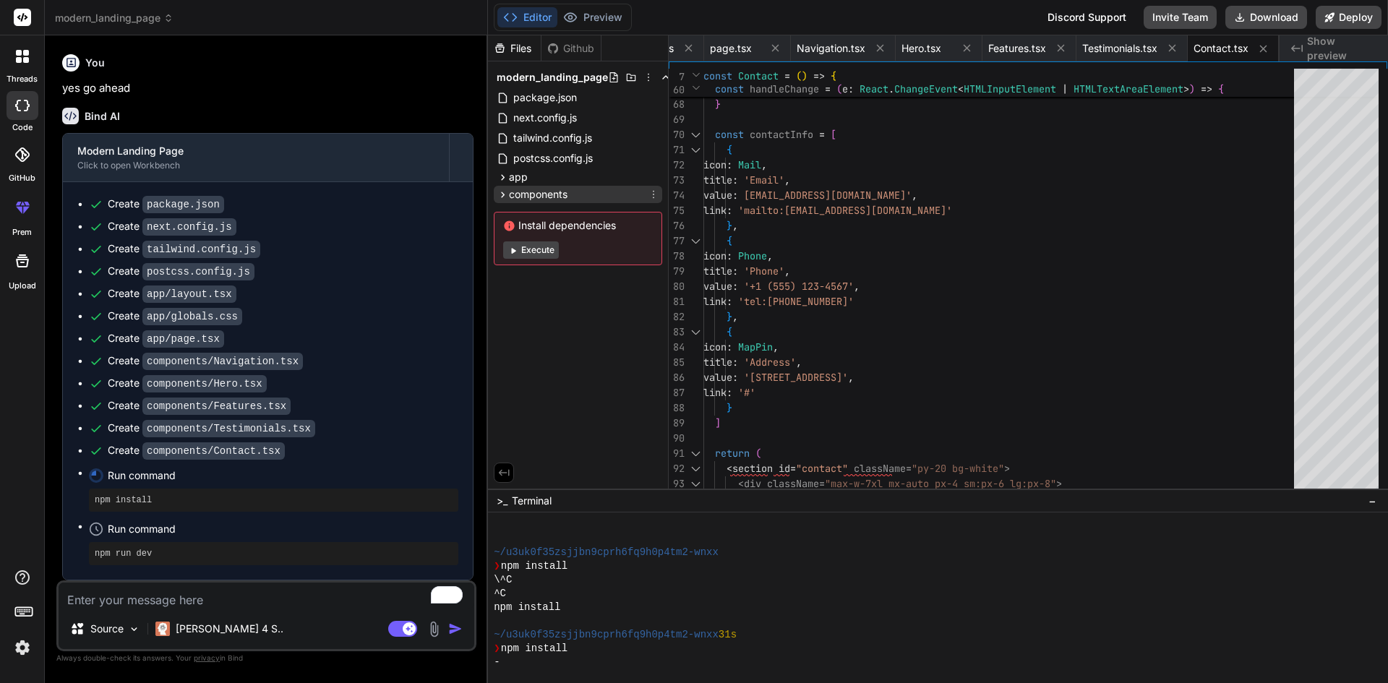
click at [568, 200] on span "components" at bounding box center [538, 194] width 59 height 14
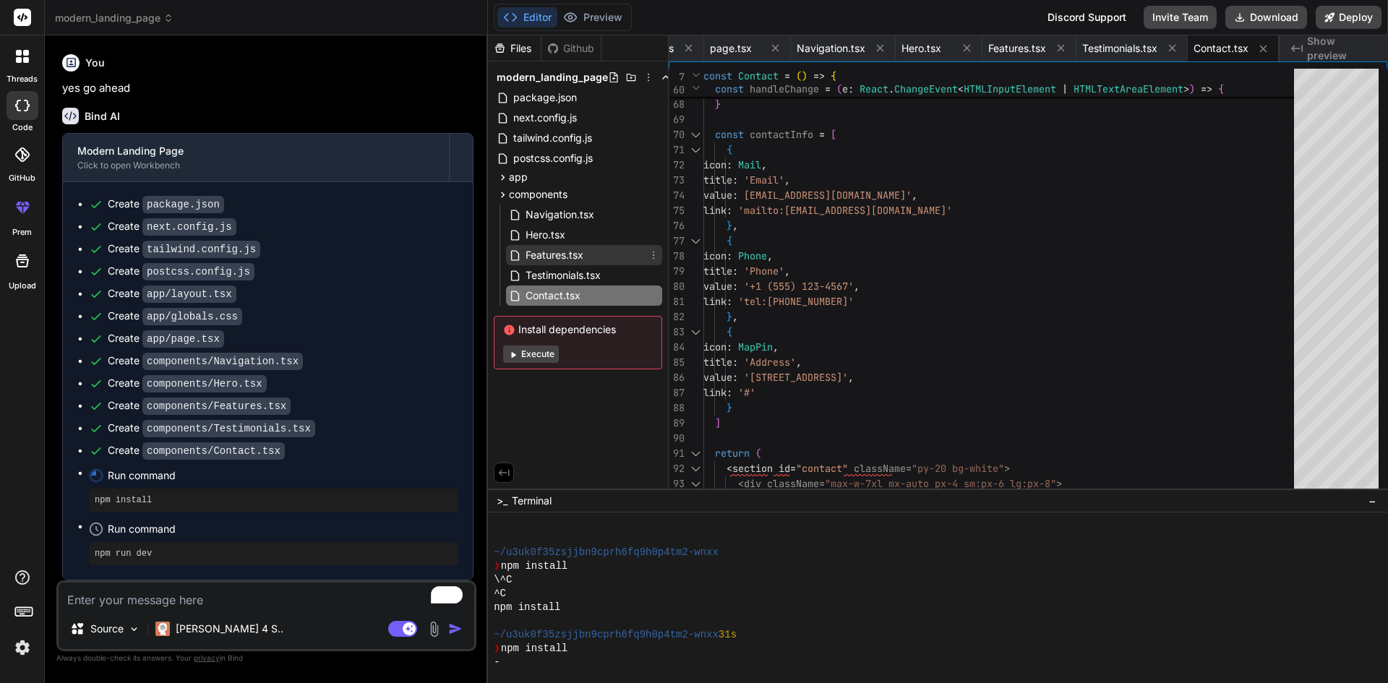
click at [561, 254] on span "Features.tsx" at bounding box center [554, 255] width 61 height 17
type textarea "))} </div> </div> </section> ) } export default Features"
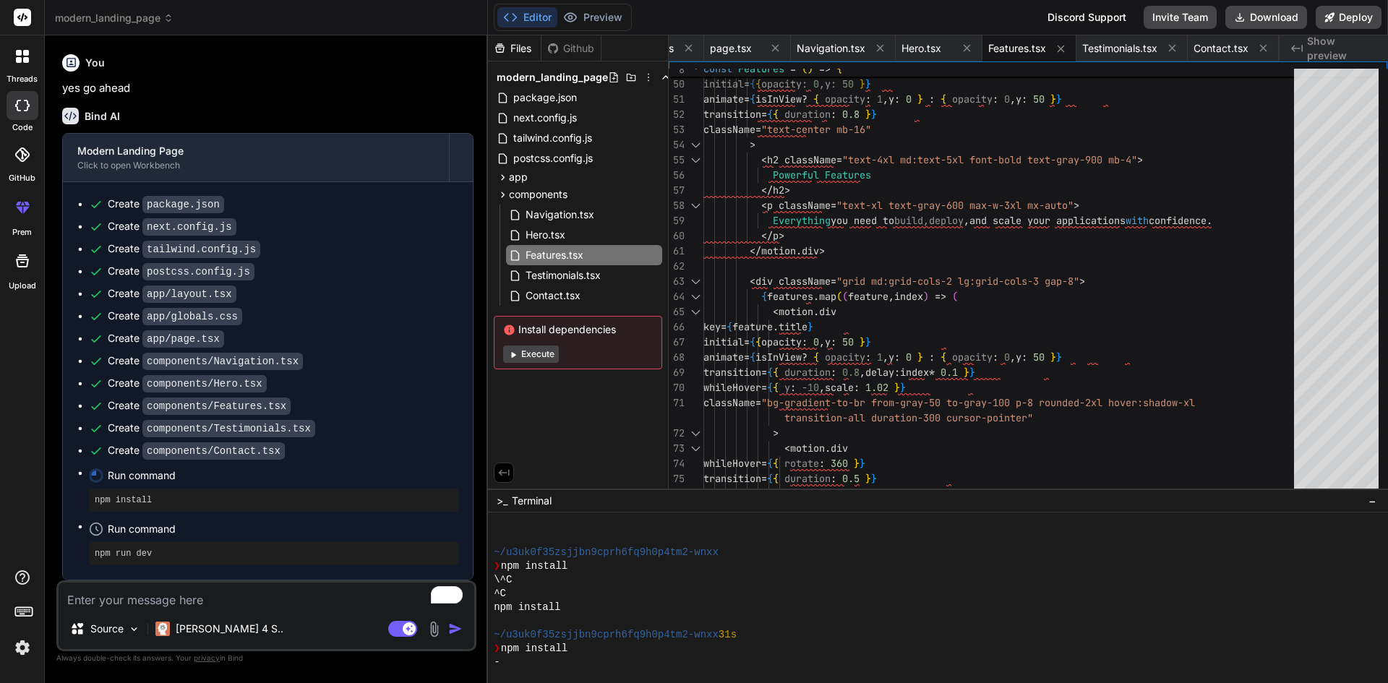
click at [153, 482] on div "Run command" at bounding box center [283, 476] width 351 height 20
click at [155, 473] on span "Run command" at bounding box center [283, 475] width 351 height 14
drag, startPoint x: 594, startPoint y: 657, endPoint x: 594, endPoint y: 650, distance: 7.3
click at [594, 654] on div "~/u3uk0f35zsjjbn9cprh6fq9h0p4tm2-wnxx ❯ npm install \^C ^C npm install ~/u3uk0f…" at bounding box center [931, 593] width 875 height 151
click at [714, 609] on div "npm install" at bounding box center [931, 608] width 875 height 14
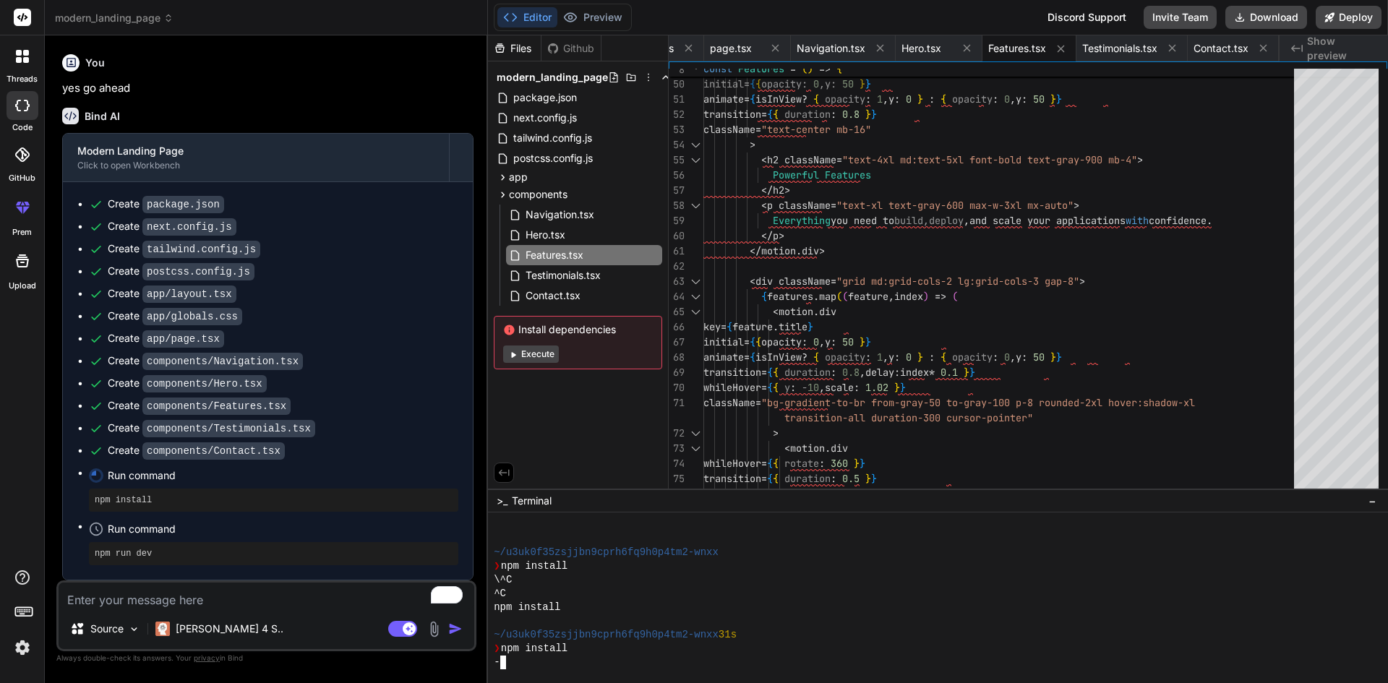
click at [756, 640] on div "~/u3uk0f35zsjjbn9cprh6fq9h0p4tm2-wnxx 31s" at bounding box center [931, 635] width 875 height 14
click at [152, 477] on span "Run command" at bounding box center [283, 475] width 351 height 14
click at [157, 496] on pre "npm install" at bounding box center [274, 501] width 358 height 12
click at [183, 548] on pre "npm run dev" at bounding box center [274, 554] width 358 height 12
drag, startPoint x: 93, startPoint y: 552, endPoint x: 151, endPoint y: 557, distance: 58.7
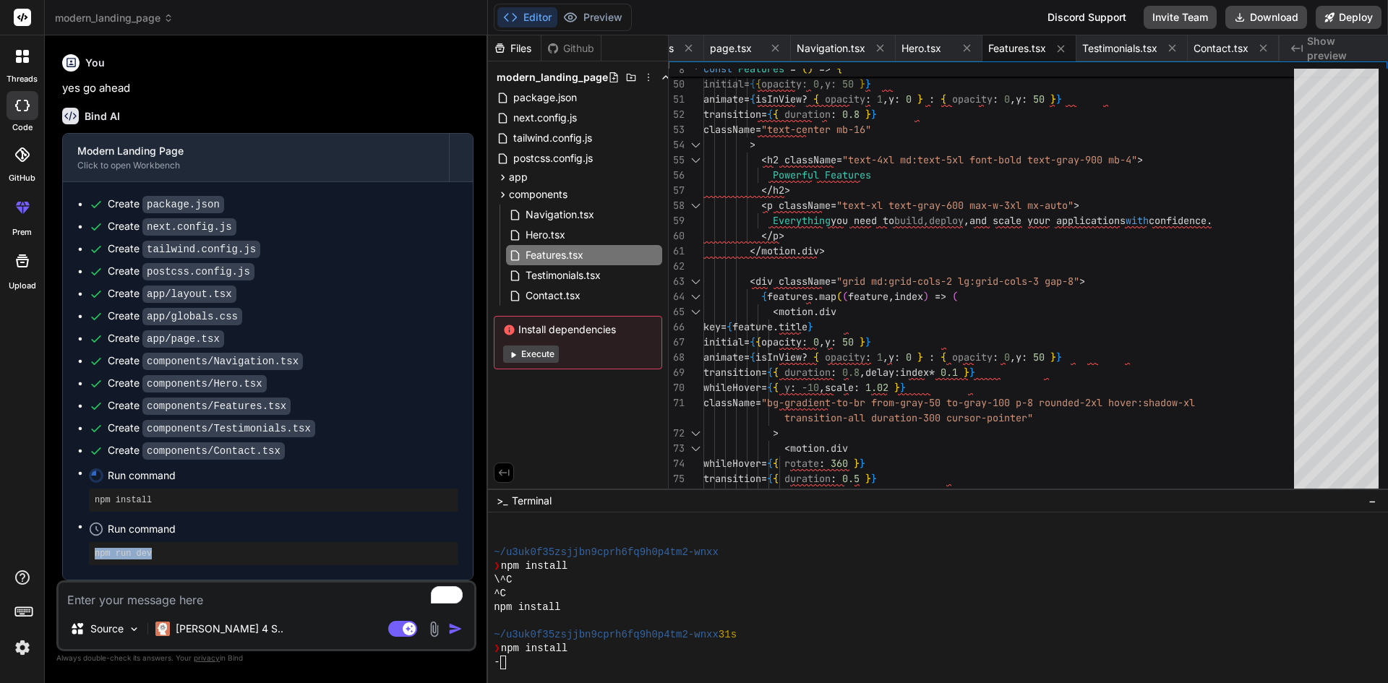
click at [151, 557] on div "npm run dev" at bounding box center [273, 553] width 369 height 23
copy pre "npm run dev"
click at [588, 651] on div "❯ npm install" at bounding box center [931, 649] width 875 height 14
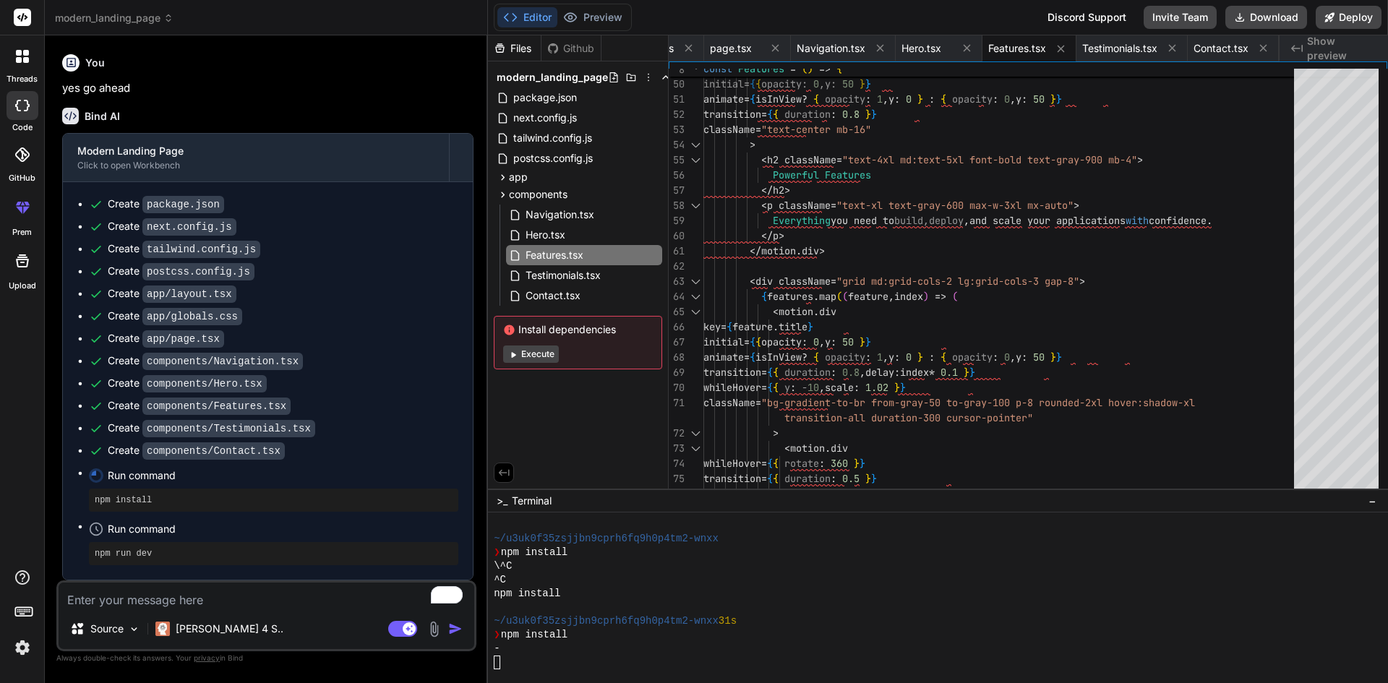
click at [300, 502] on pre "npm install" at bounding box center [274, 501] width 358 height 12
click at [295, 487] on li "Run command npm install" at bounding box center [273, 489] width 369 height 46
drag, startPoint x: 521, startPoint y: 18, endPoint x: 544, endPoint y: 20, distance: 23.2
click at [521, 18] on button "Editor" at bounding box center [527, 17] width 60 height 20
drag, startPoint x: 143, startPoint y: 544, endPoint x: 202, endPoint y: 523, distance: 62.0
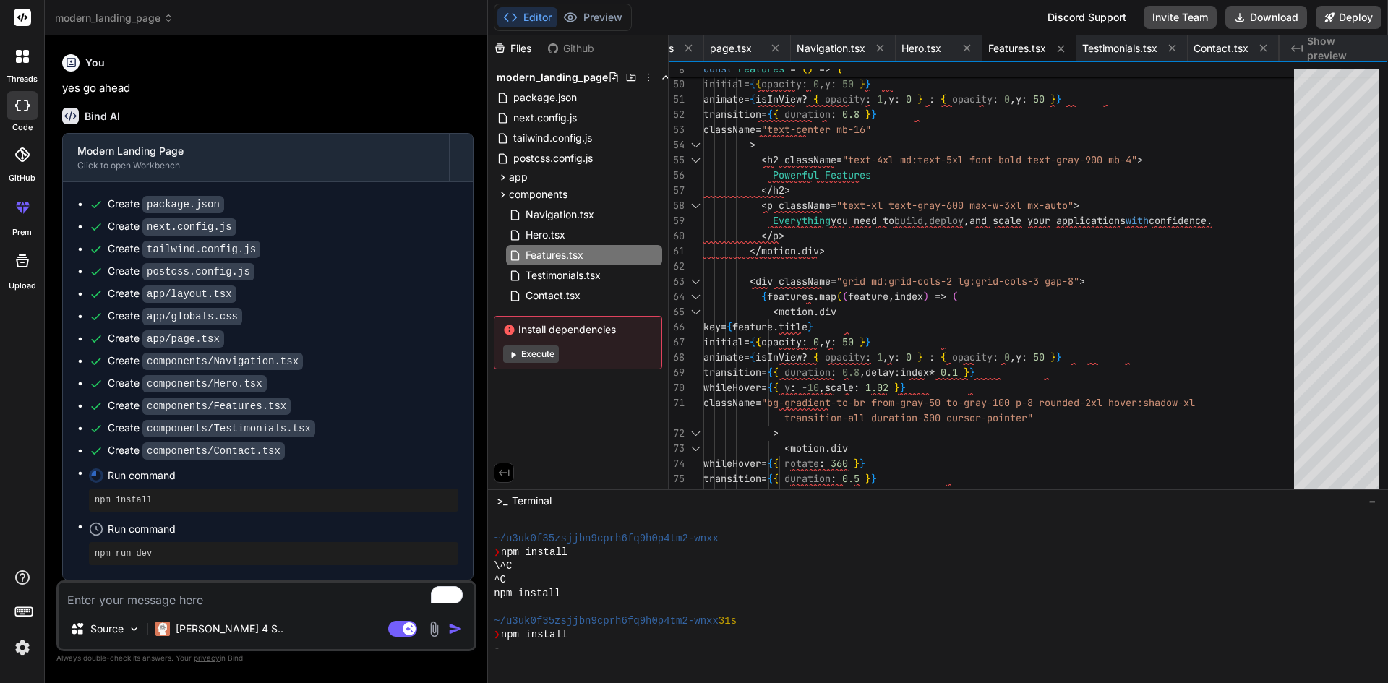
click at [143, 541] on li "Run command npm run dev" at bounding box center [273, 542] width 369 height 46
click at [547, 351] on button "Execute" at bounding box center [531, 354] width 56 height 17
click at [530, 353] on button "Execute" at bounding box center [531, 354] width 56 height 17
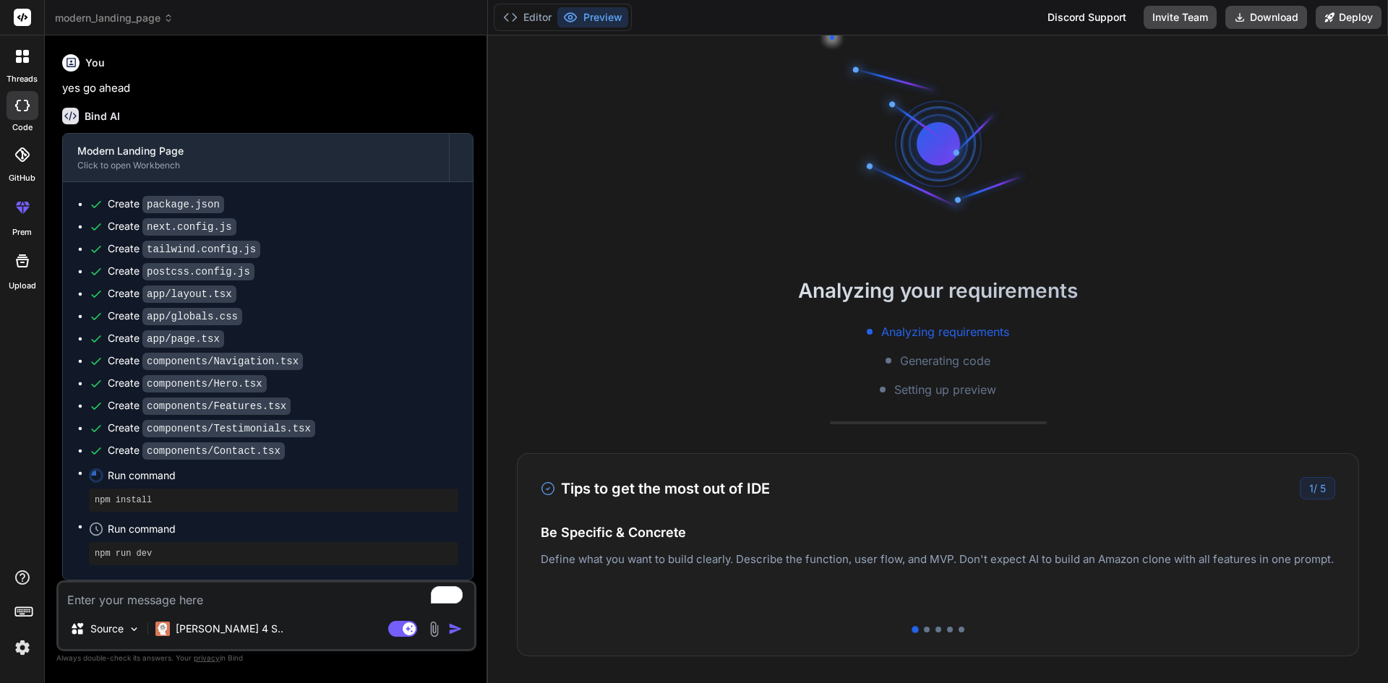
drag, startPoint x: 675, startPoint y: 532, endPoint x: 834, endPoint y: 591, distance: 169.5
click at [677, 536] on h4 "Be Specific & Concrete" at bounding box center [938, 533] width 795 height 20
drag, startPoint x: 1169, startPoint y: 539, endPoint x: 1072, endPoint y: 617, distance: 124.9
click at [1165, 541] on h4 "Easy Deployment" at bounding box center [938, 547] width 795 height 20
drag, startPoint x: 1094, startPoint y: 573, endPoint x: 628, endPoint y: 564, distance: 465.7
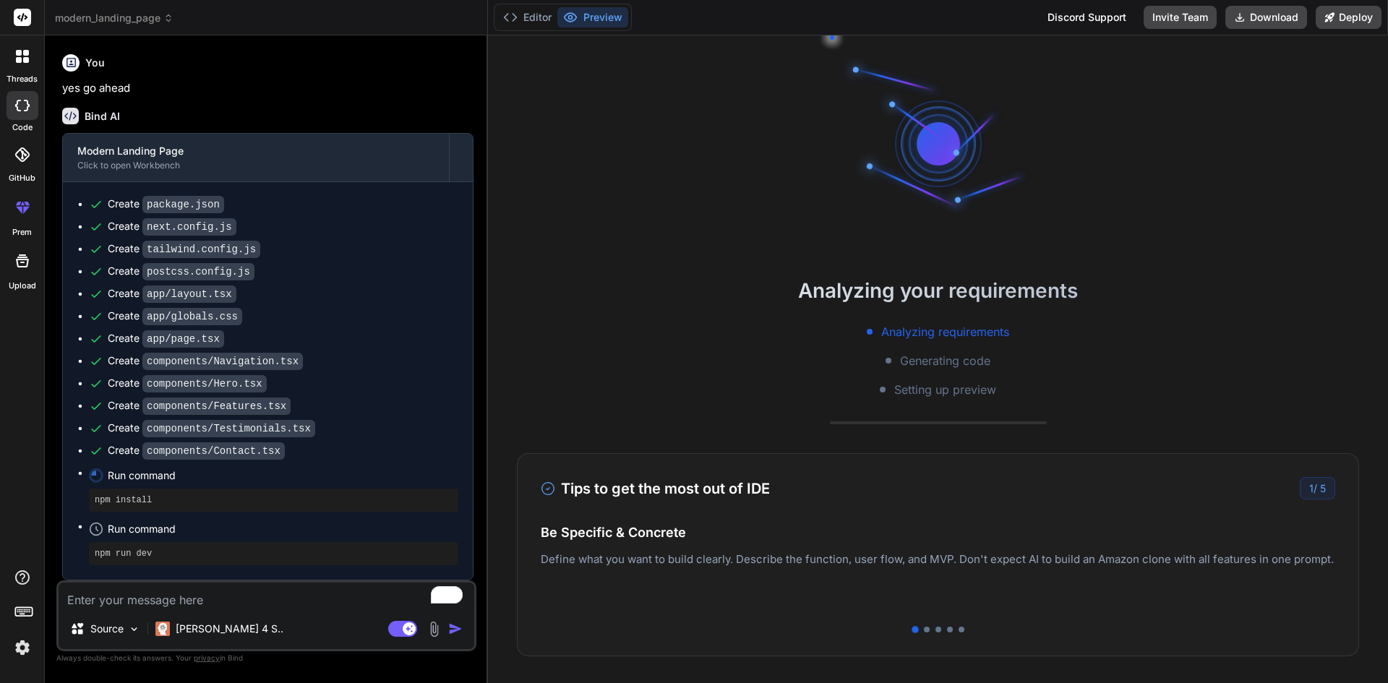
click at [628, 564] on div "Easy Deployment Deploy your Next.js and React projects to Vercel. For Node.js b…" at bounding box center [938, 568] width 795 height 63
drag, startPoint x: 967, startPoint y: 551, endPoint x: 945, endPoint y: 551, distance: 21.7
click at [948, 551] on h4 "Easy Deployment" at bounding box center [938, 547] width 795 height 20
drag, startPoint x: 975, startPoint y: 565, endPoint x: 1078, endPoint y: 583, distance: 104.4
click at [1006, 570] on div "Easy Deployment Deploy your Next.js and React projects to Vercel. For Node.js b…" at bounding box center [938, 568] width 795 height 63
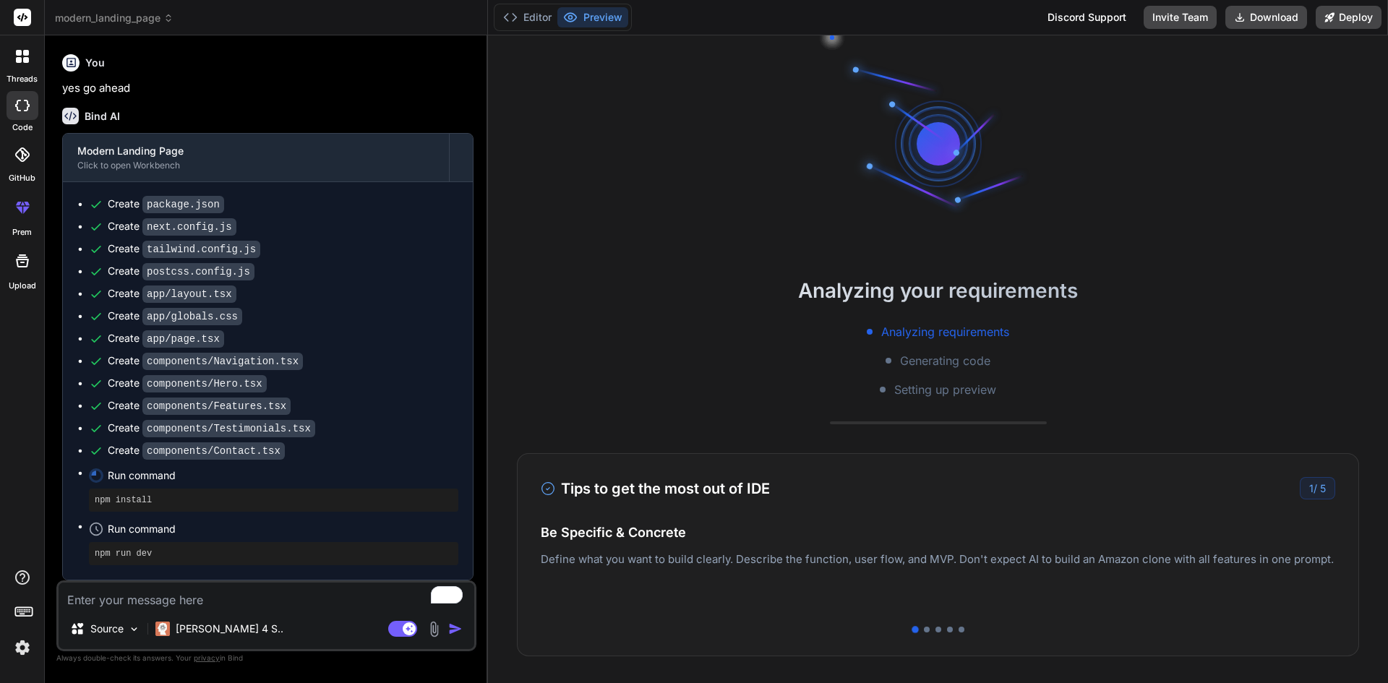
click at [1303, 485] on div "1 / 5" at bounding box center [1317, 488] width 35 height 22
drag, startPoint x: 1303, startPoint y: 487, endPoint x: 1169, endPoint y: 485, distance: 133.8
click at [1300, 487] on div "1 / 5" at bounding box center [1317, 488] width 35 height 22
click at [698, 491] on h3 "Tips to get the most out of IDE" at bounding box center [655, 489] width 229 height 22
click at [719, 569] on p "Deploy your Next.js and React projects to Vercel. For Node.js backend, deploy t…" at bounding box center [938, 582] width 795 height 35
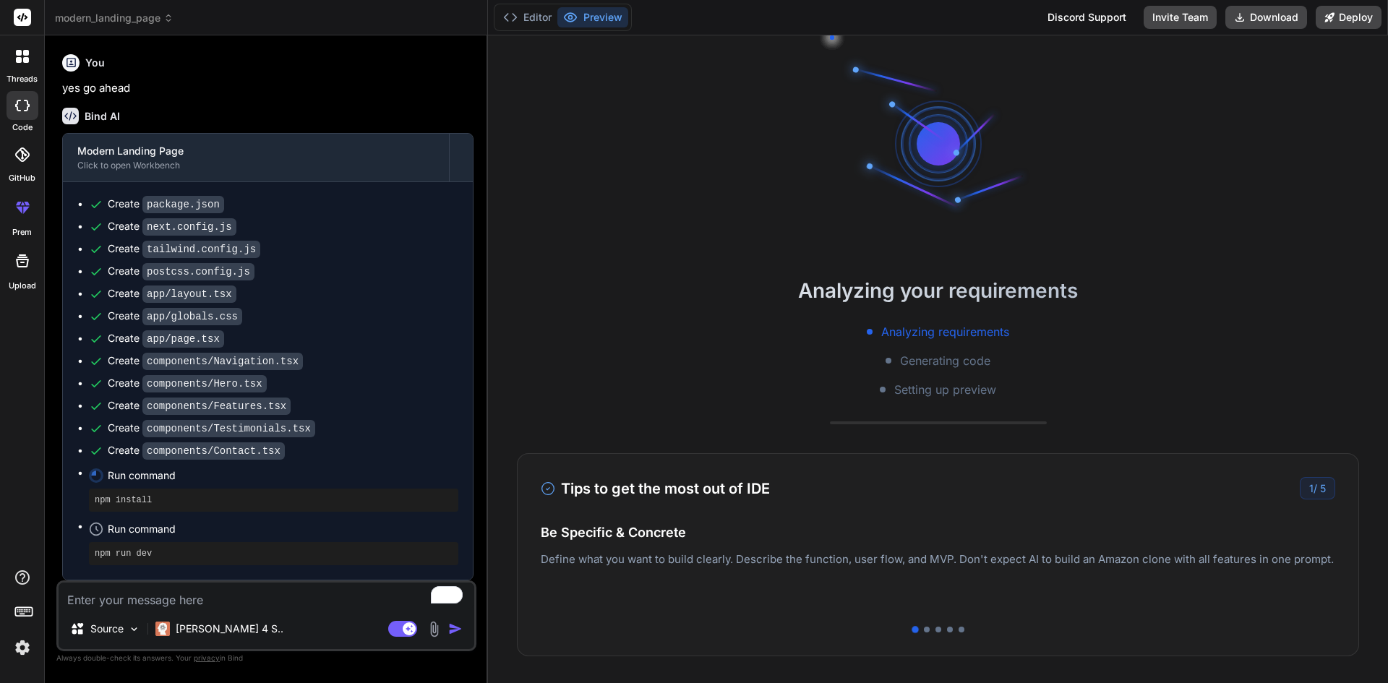
click at [680, 561] on div "Easy Deployment Deploy your Next.js and React projects to Vercel. For Node.js b…" at bounding box center [938, 568] width 795 height 63
click at [640, 575] on p "Deploy your Next.js and React projects to Vercel. For Node.js backend, deploy t…" at bounding box center [938, 582] width 795 height 35
click at [905, 380] on div "Analyzing requirements Generating code Setting up preview" at bounding box center [938, 360] width 900 height 75
click at [897, 395] on span "Setting up preview" at bounding box center [945, 389] width 102 height 17
click at [914, 365] on span "Generating code" at bounding box center [945, 360] width 90 height 17
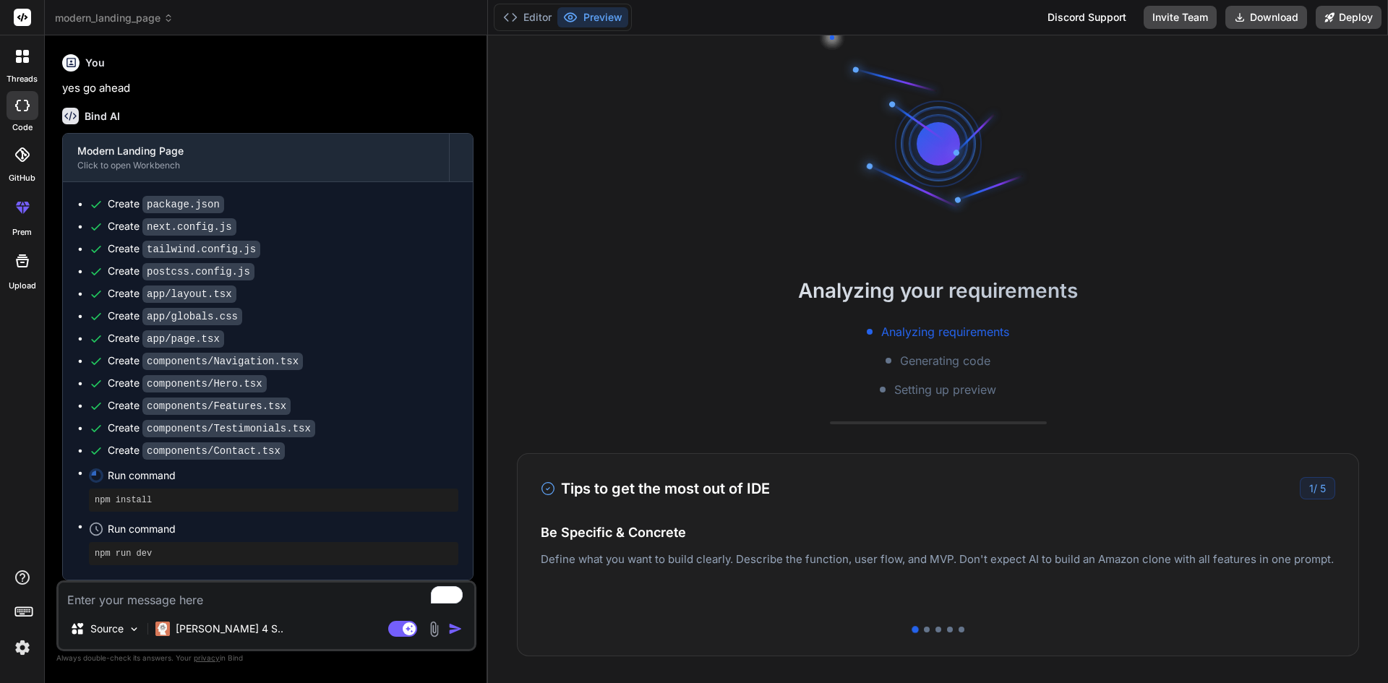
drag, startPoint x: 835, startPoint y: 529, endPoint x: 861, endPoint y: 576, distance: 53.7
click at [835, 532] on h4 "Be Specific & Concrete" at bounding box center [938, 533] width 795 height 20
drag, startPoint x: 946, startPoint y: 624, endPoint x: 934, endPoint y: 631, distance: 13.6
click at [943, 627] on div "Tips to get the most out of IDE 1 / 5 Be Specific & Concrete Define what you wa…" at bounding box center [938, 554] width 842 height 203
click at [924, 630] on div at bounding box center [927, 630] width 6 height 6
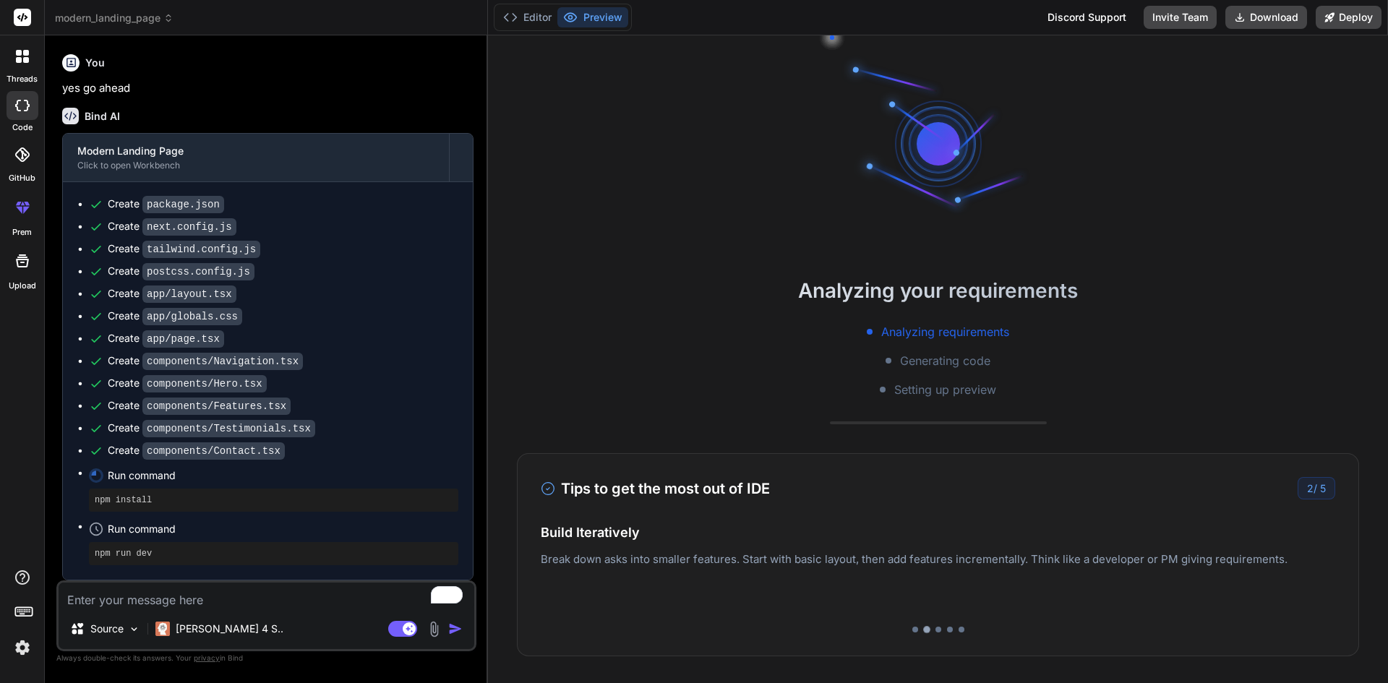
click at [923, 629] on div at bounding box center [926, 629] width 7 height 7
click at [936, 629] on div at bounding box center [939, 630] width 6 height 6
drag, startPoint x: 937, startPoint y: 629, endPoint x: 946, endPoint y: 630, distance: 9.4
click at [939, 630] on div at bounding box center [938, 630] width 795 height 6
click at [947, 630] on div at bounding box center [950, 630] width 6 height 6
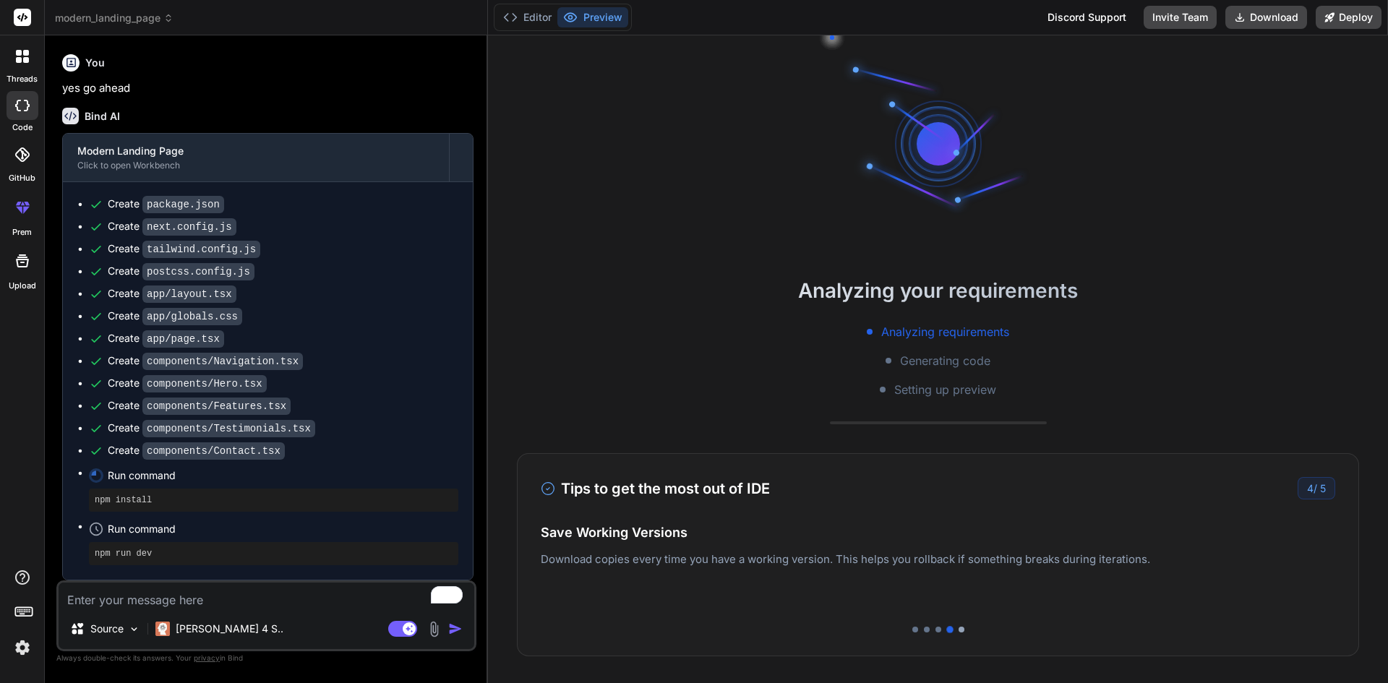
click at [959, 630] on div at bounding box center [962, 630] width 6 height 6
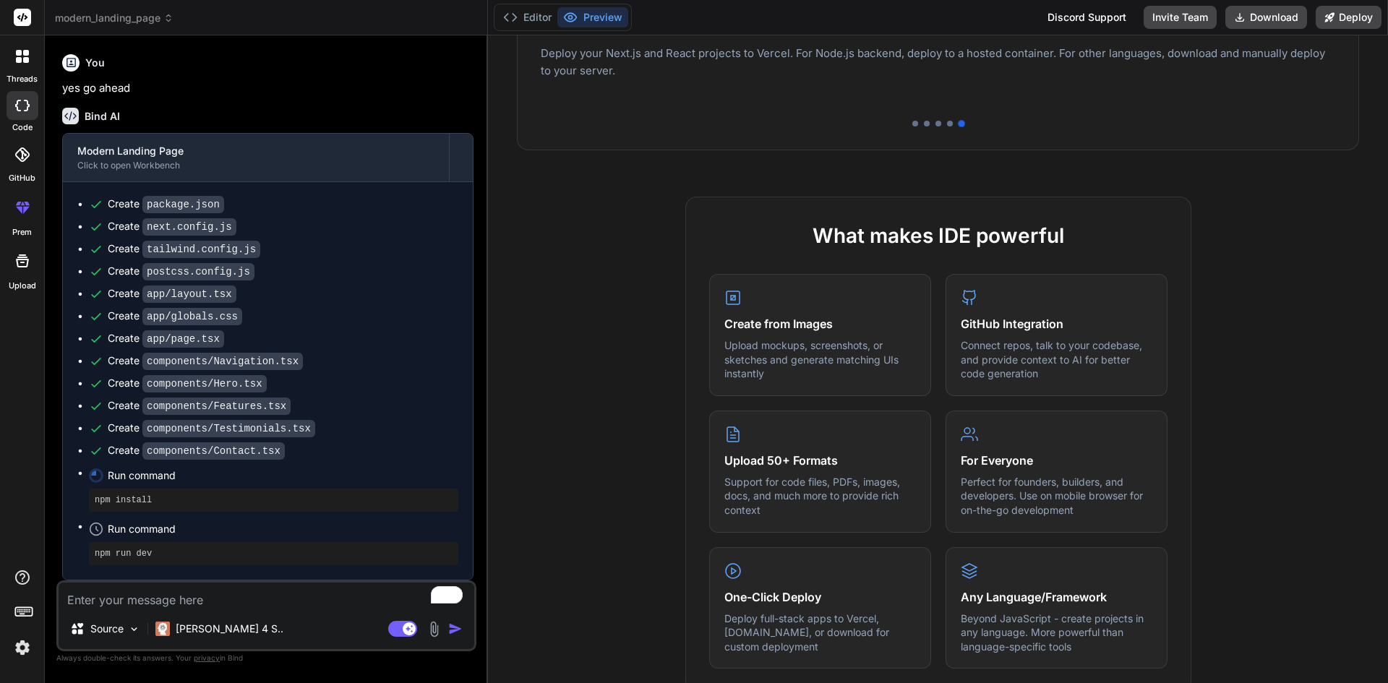
scroll to position [534, 0]
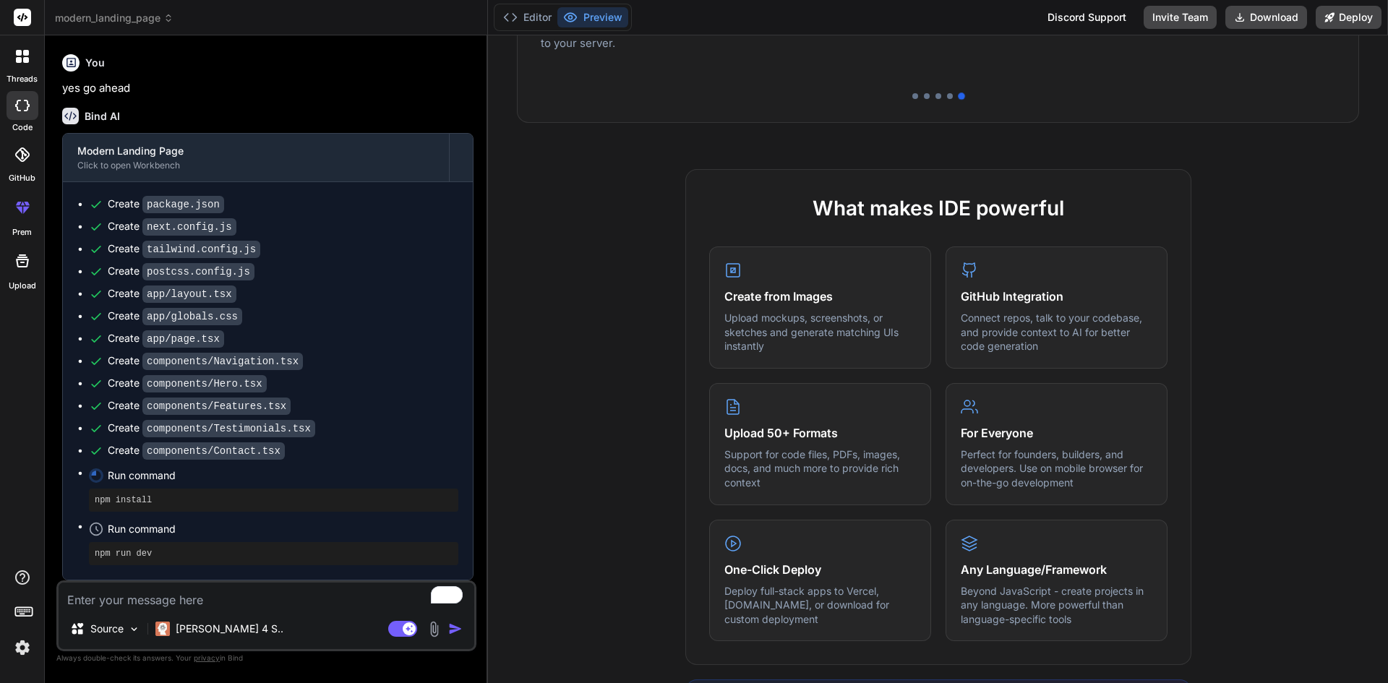
type textarea "x"
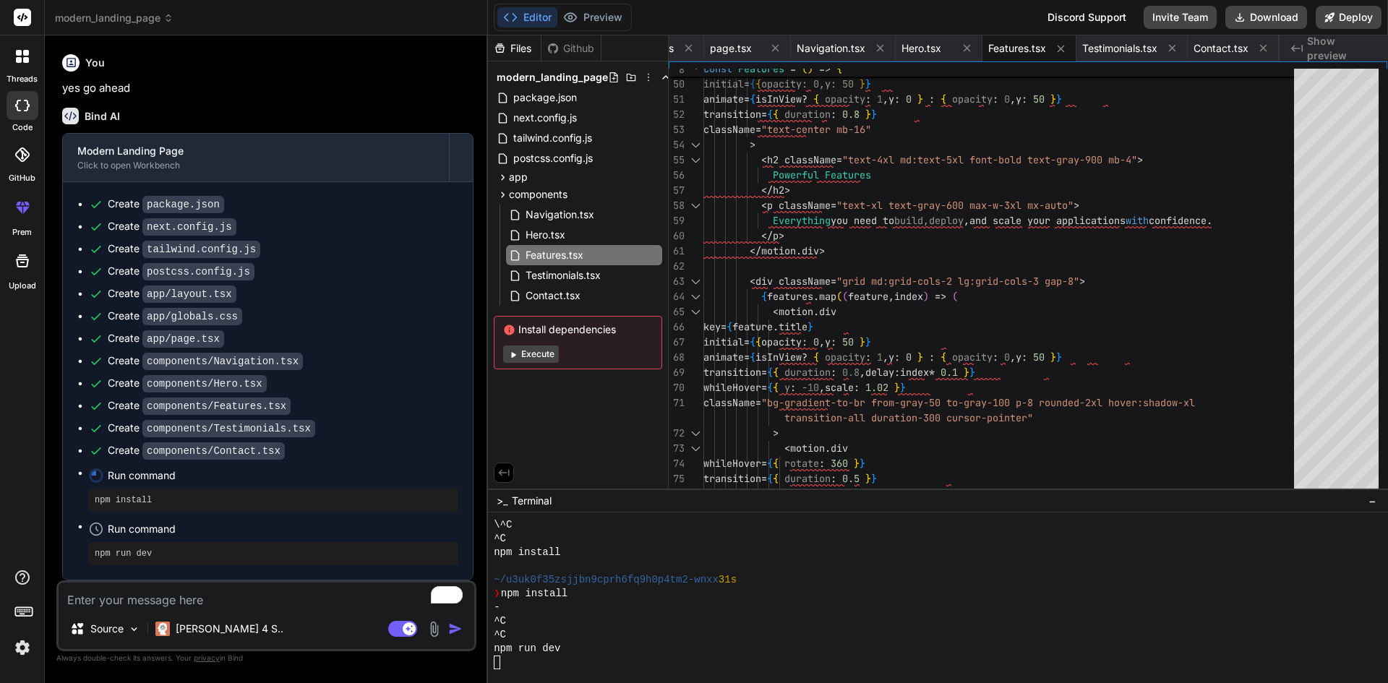
scroll to position [110, 0]
click at [151, 479] on span "Run command" at bounding box center [283, 475] width 351 height 14
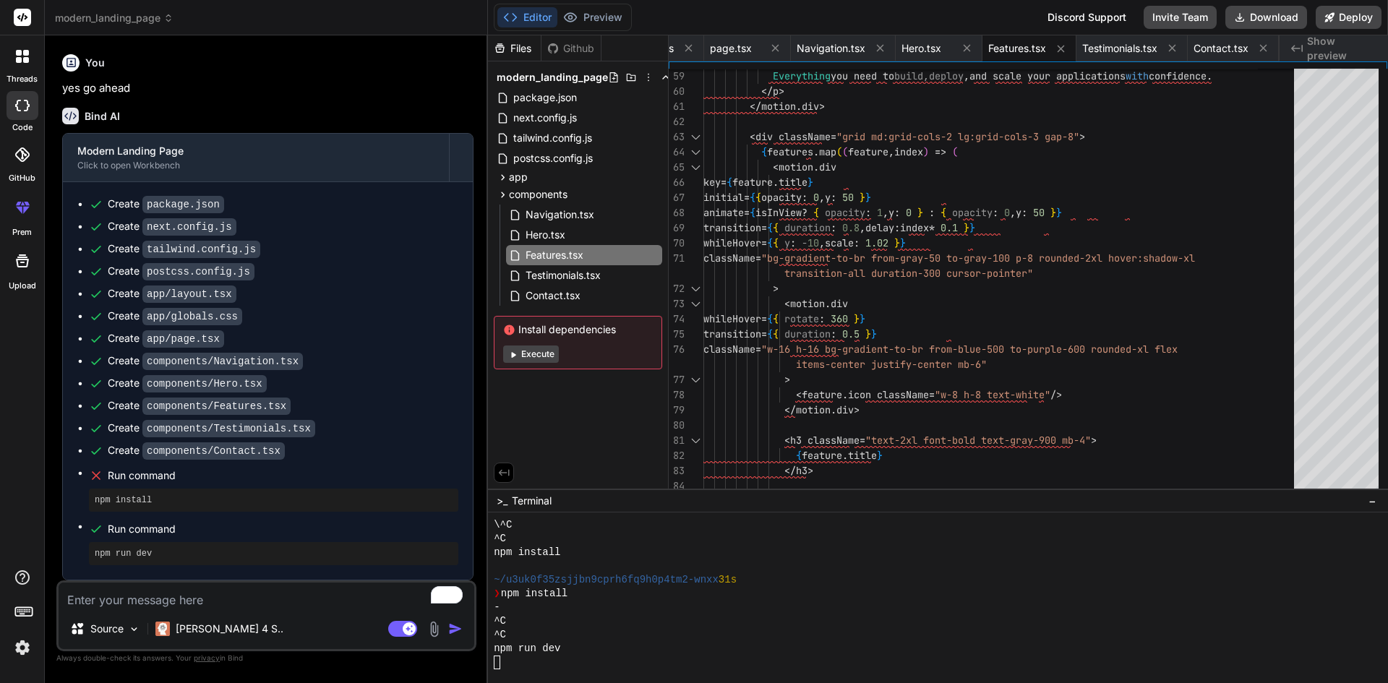
click at [503, 471] on icon at bounding box center [503, 472] width 13 height 13
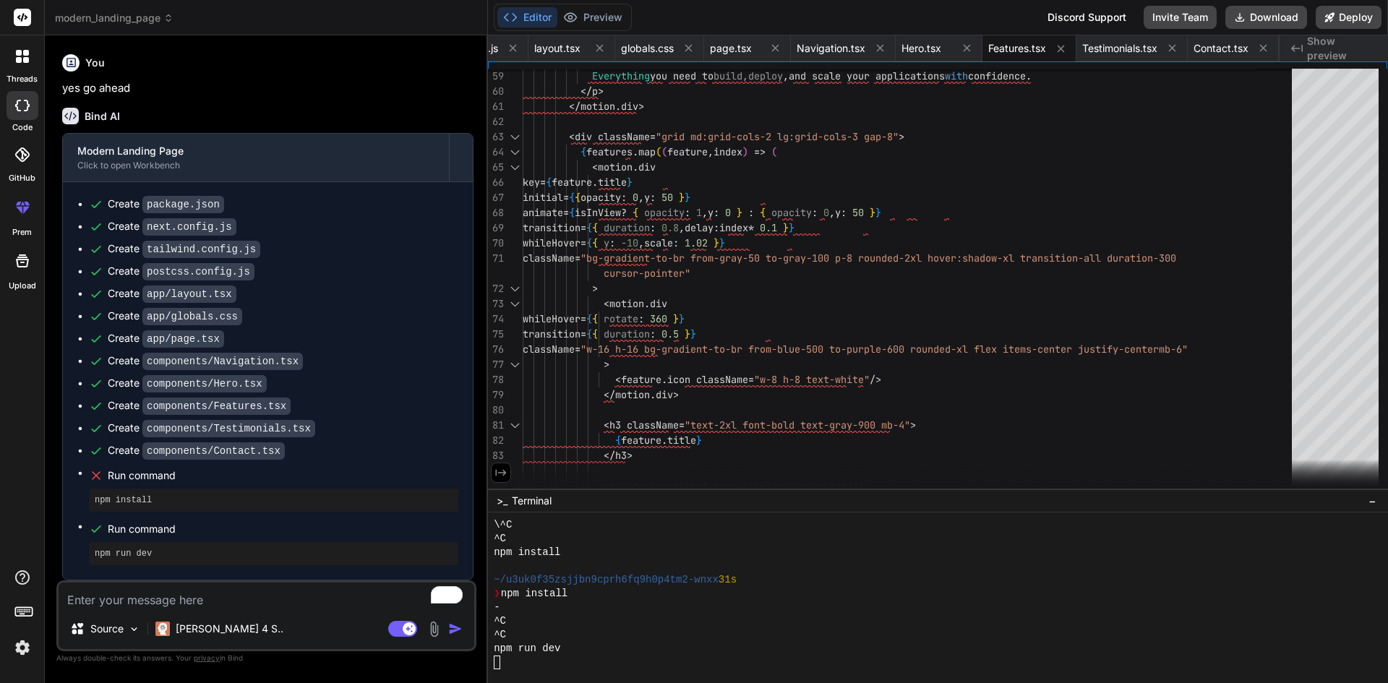
click at [502, 474] on icon at bounding box center [501, 472] width 13 height 13
type textarea "))} </div> </div> </section> ) } export default Features"
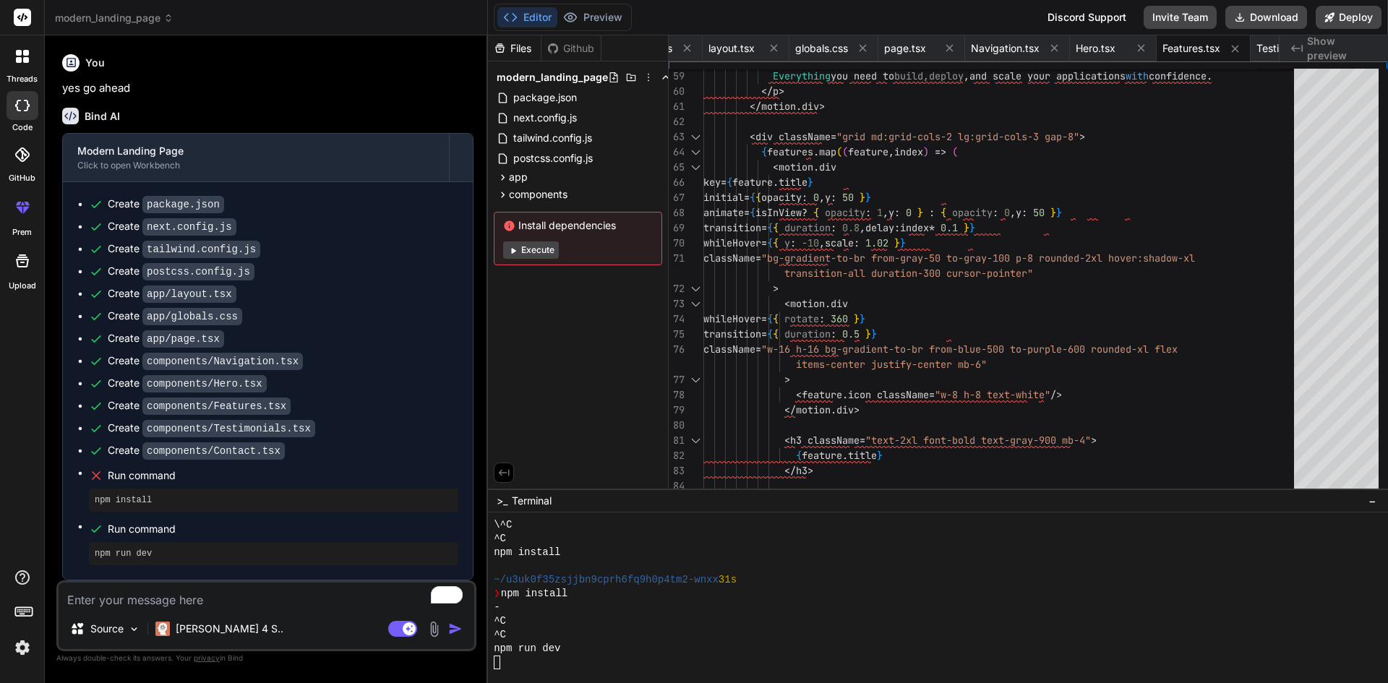
click at [213, 429] on code "components/Testimonials.tsx" at bounding box center [228, 428] width 173 height 17
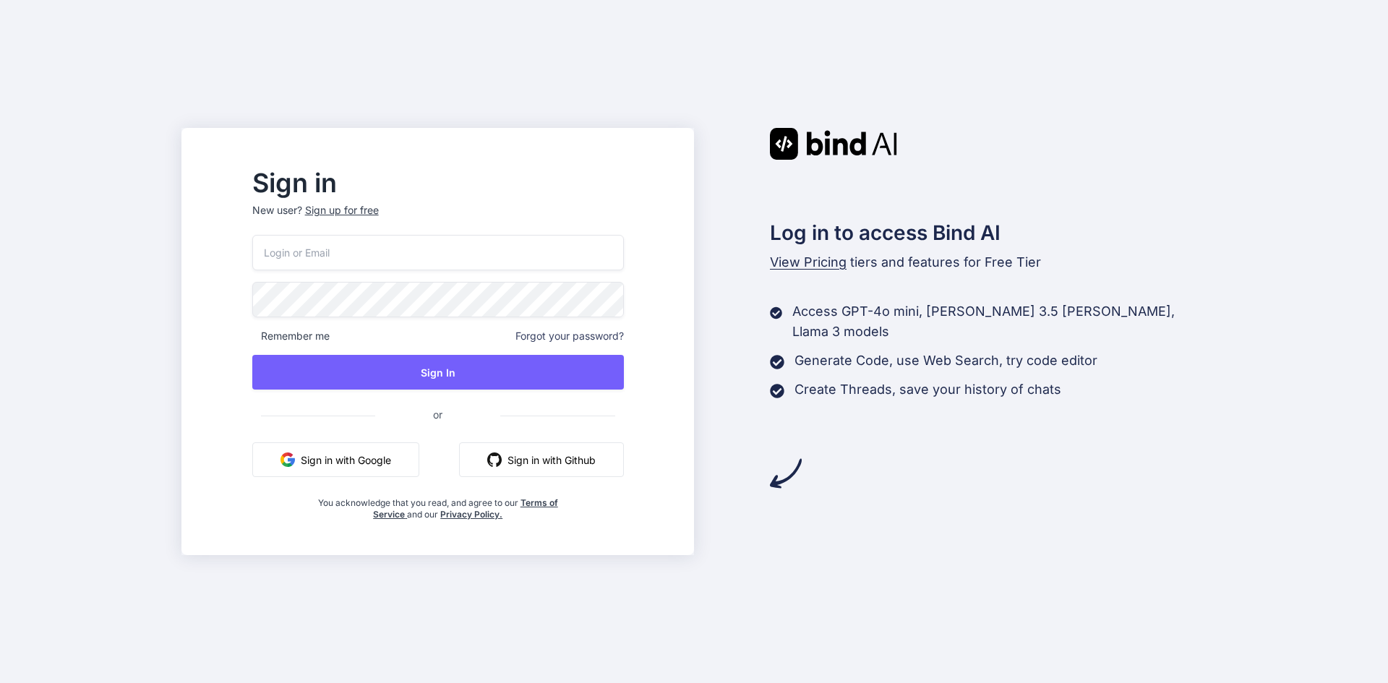
click at [419, 464] on button "Sign in with Google" at bounding box center [335, 459] width 167 height 35
click at [415, 461] on button "Sign in with Google" at bounding box center [335, 459] width 167 height 35
